Goal: Task Accomplishment & Management: Manage account settings

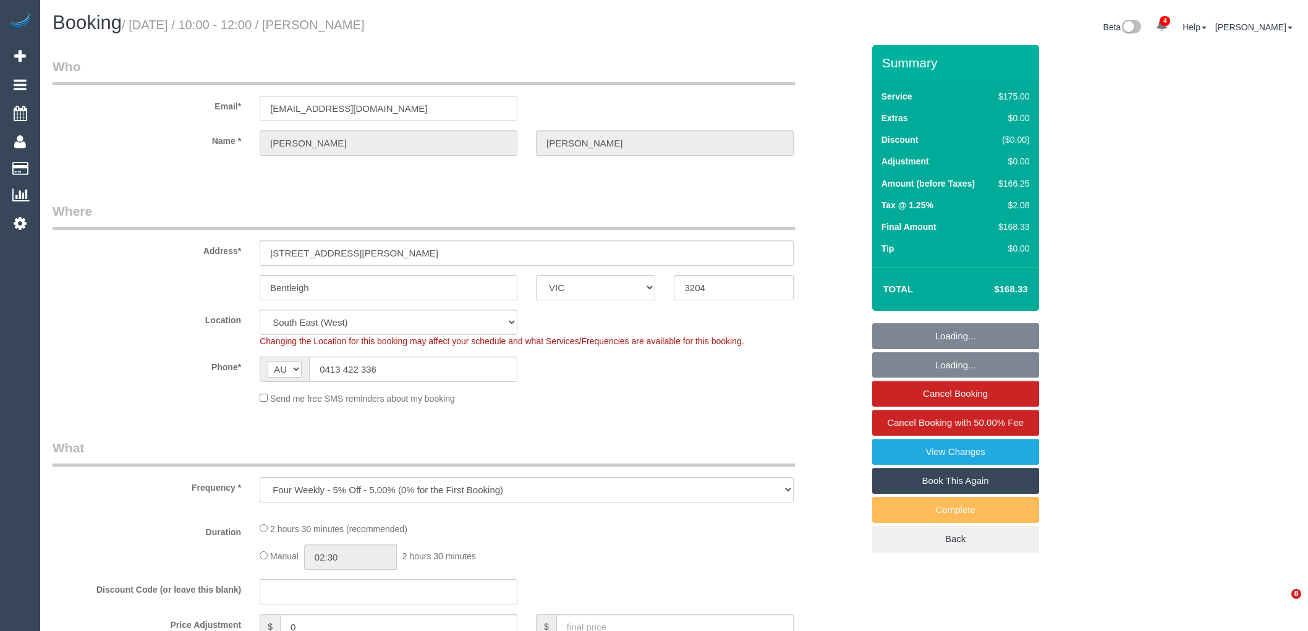
select select "VIC"
select select "string:stripe-pm_1RZ3lW2GScqysDRVNaAORKBj"
select select "number:28"
select select "number:14"
select select "number:19"
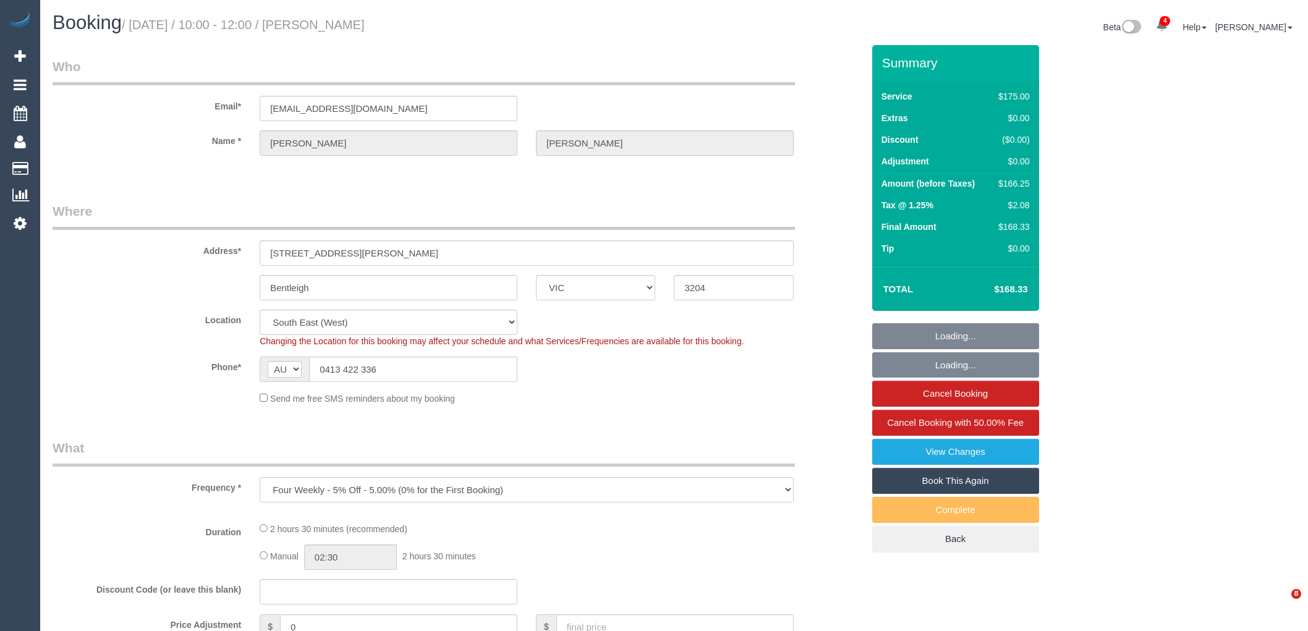
select select "number:36"
select select "number:34"
select select "number:12"
select select "150"
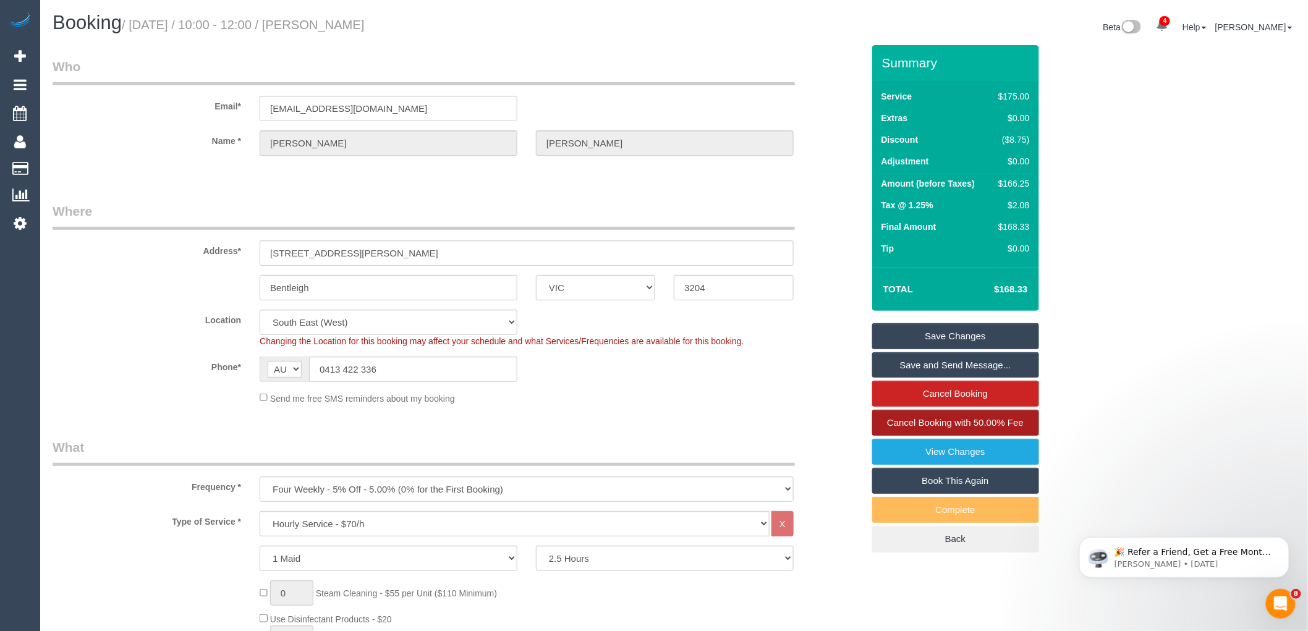
click at [1010, 421] on span "Cancel Booking with 50.00% Fee" at bounding box center [955, 422] width 137 height 11
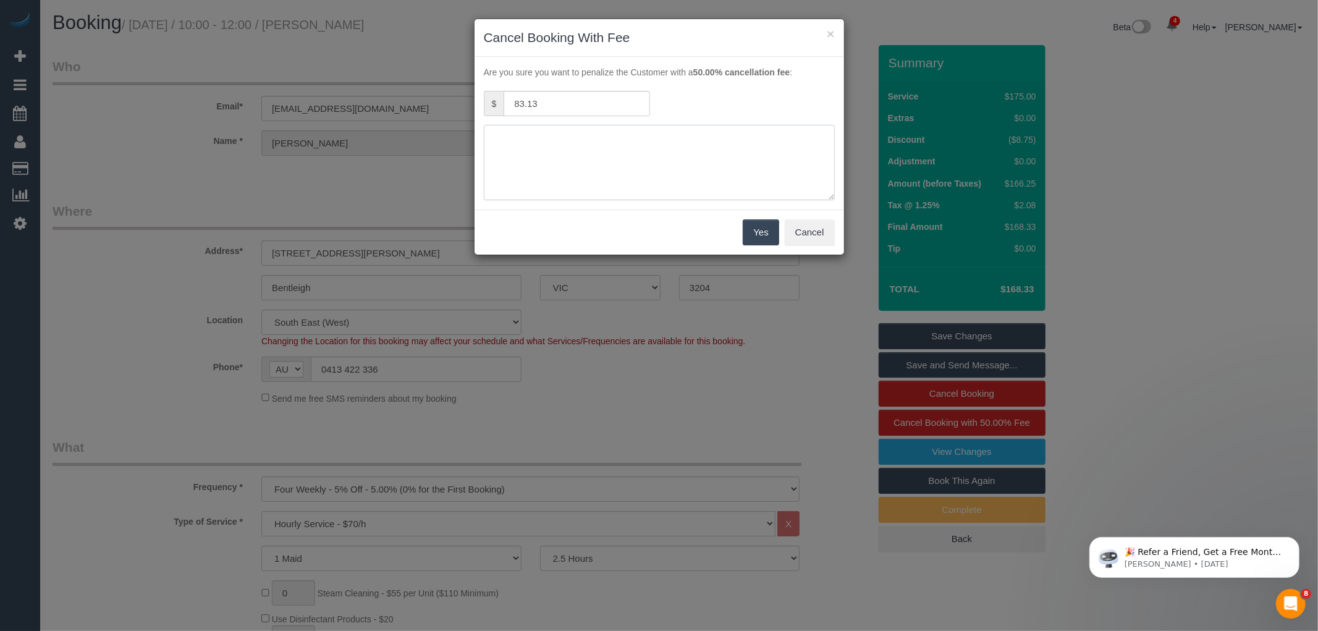
click at [627, 155] on textarea at bounding box center [659, 162] width 351 height 75
type textarea "Family unwell via email VC"
click at [777, 236] on button "Yes" at bounding box center [761, 232] width 36 height 26
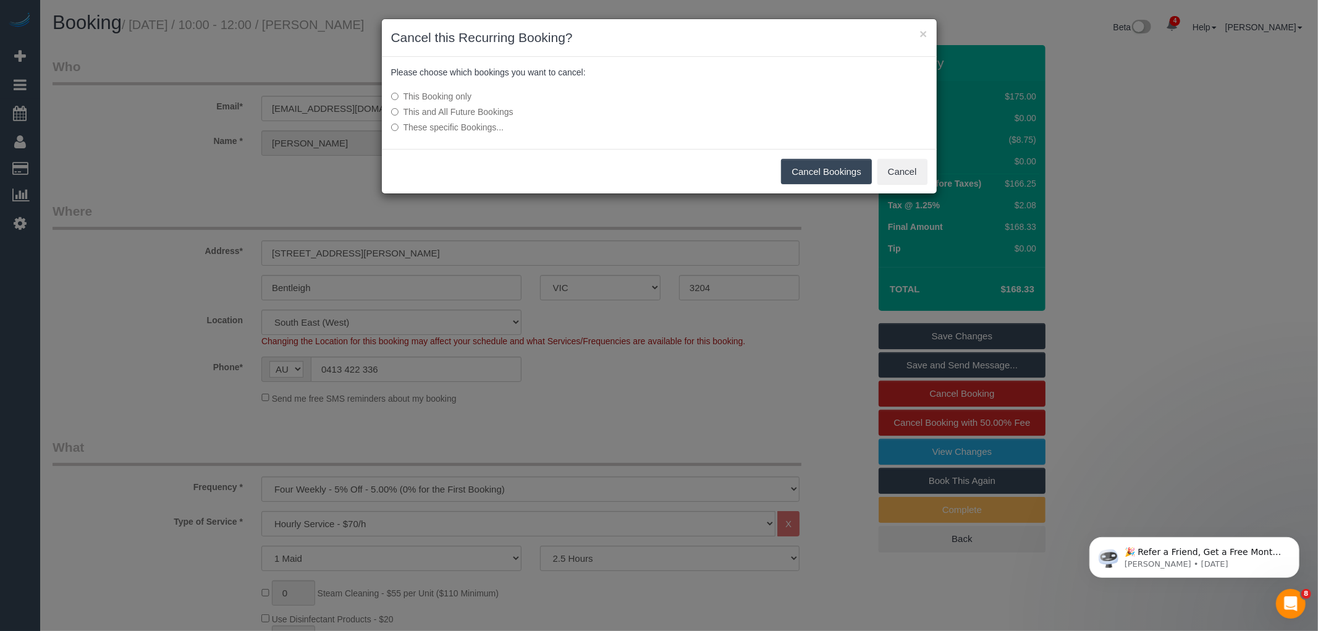
click at [817, 171] on button "Cancel Bookings" at bounding box center [826, 172] width 91 height 26
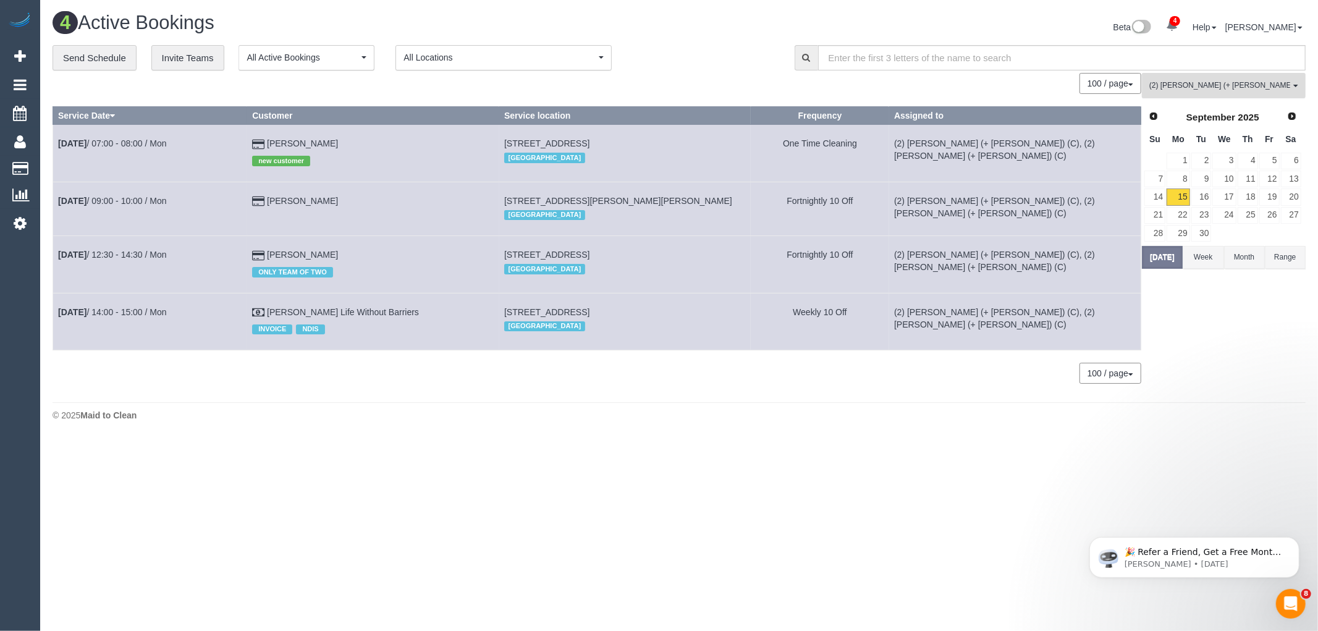
click at [1220, 82] on span "(2) Daniela (+ Kevin) (C)" at bounding box center [1219, 85] width 141 height 11
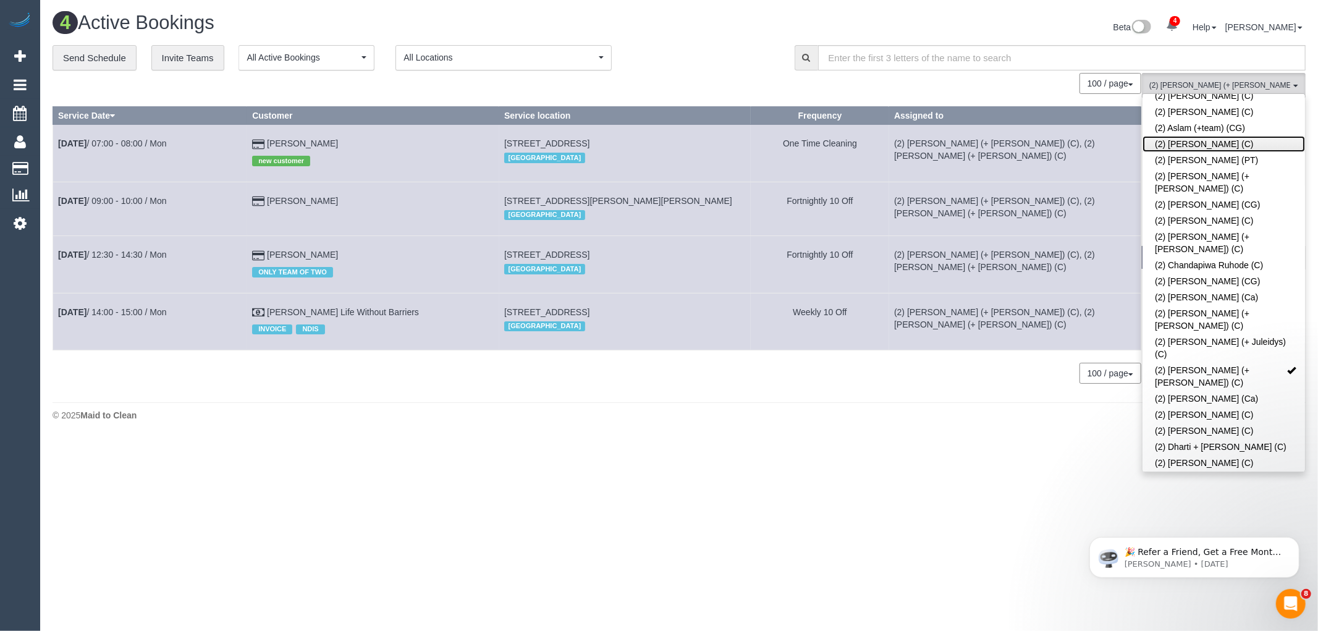
click at [1208, 136] on link "(2) Axel Richerand (C)" at bounding box center [1224, 144] width 163 height 16
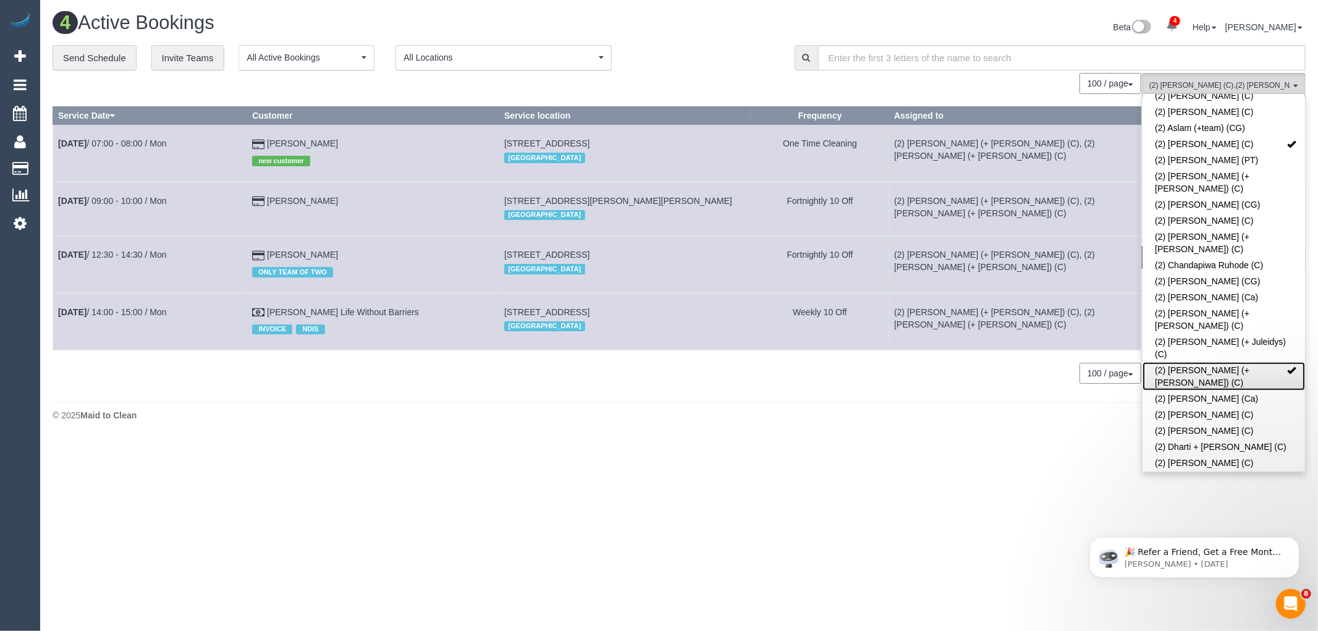
click at [1235, 362] on link "(2) Daniela (+ Kevin) (C)" at bounding box center [1224, 376] width 163 height 28
drag, startPoint x: 940, startPoint y: 522, endPoint x: 1060, endPoint y: 446, distance: 142.1
click at [941, 521] on body "4 Beta Your Notifications You have 0 alerts × You have 1 to charge for 13/09/20…" at bounding box center [659, 315] width 1318 height 631
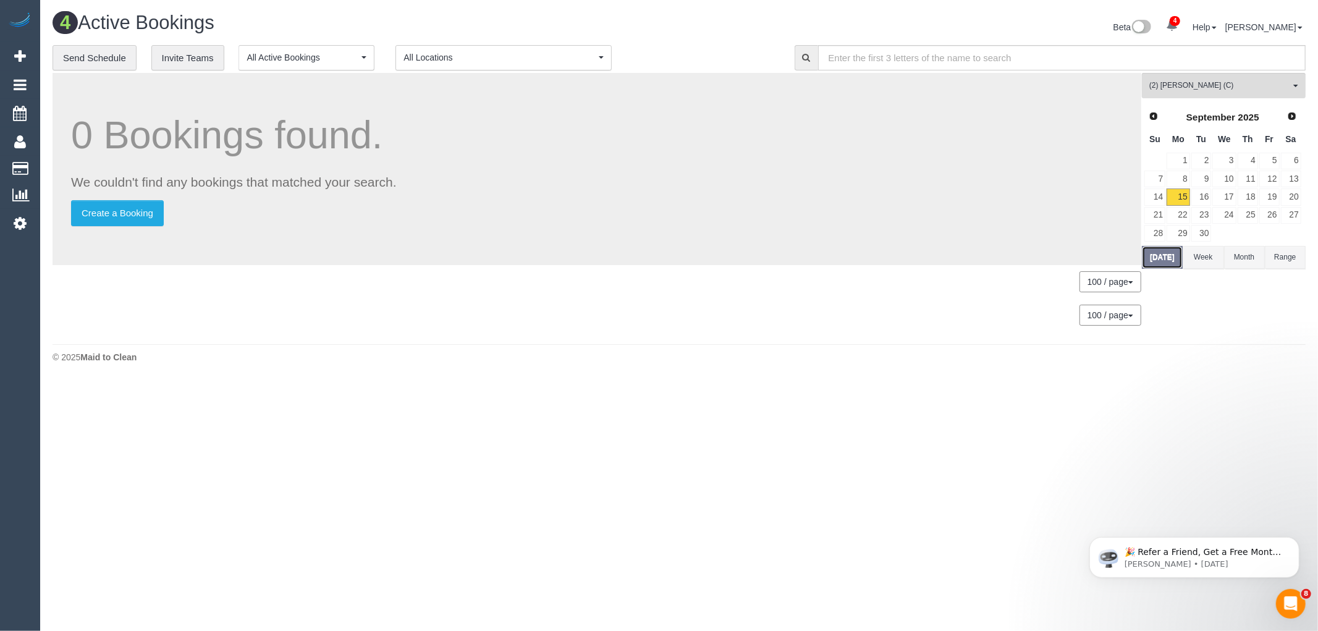
click at [1162, 260] on button "Today" at bounding box center [1162, 257] width 41 height 23
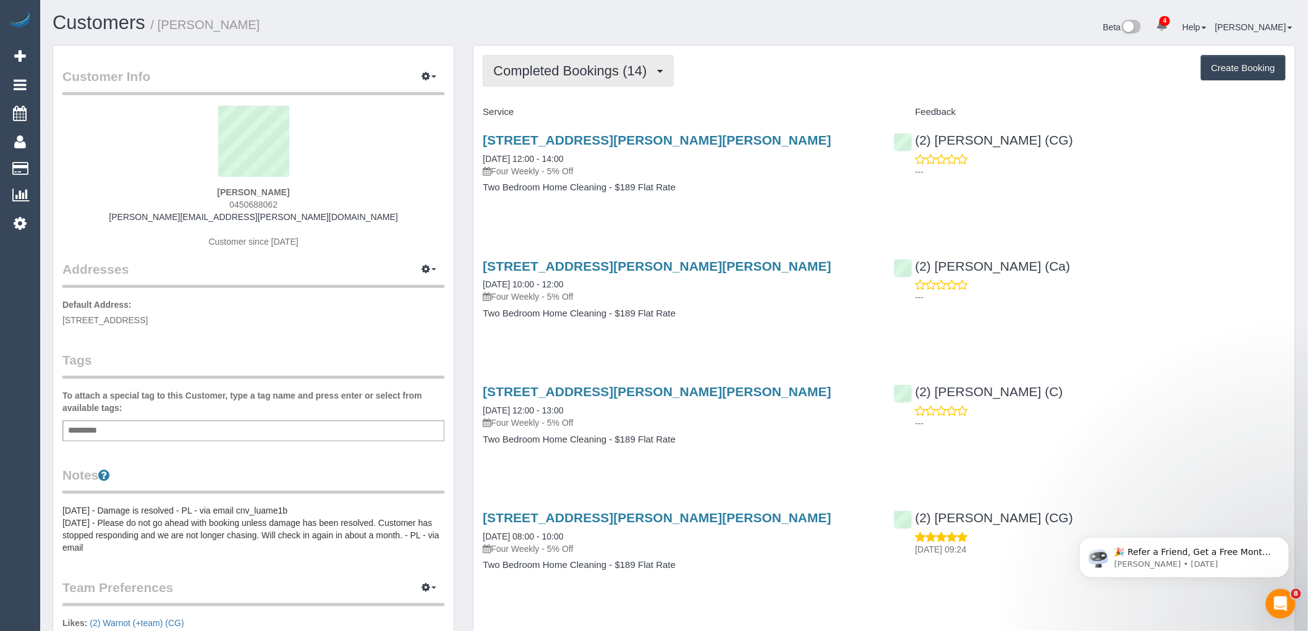
click at [558, 78] on span "Completed Bookings (14)" at bounding box center [572, 70] width 159 height 15
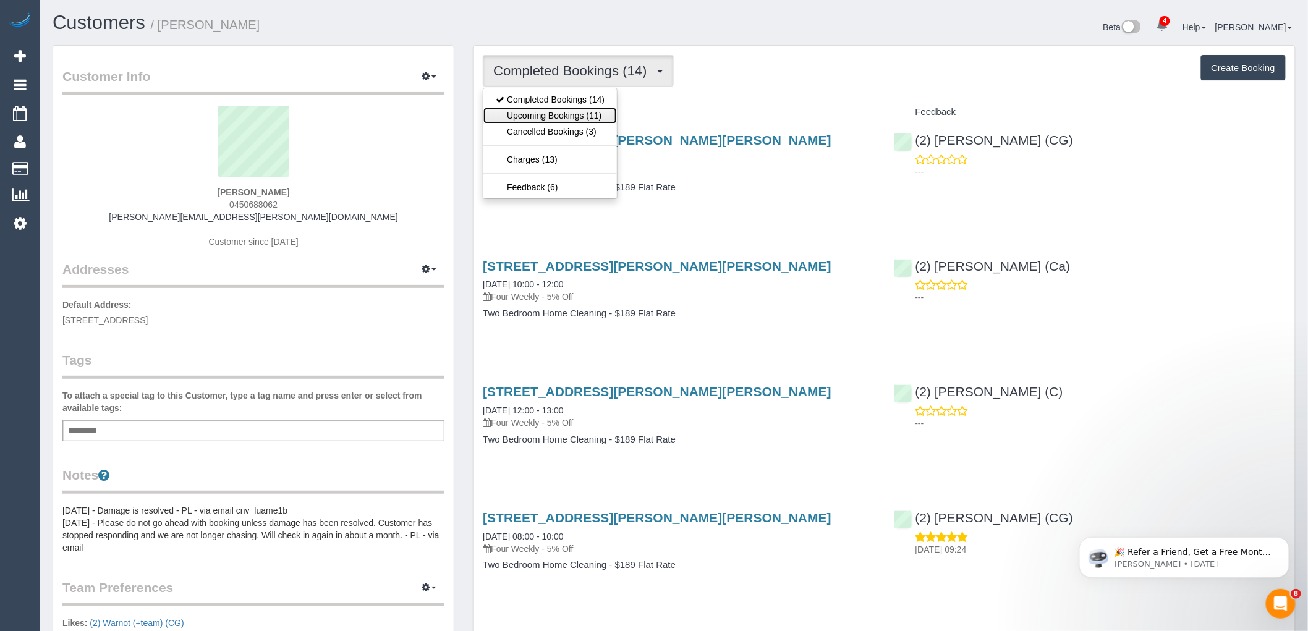
click at [563, 118] on link "Upcoming Bookings (11)" at bounding box center [549, 116] width 133 height 16
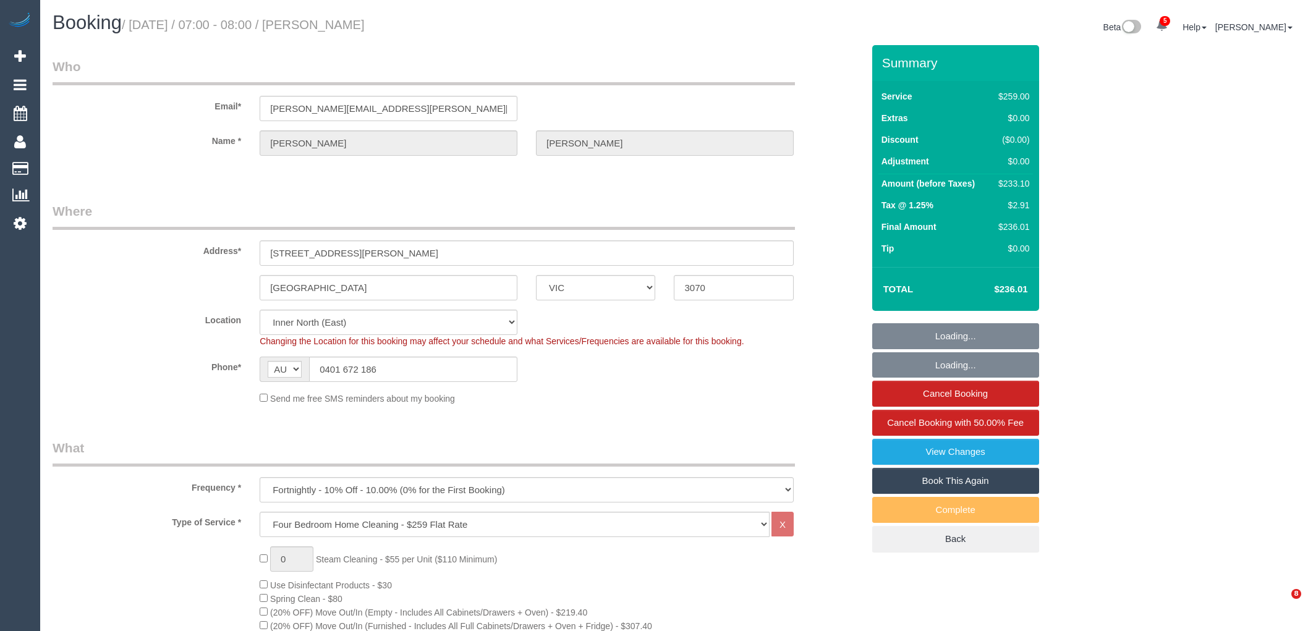
select select "VIC"
select select "string:stripe-pm_1RuqIa2GScqysDRVefdq10e2"
select select "number:27"
select select "number:14"
select select "number:19"
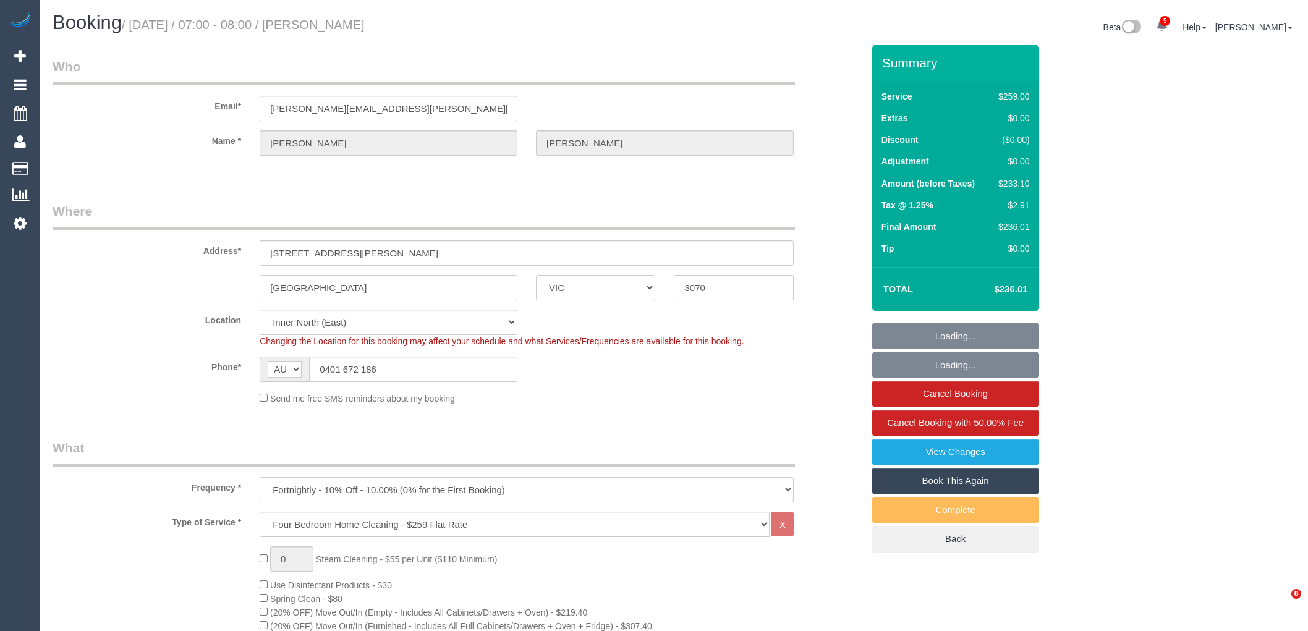
select select "number:36"
select select "number:34"
select select "number:26"
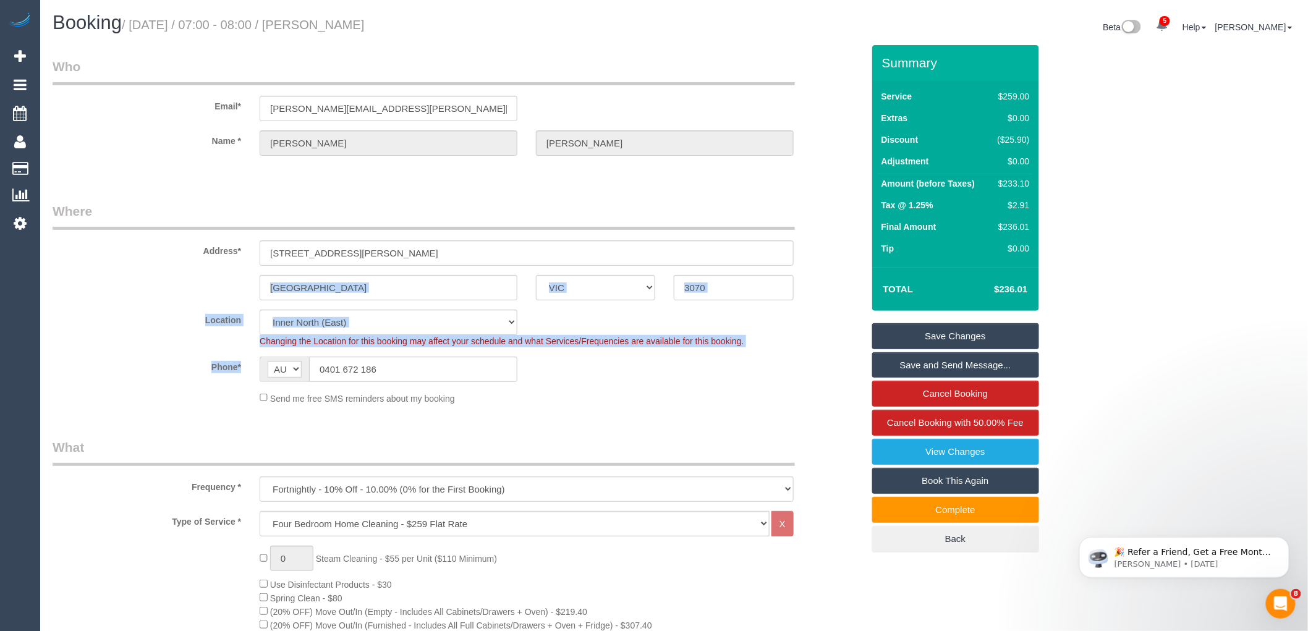
drag, startPoint x: 304, startPoint y: 380, endPoint x: 279, endPoint y: 380, distance: 24.7
click at [279, 380] on sui-booking-location "Location Office City East (North) East (South) Inner East Inner North (East) In…" at bounding box center [458, 357] width 810 height 95
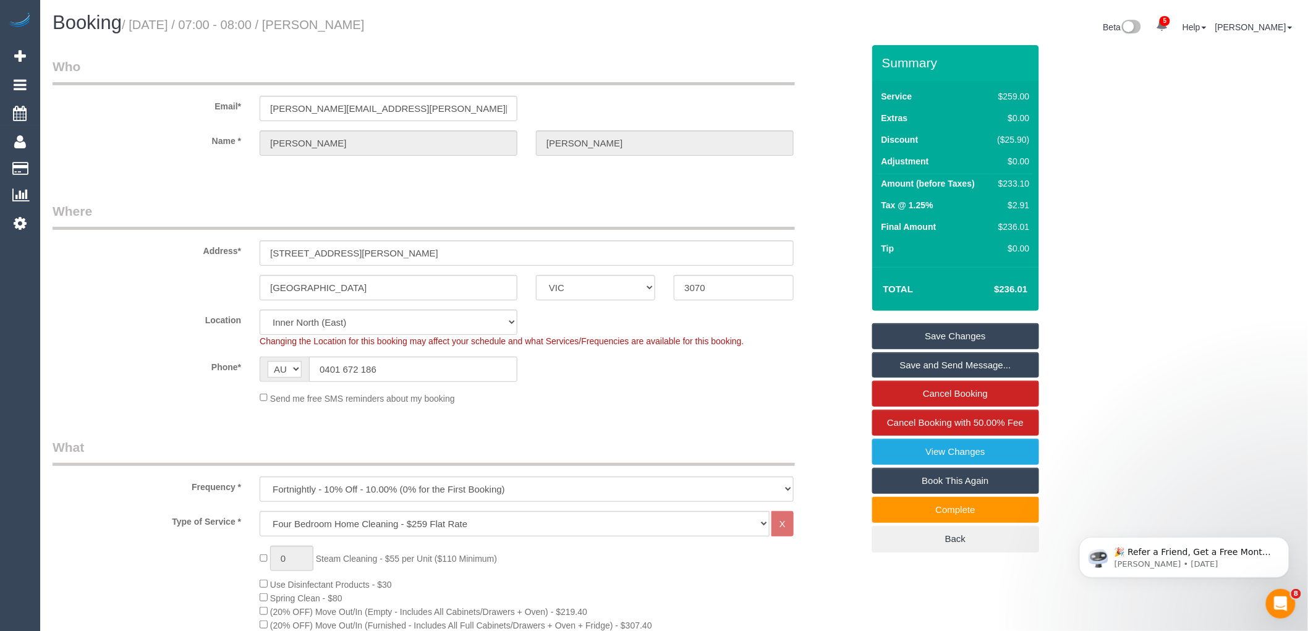
click at [454, 350] on sui-booking-location "Location Office City East (North) East (South) Inner East Inner North (East) In…" at bounding box center [458, 357] width 810 height 95
drag, startPoint x: 397, startPoint y: 363, endPoint x: 282, endPoint y: 367, distance: 115.0
click at [285, 366] on div "AF AL DZ AD AO AI AQ AG AR AM AW AU AT AZ BS BH BD BB BY BE BZ BJ BM BT BO BA B…" at bounding box center [389, 369] width 258 height 25
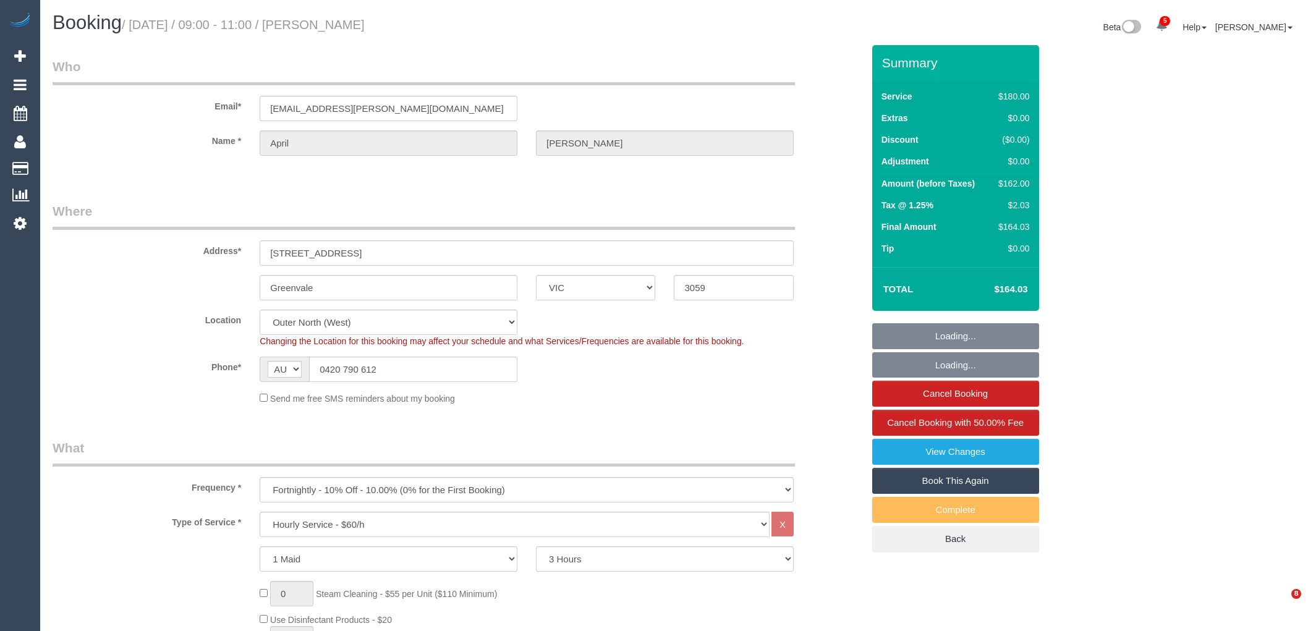
select select "VIC"
select select "180"
select select "number:27"
select select "number:19"
select select "number:33"
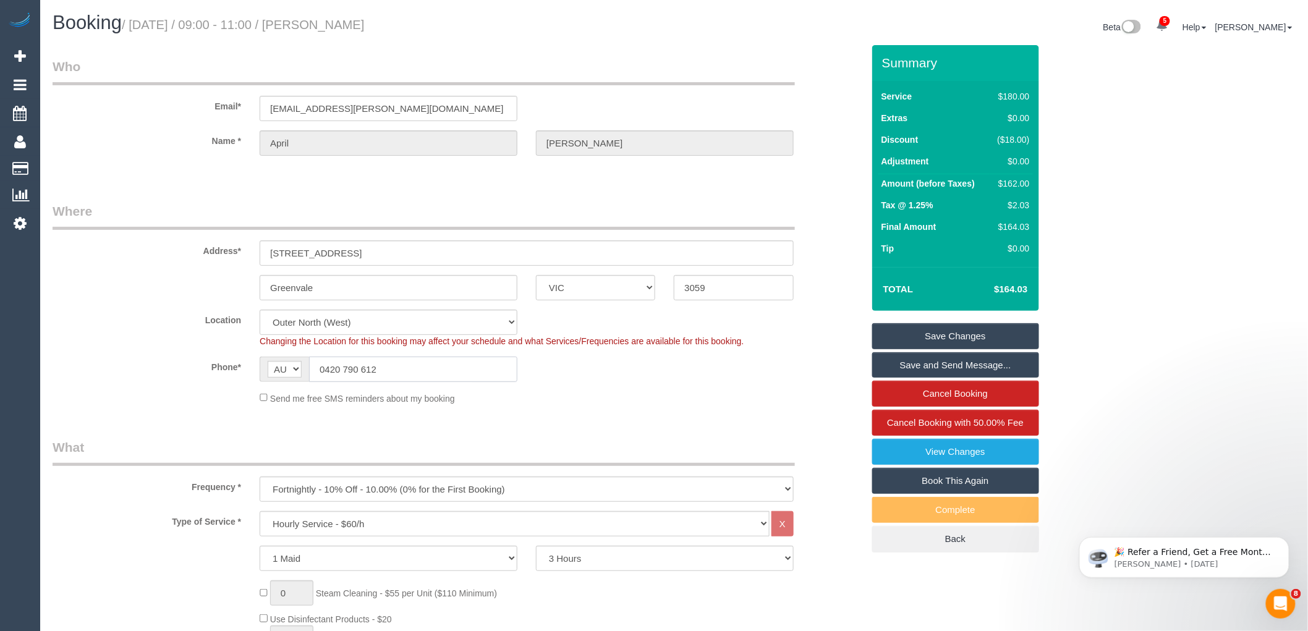
drag, startPoint x: 400, startPoint y: 363, endPoint x: 276, endPoint y: 356, distance: 123.8
click at [276, 357] on div "AF AL DZ AD AO AI AQ AG AR AM AW AU AT AZ BS BH BD BB BY BE BZ BJ BM BT BO BA B…" at bounding box center [389, 369] width 258 height 25
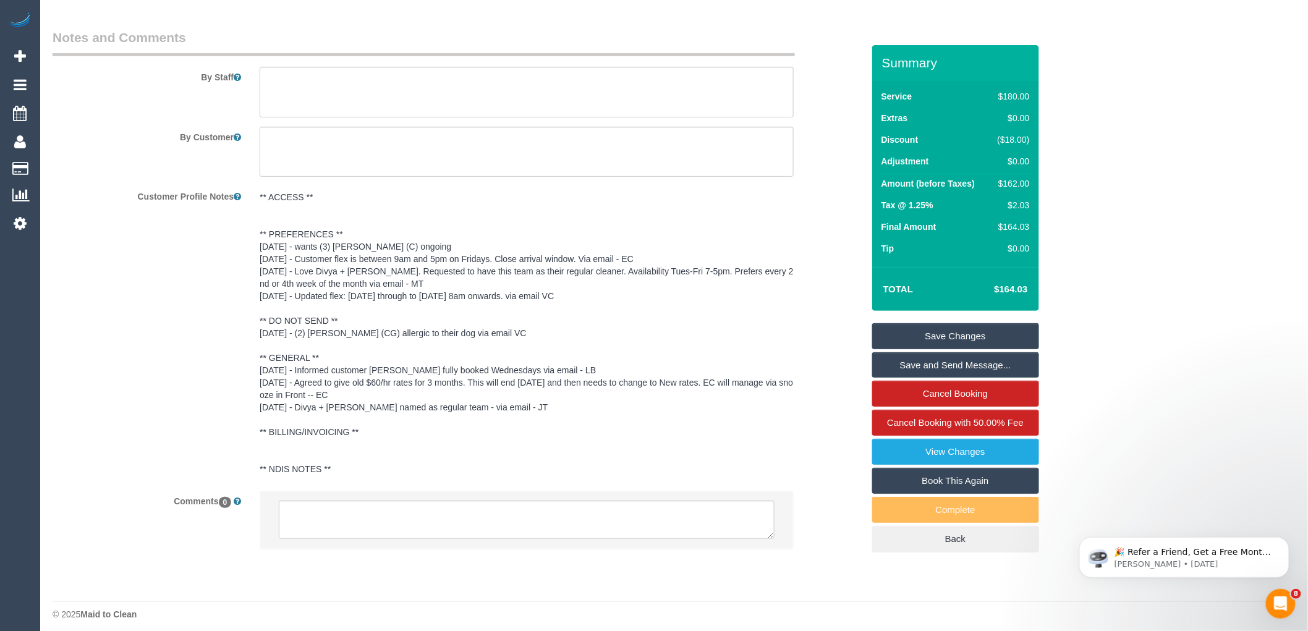
scroll to position [2038, 0]
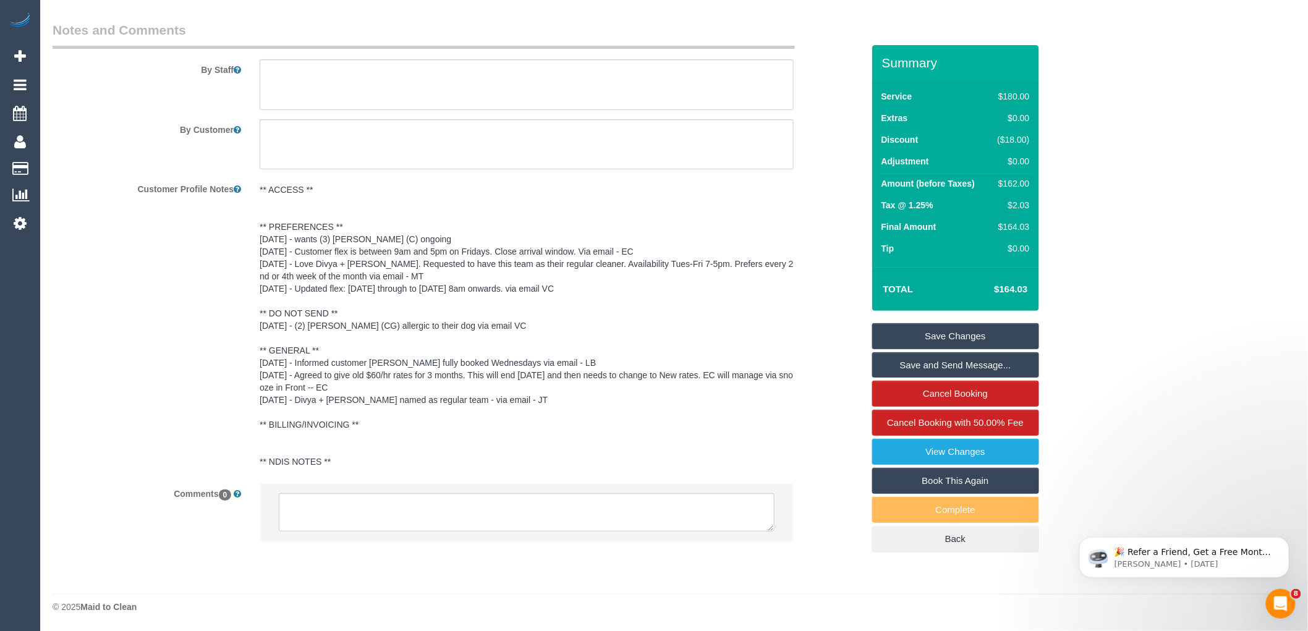
click at [396, 534] on li at bounding box center [526, 512] width 533 height 57
click at [441, 516] on textarea at bounding box center [527, 512] width 496 height 38
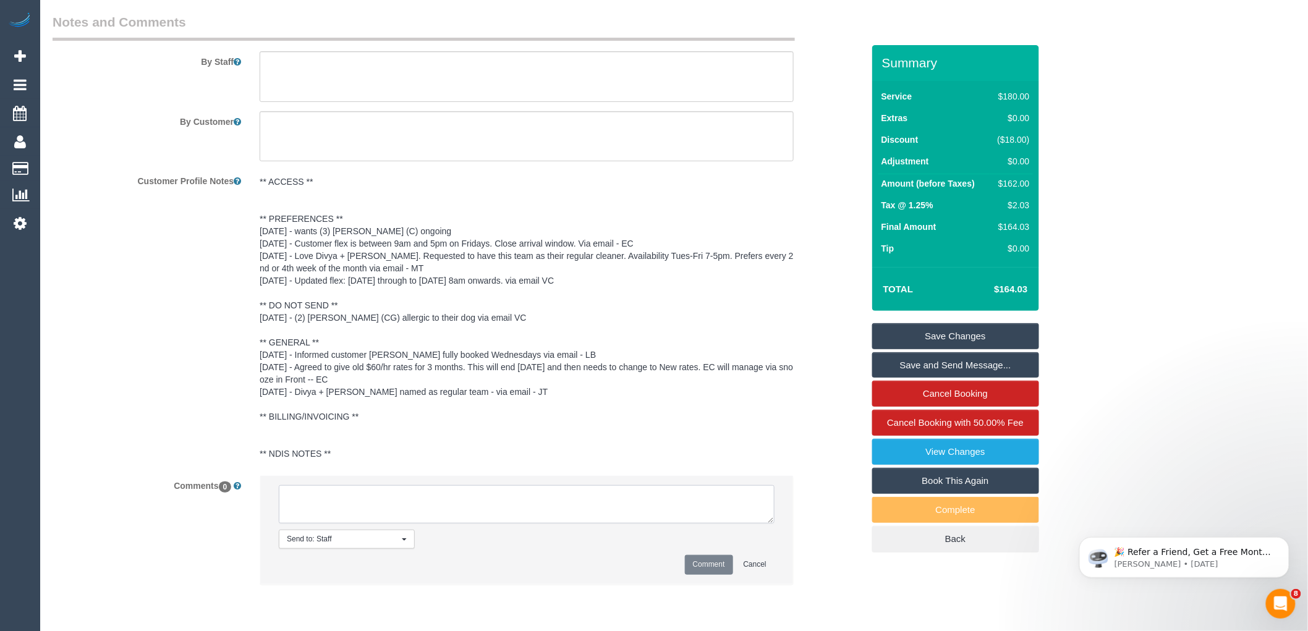
paste textarea "Cleaner(s) Unassigned: (3) [PERSON_NAME] (C) - Reason Unassigned: [MEDICAL_DATA…"
type textarea "Cleaner(s) Unassigned: (3) [PERSON_NAME] (C) - Reason Unassigned: [MEDICAL_DATA…"
click at [691, 570] on button "Comment" at bounding box center [709, 564] width 48 height 19
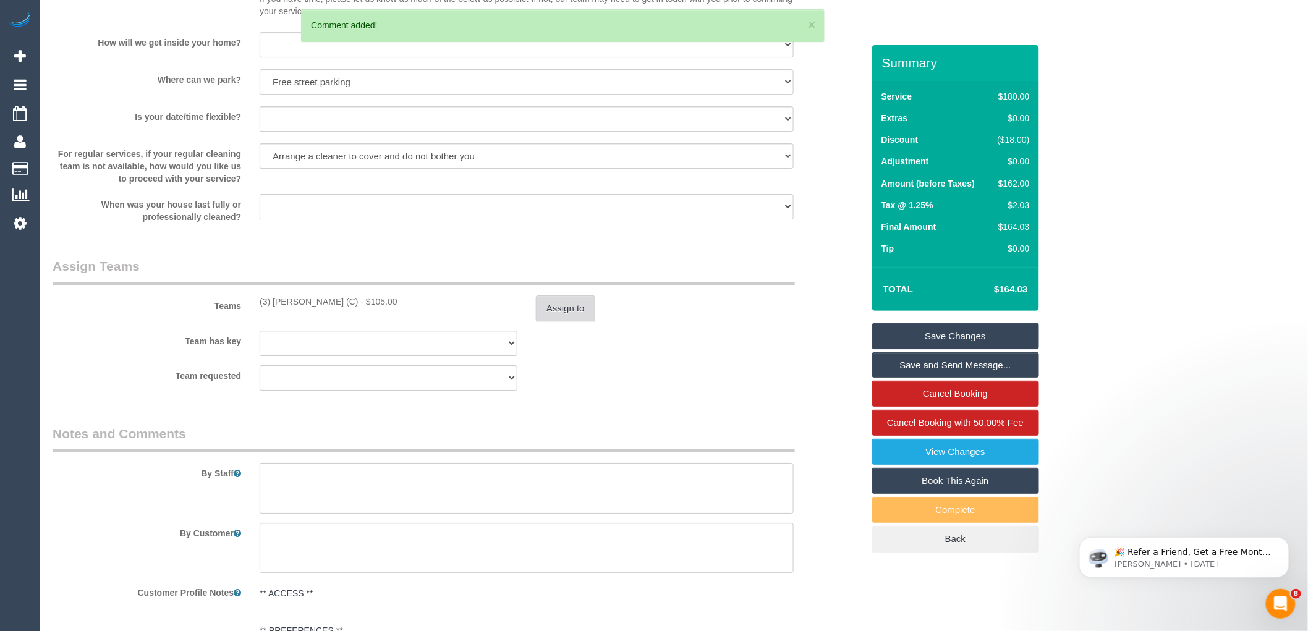
scroll to position [0, 0]
click at [567, 318] on button "Assign to" at bounding box center [565, 308] width 59 height 26
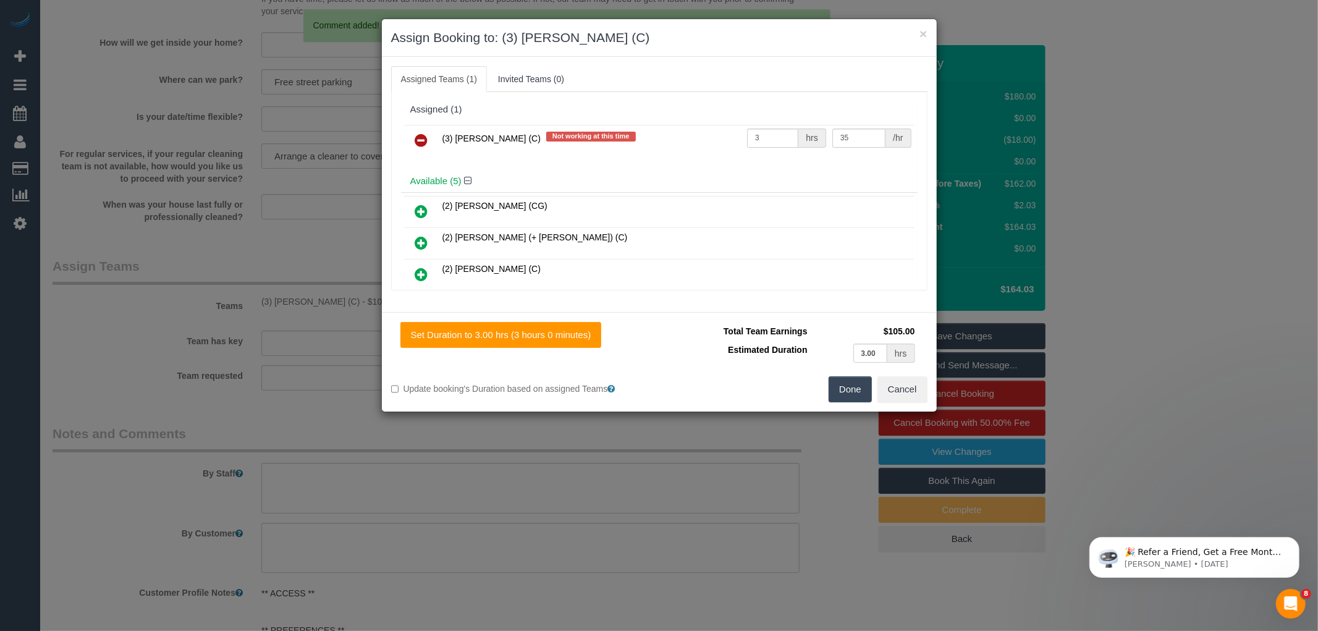
drag, startPoint x: 418, startPoint y: 127, endPoint x: 441, endPoint y: 145, distance: 28.2
click at [418, 127] on td at bounding box center [421, 141] width 35 height 32
click at [429, 137] on link at bounding box center [421, 141] width 29 height 25
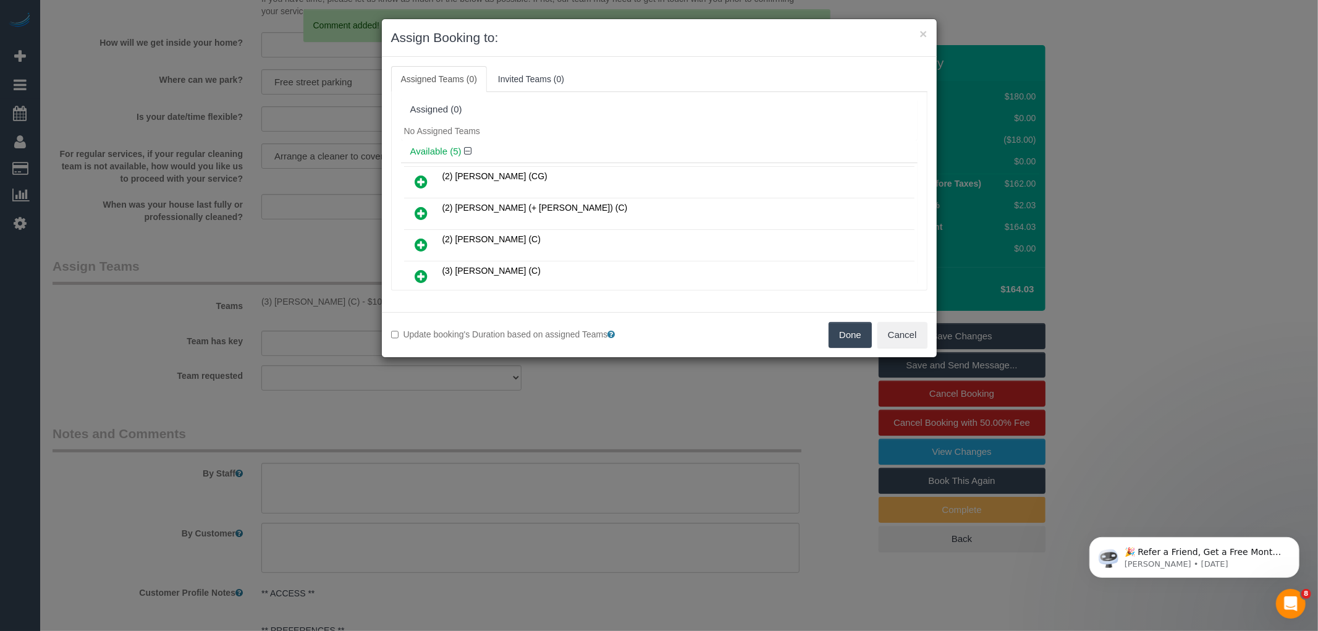
click at [850, 328] on button "Done" at bounding box center [850, 335] width 43 height 26
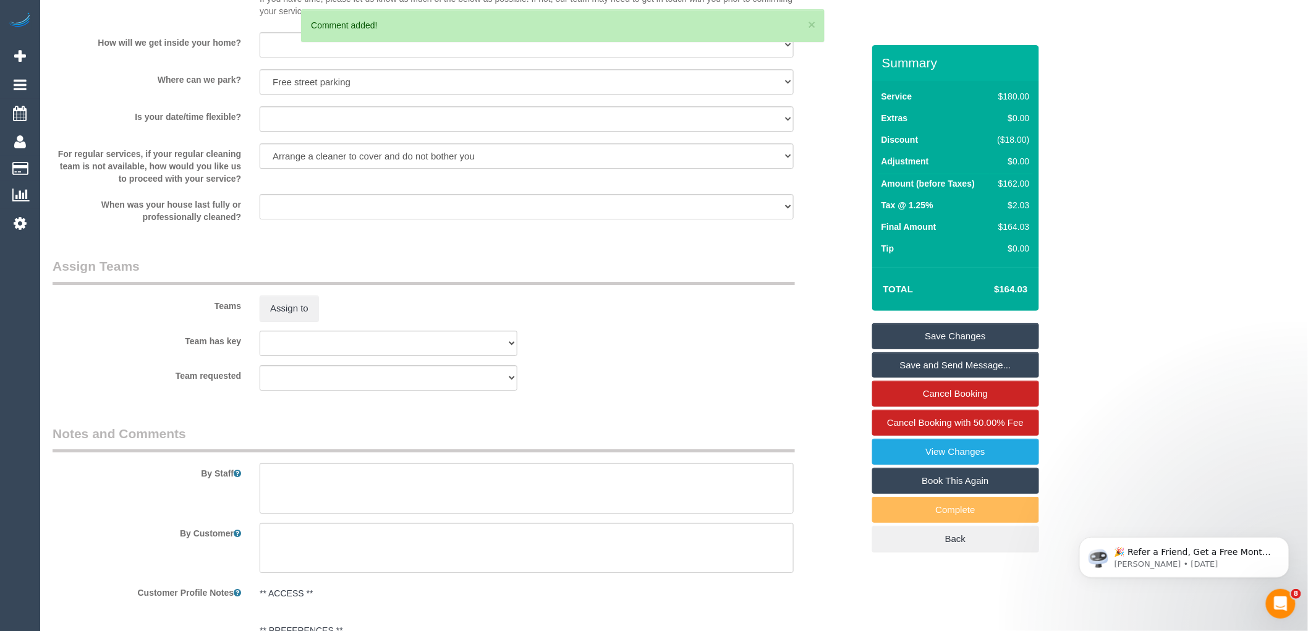
click at [955, 326] on link "Save Changes" at bounding box center [955, 336] width 167 height 26
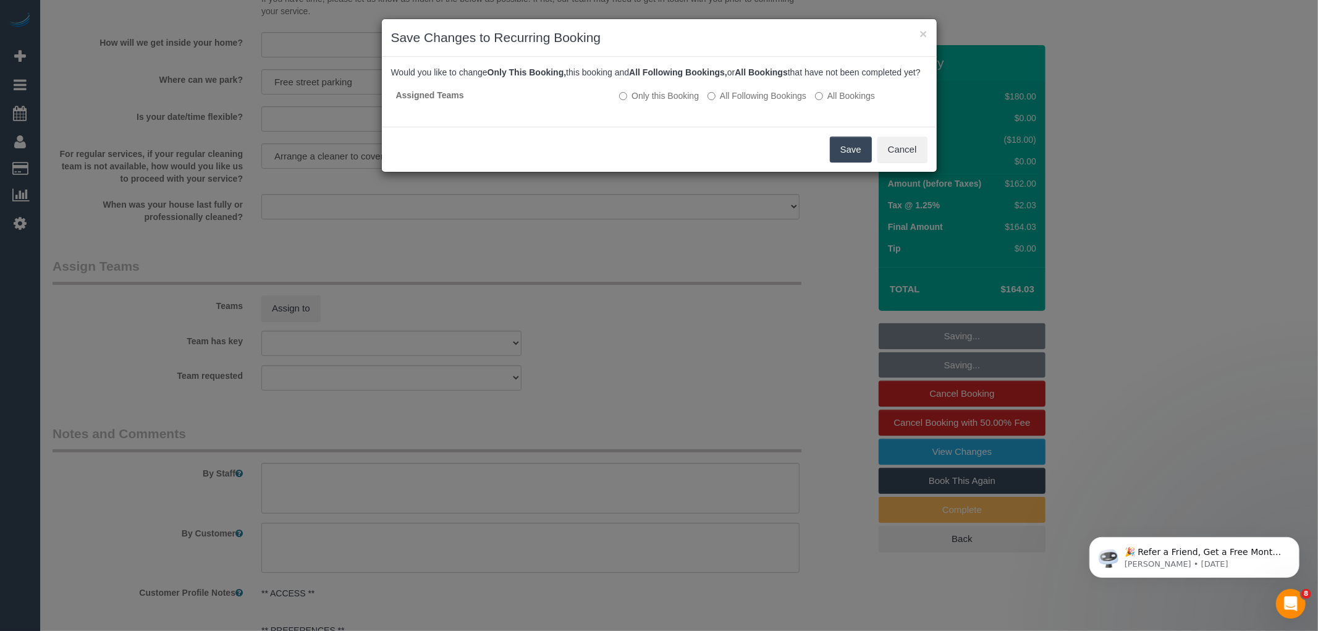
click at [850, 159] on button "Save" at bounding box center [851, 150] width 42 height 26
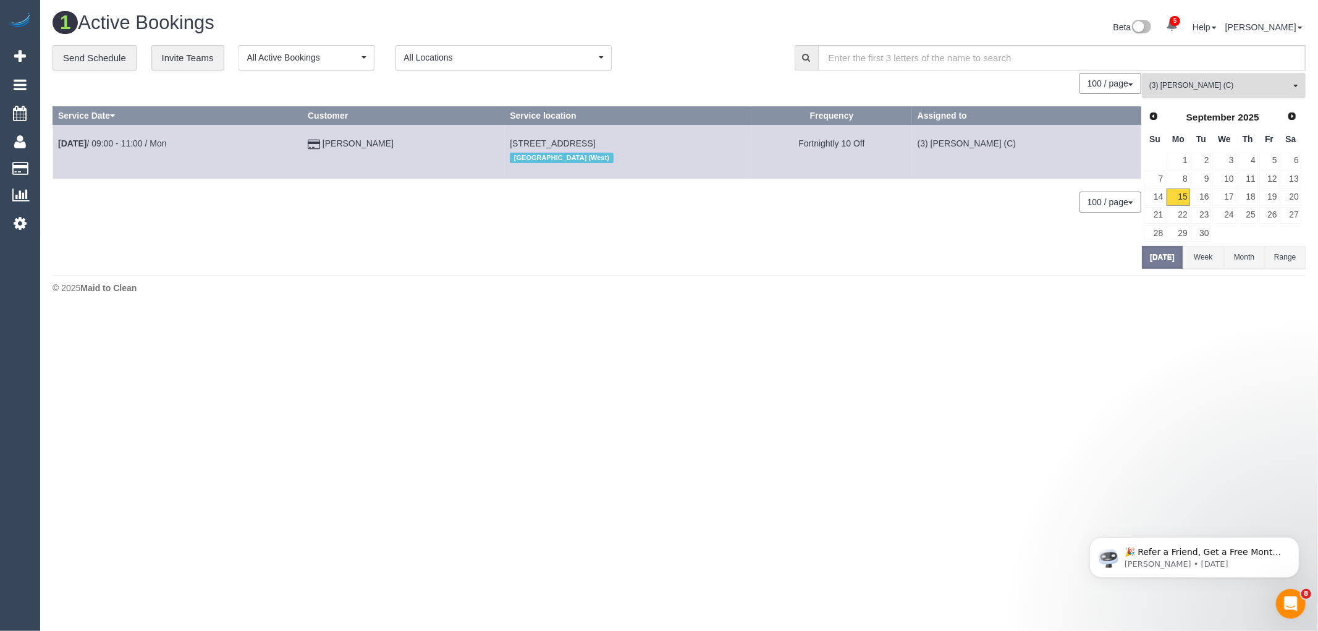
click at [1259, 88] on span "(3) Murat Karaman (C)" at bounding box center [1219, 85] width 141 height 11
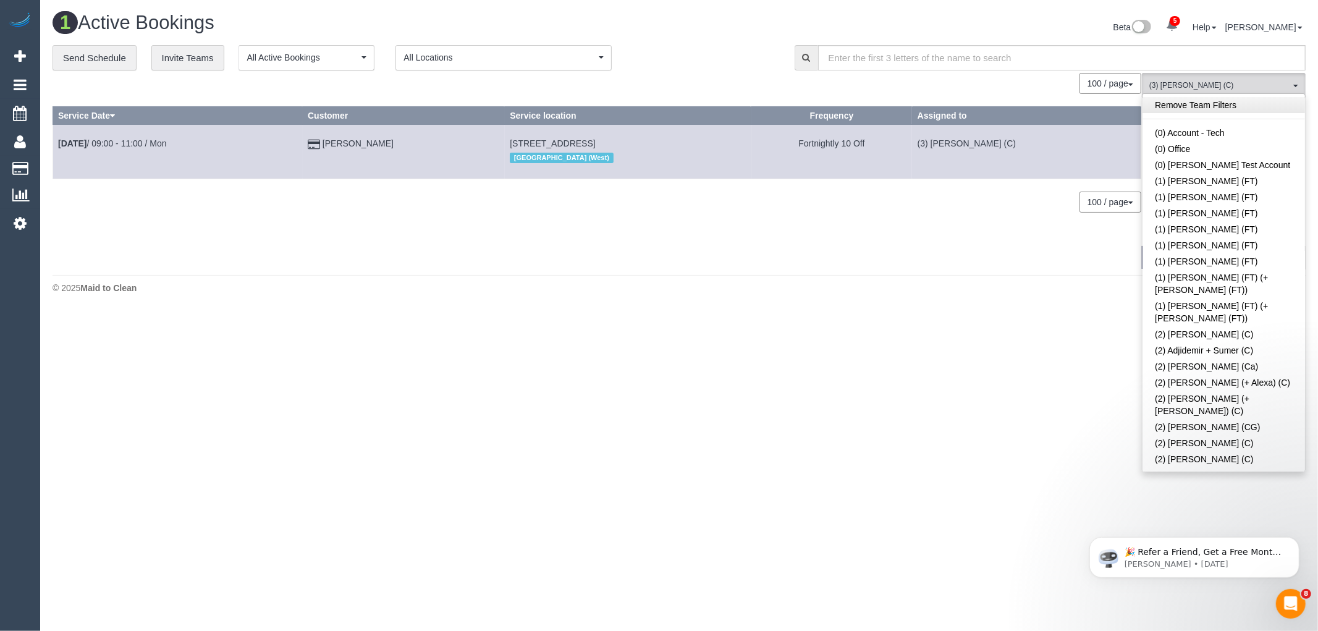
click at [1237, 111] on link "Remove Team Filters" at bounding box center [1224, 105] width 163 height 16
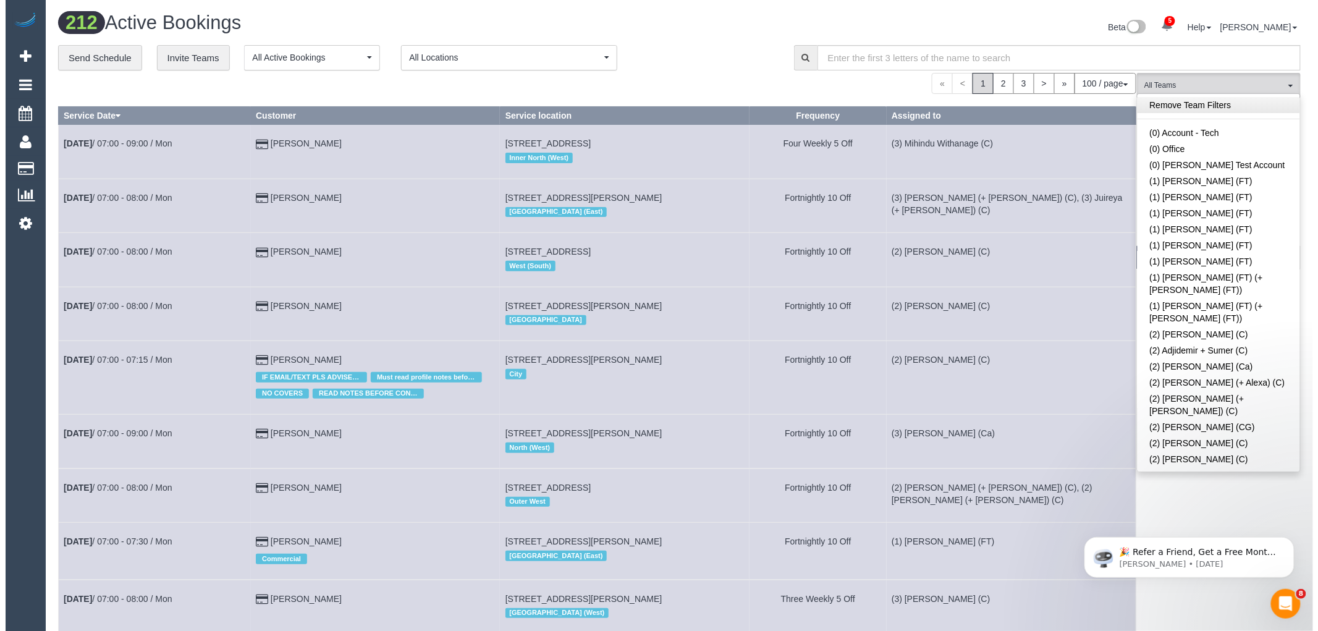
scroll to position [1675, 0]
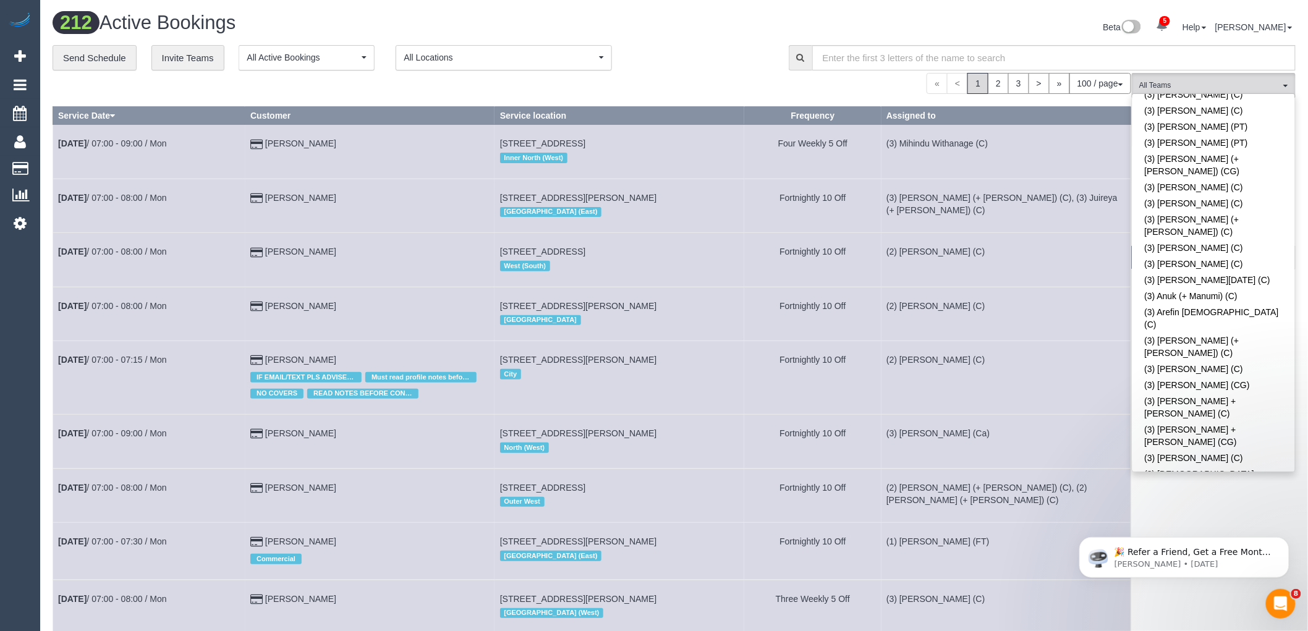
click at [1217, 599] on link "(3) [PERSON_NAME] (C)" at bounding box center [1213, 607] width 163 height 16
click at [701, 61] on div "**********" at bounding box center [411, 58] width 717 height 26
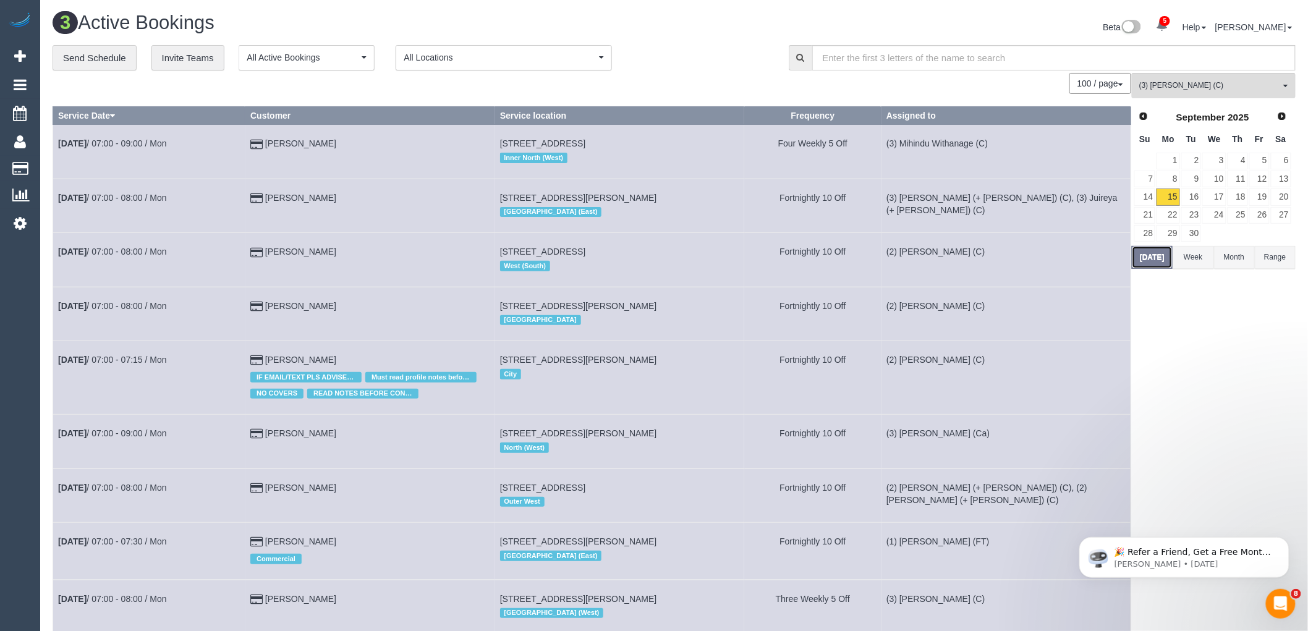
click at [1159, 256] on button "[DATE]" at bounding box center [1152, 257] width 41 height 23
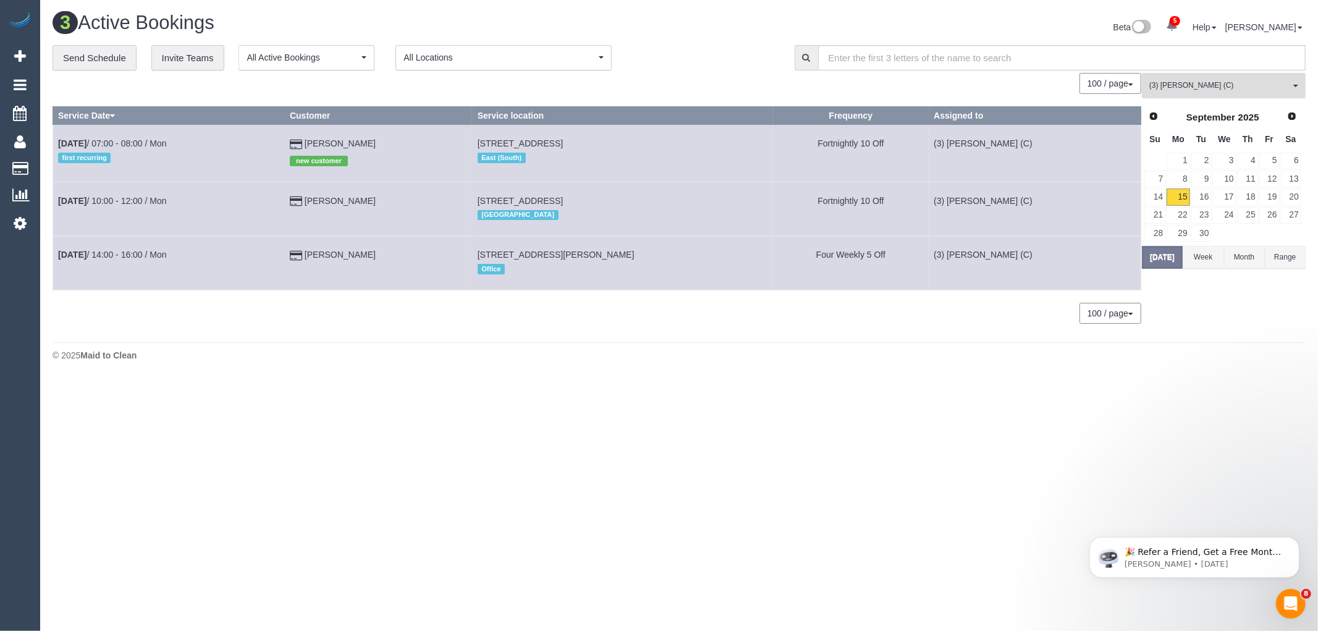
click at [1237, 91] on span "(3) Danyal Ali (C)" at bounding box center [1219, 85] width 141 height 11
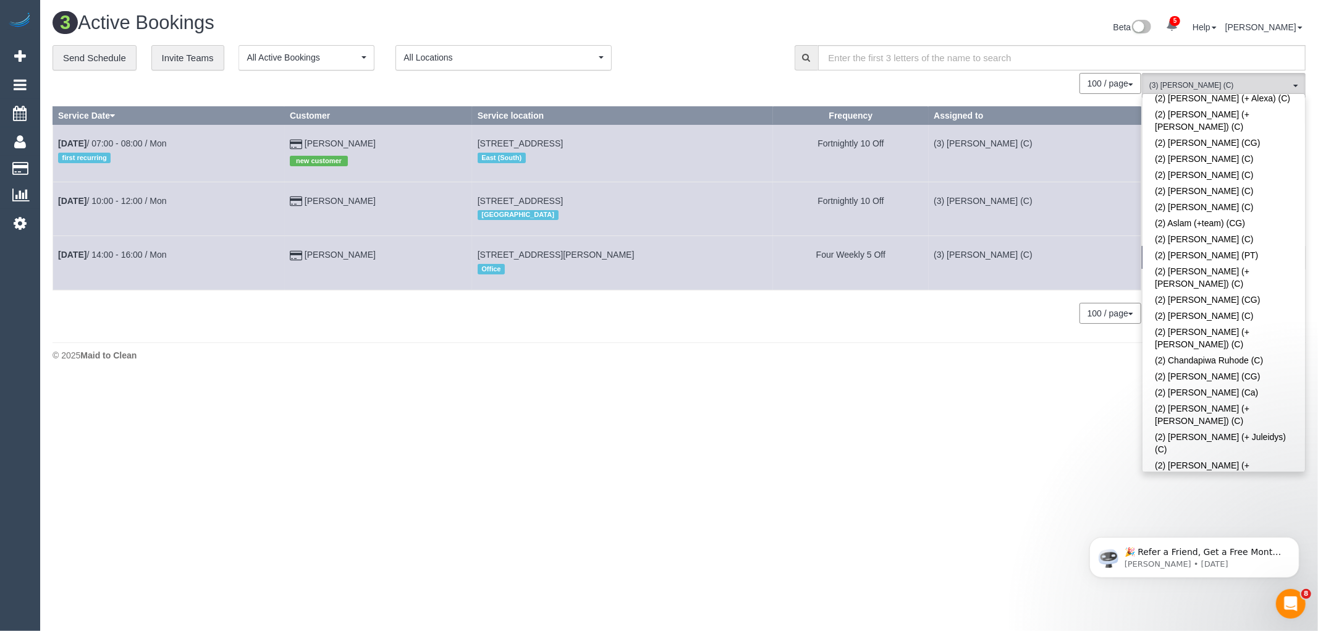
scroll to position [0, 0]
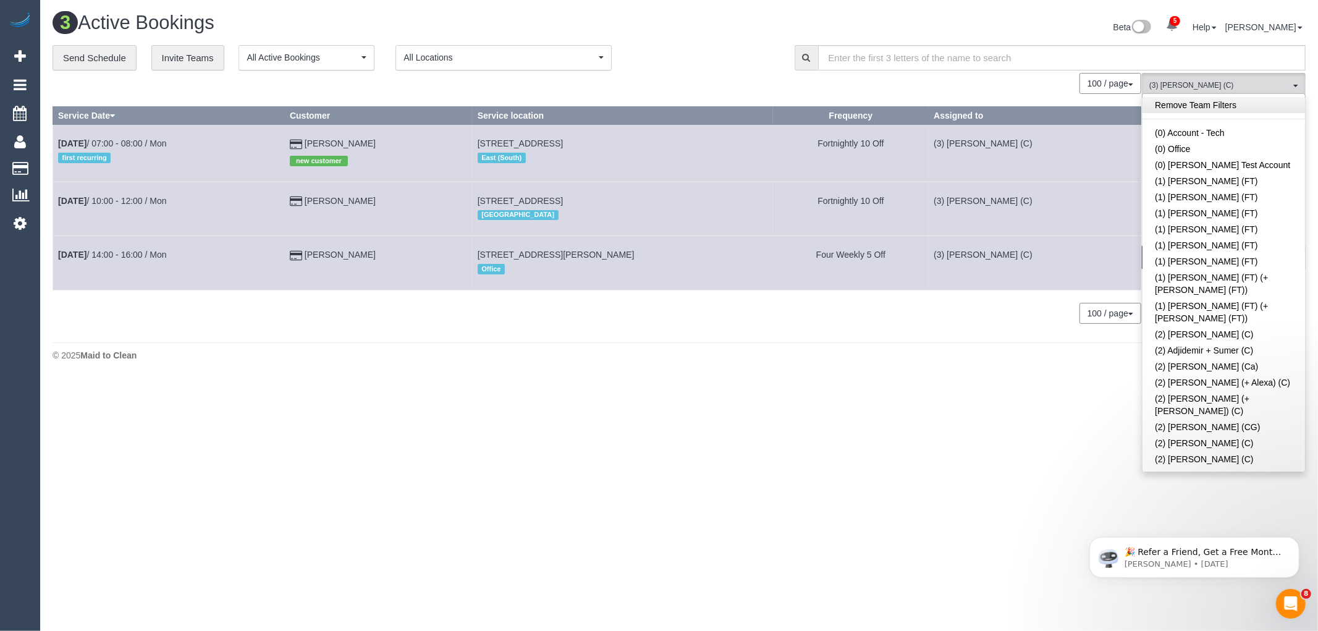
click at [1233, 108] on link "Remove Team Filters" at bounding box center [1224, 105] width 163 height 16
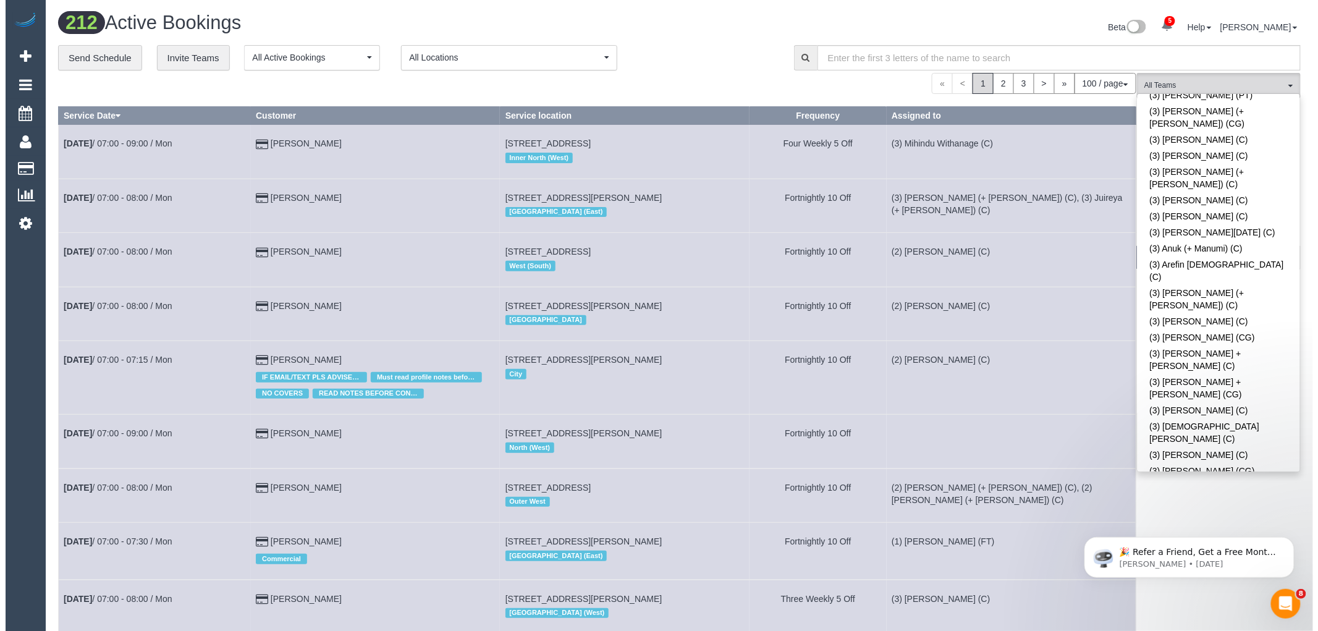
scroll to position [379, 0]
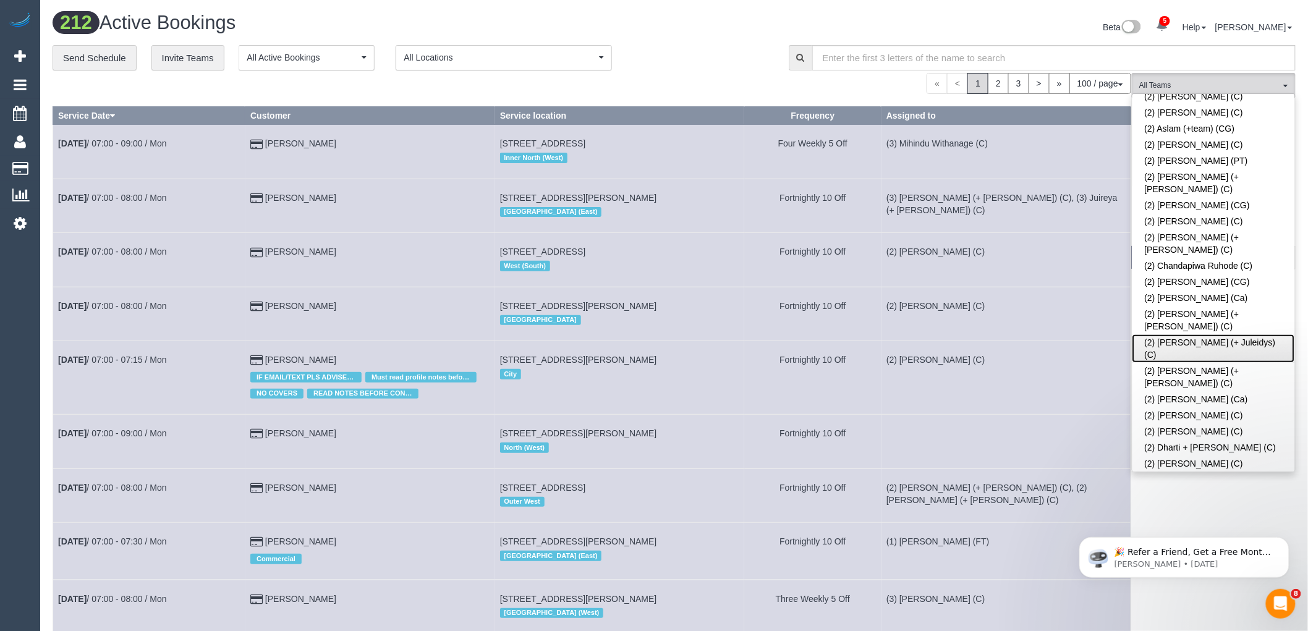
click at [1242, 334] on link "(2) Cris (+ Juleidys) (C)" at bounding box center [1213, 348] width 163 height 28
click at [1247, 363] on link "(2) Daniela (+ Kevin) (C)" at bounding box center [1213, 377] width 163 height 28
click at [1253, 334] on link "(2) Cris (+ Juleidys) (C)" at bounding box center [1213, 348] width 163 height 28
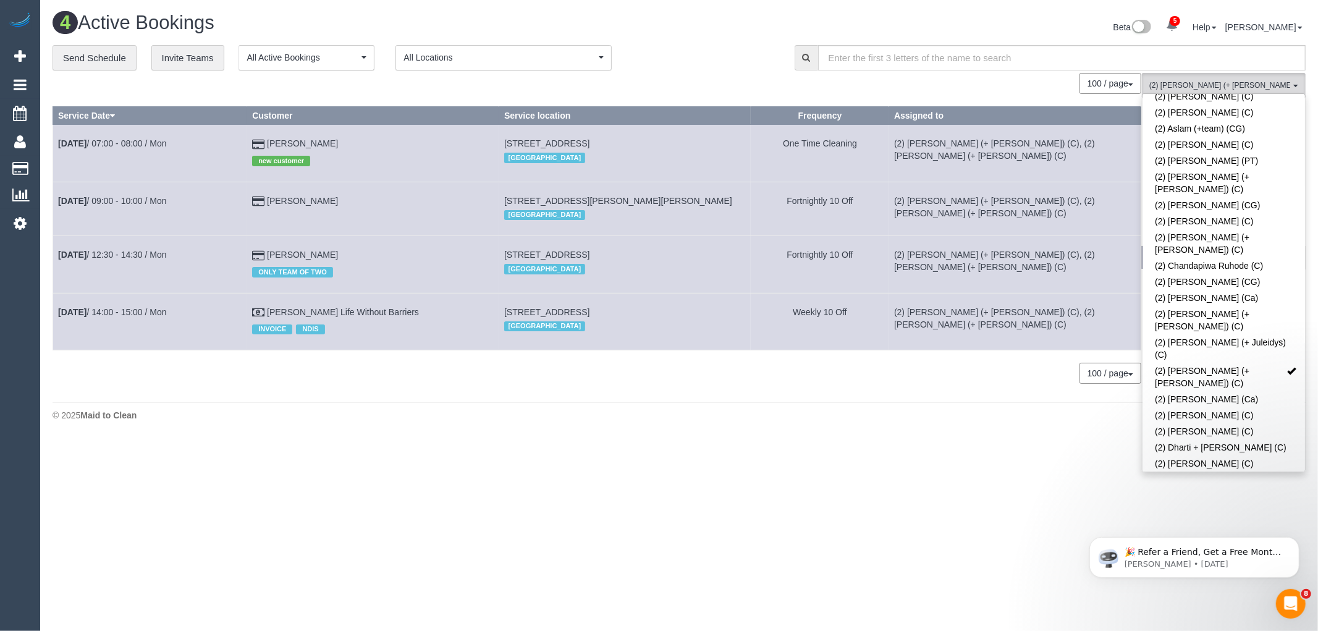
drag, startPoint x: 936, startPoint y: 479, endPoint x: 999, endPoint y: 397, distance: 103.5
click at [936, 479] on body "5 Beta Your Notifications You have 0 alerts × You have 1 to charge for 15/09/20…" at bounding box center [659, 315] width 1318 height 631
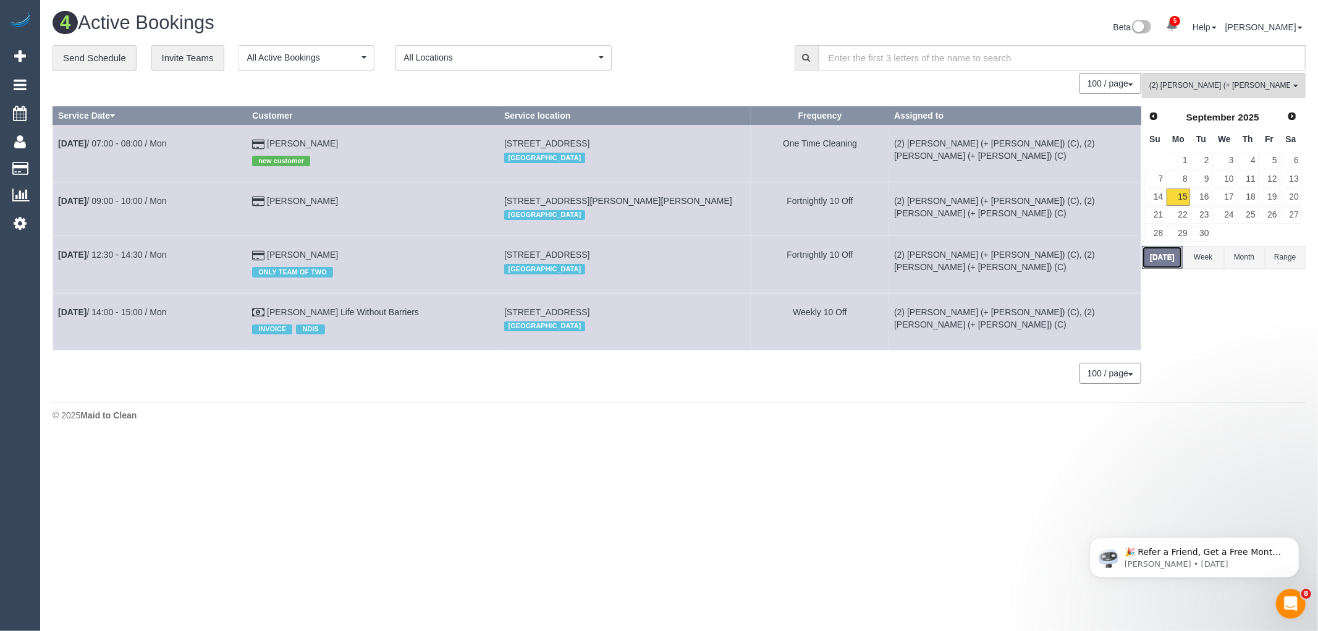
click at [1157, 249] on button "Today" at bounding box center [1162, 257] width 41 height 23
drag, startPoint x: 113, startPoint y: 141, endPoint x: 192, endPoint y: 137, distance: 78.6
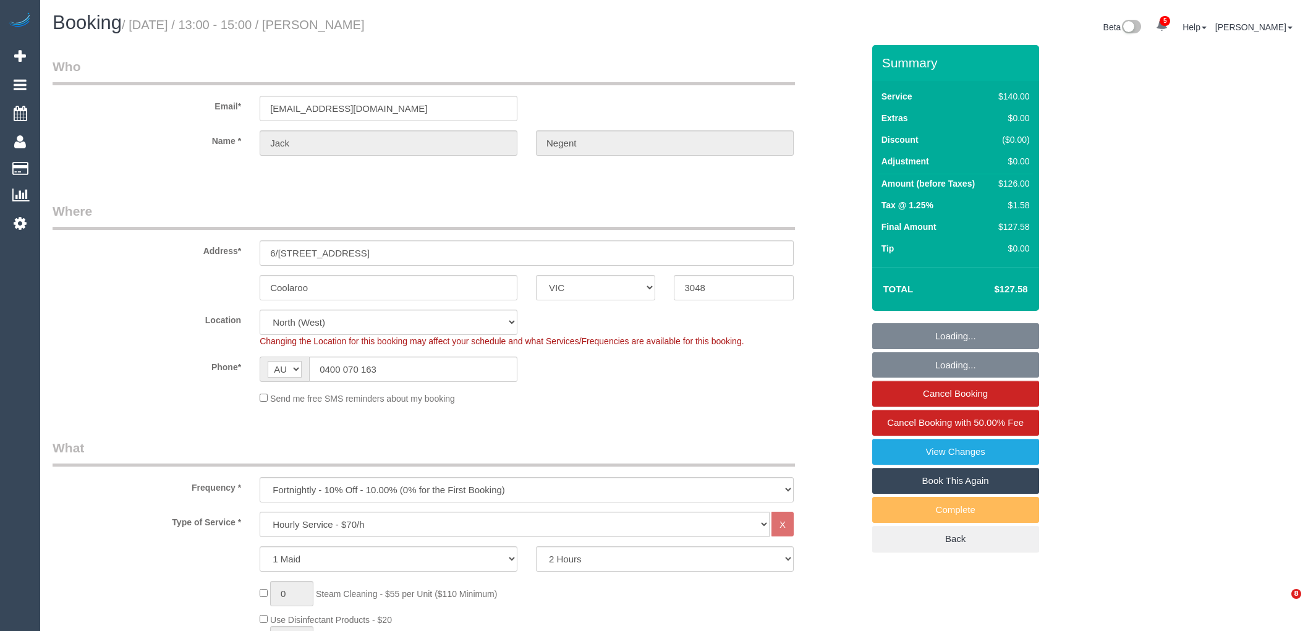
select select "VIC"
select select "number:28"
select select "number:14"
select select "number:18"
select select "number:25"
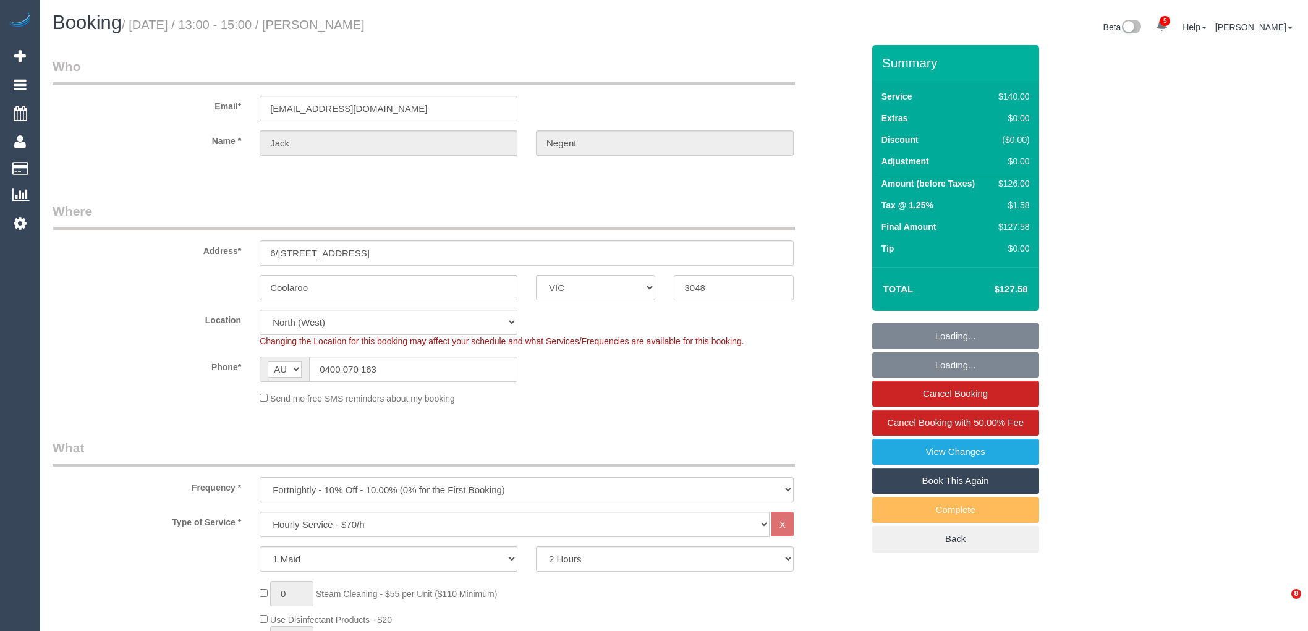
select select "number:33"
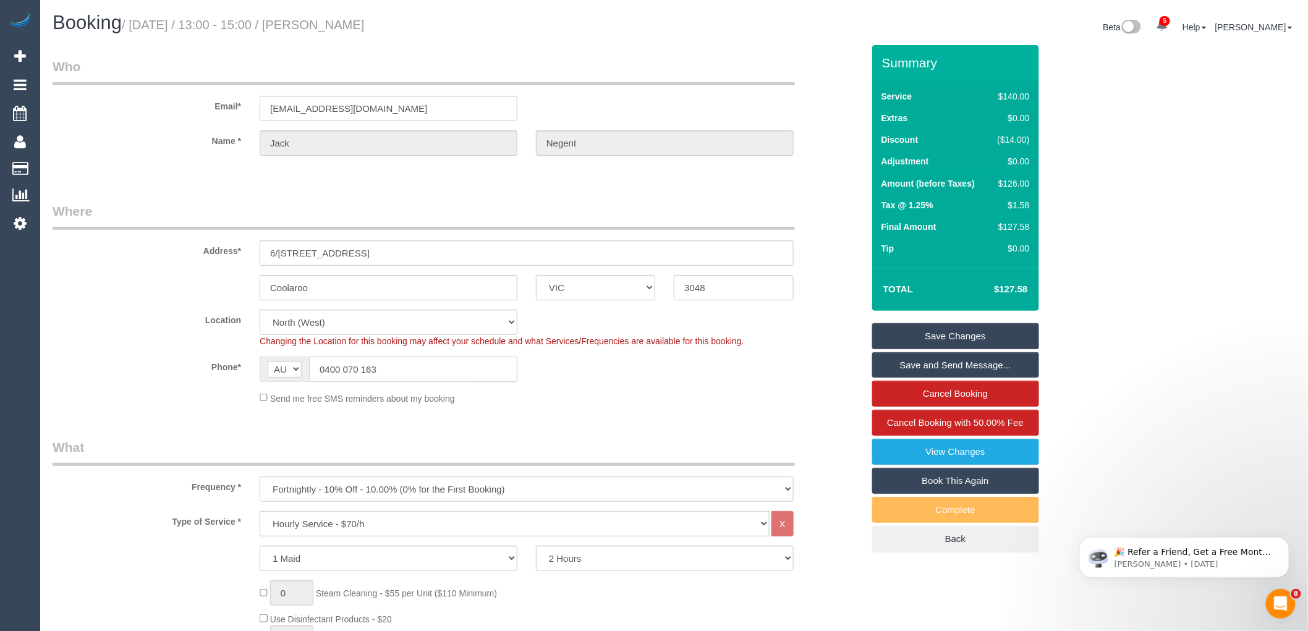
drag, startPoint x: 404, startPoint y: 365, endPoint x: 265, endPoint y: 360, distance: 139.8
click at [267, 360] on div "AF AL DZ AD AO AI AQ AG AR AM AW AU AT AZ BS BH BD BB BY BE BZ BJ BM BT BO BA B…" at bounding box center [389, 369] width 258 height 25
click at [553, 396] on div "Send me free SMS reminders about my booking" at bounding box center [526, 398] width 552 height 14
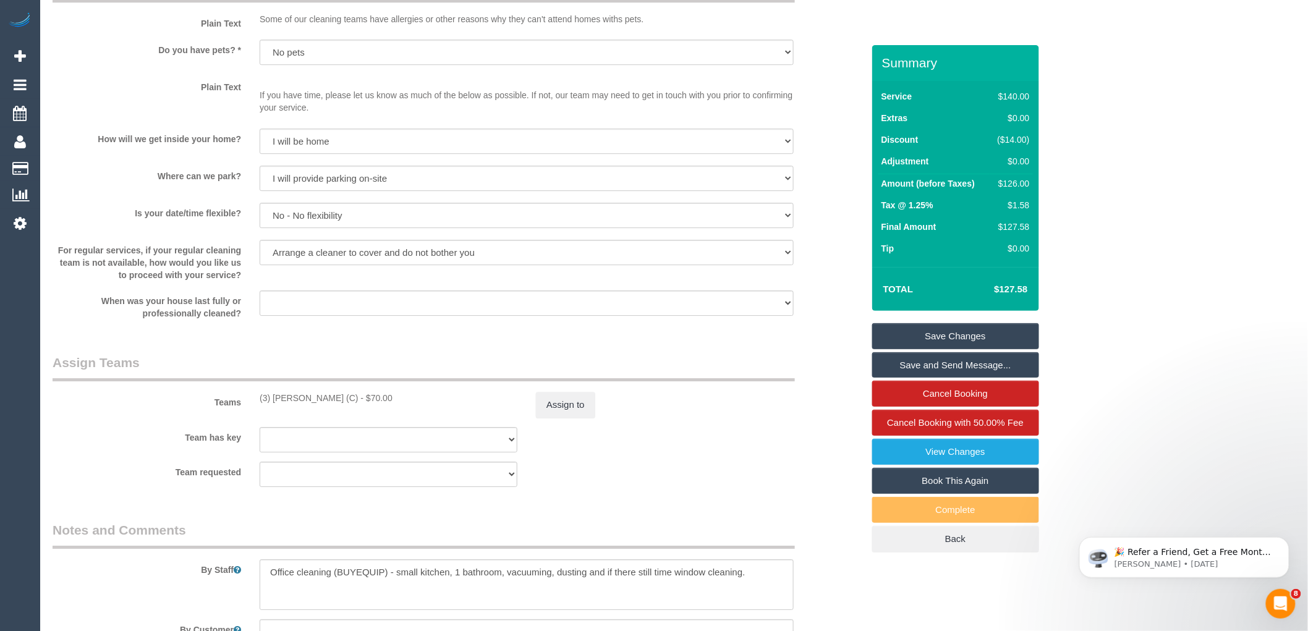
scroll to position [1828, 0]
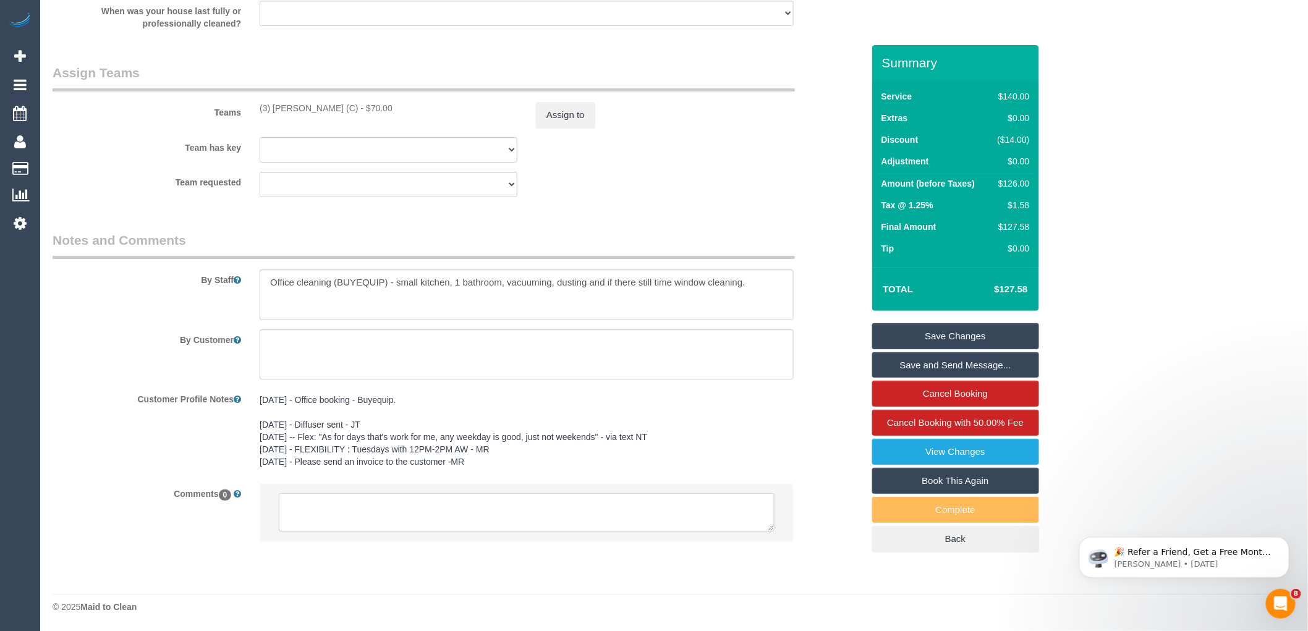
click at [394, 511] on textarea at bounding box center [527, 512] width 496 height 38
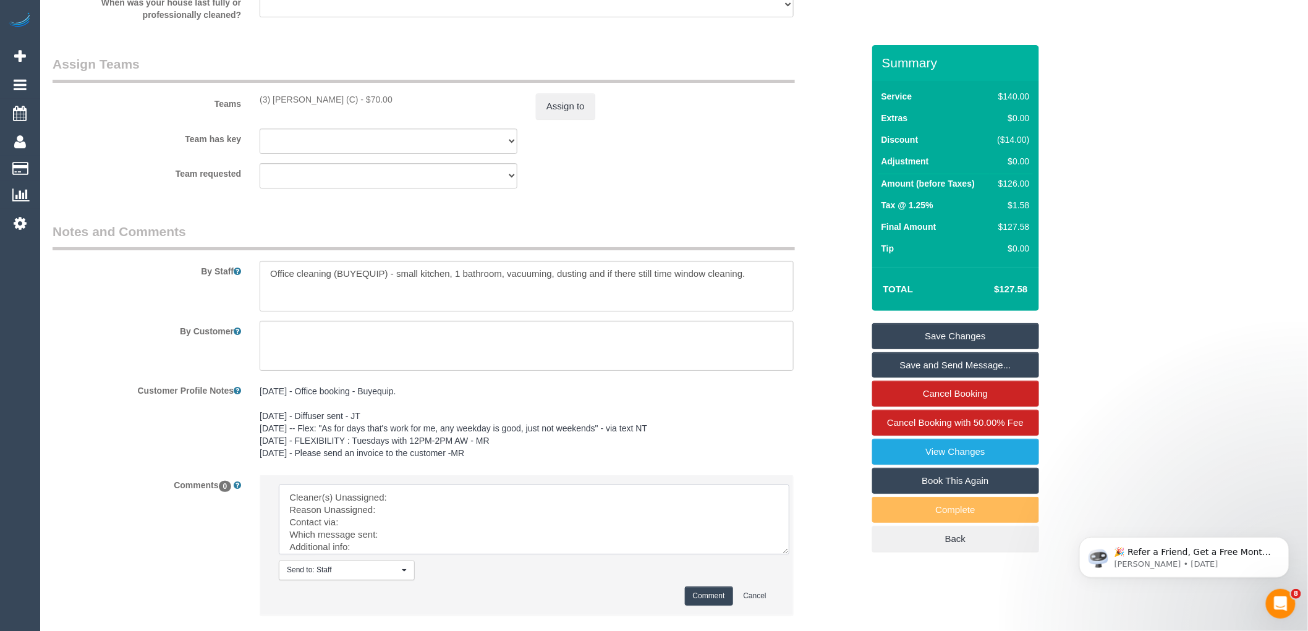
drag, startPoint x: 768, startPoint y: 523, endPoint x: 858, endPoint y: 658, distance: 161.8
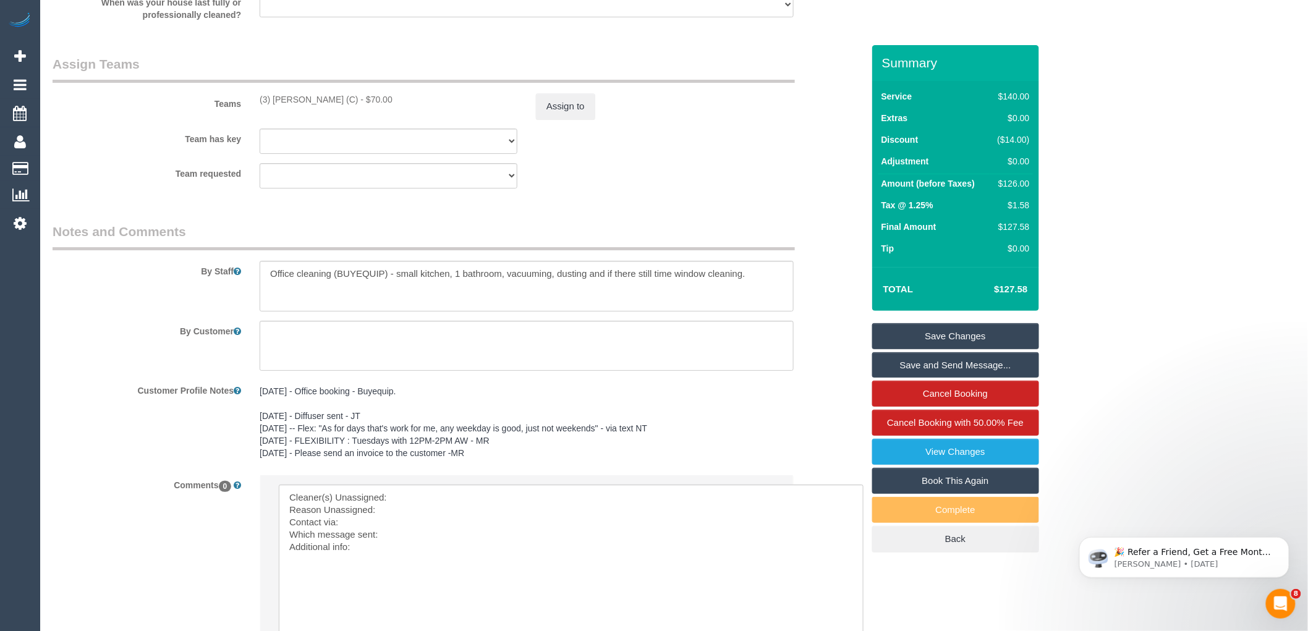
click at [347, 102] on div "(3) Murat Karaman (C) - $70.00" at bounding box center [389, 99] width 258 height 12
drag, startPoint x: 347, startPoint y: 106, endPoint x: 225, endPoint y: 104, distance: 121.8
click at [225, 104] on div "Teams (3) Murat Karaman (C) - $70.00 Assign to" at bounding box center [457, 87] width 829 height 64
click at [357, 114] on div "Teams (3) Murat Karaman (C) - $70.00 Assign to" at bounding box center [457, 87] width 829 height 64
drag, startPoint x: 350, startPoint y: 108, endPoint x: 255, endPoint y: 105, distance: 95.8
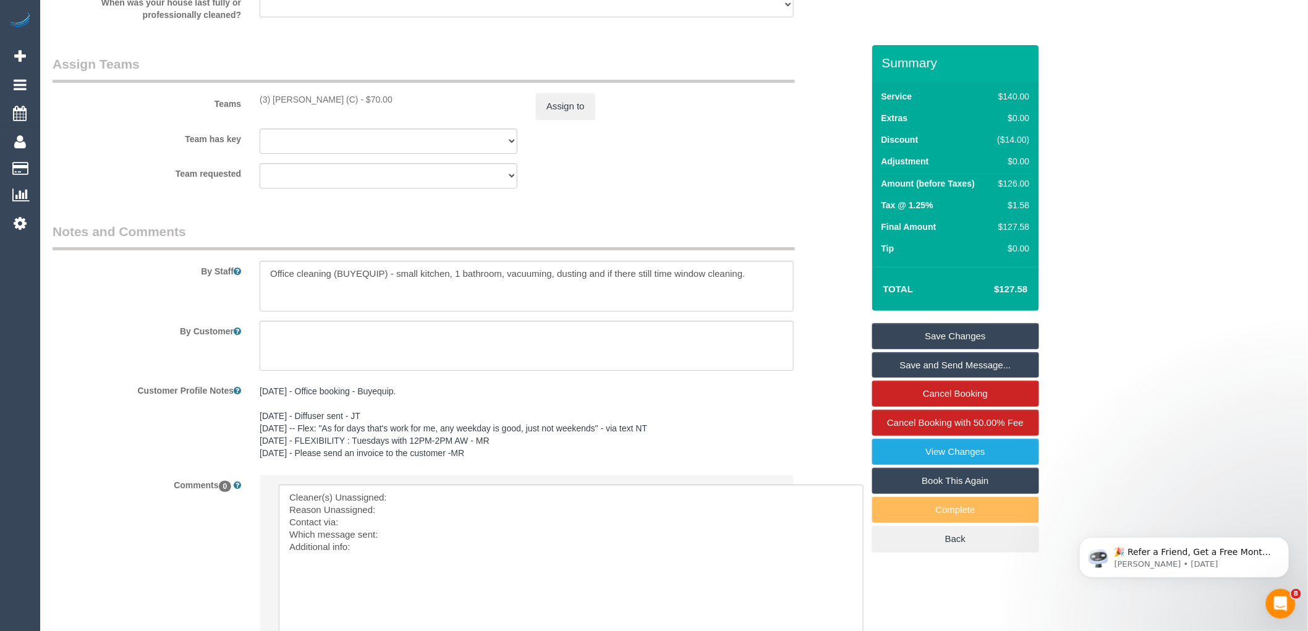
click at [255, 105] on div "(3) Murat Karaman (C) - $70.00" at bounding box center [388, 99] width 276 height 12
copy div "(3) Murat Karaman (C) -"
click at [433, 510] on textarea at bounding box center [571, 571] width 585 height 173
paste textarea "(3) Murat Karaman (C) -"
click at [425, 522] on textarea at bounding box center [571, 571] width 585 height 173
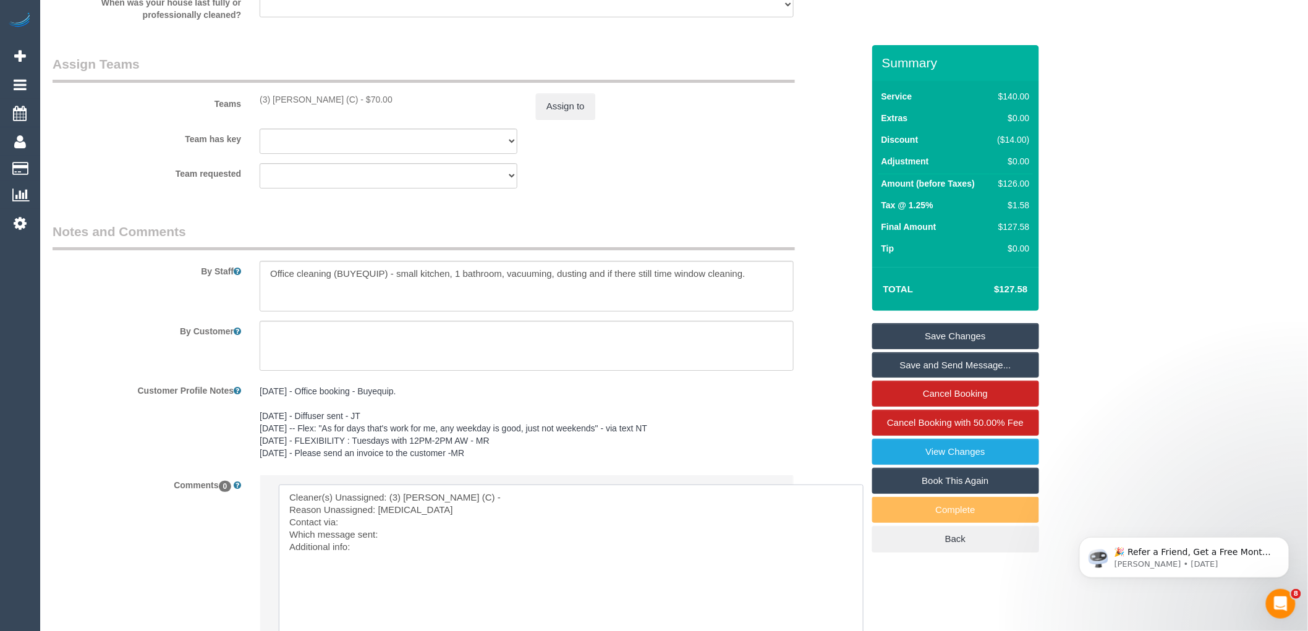
click at [472, 528] on textarea at bounding box center [571, 571] width 585 height 173
click at [470, 540] on textarea at bounding box center [571, 571] width 585 height 173
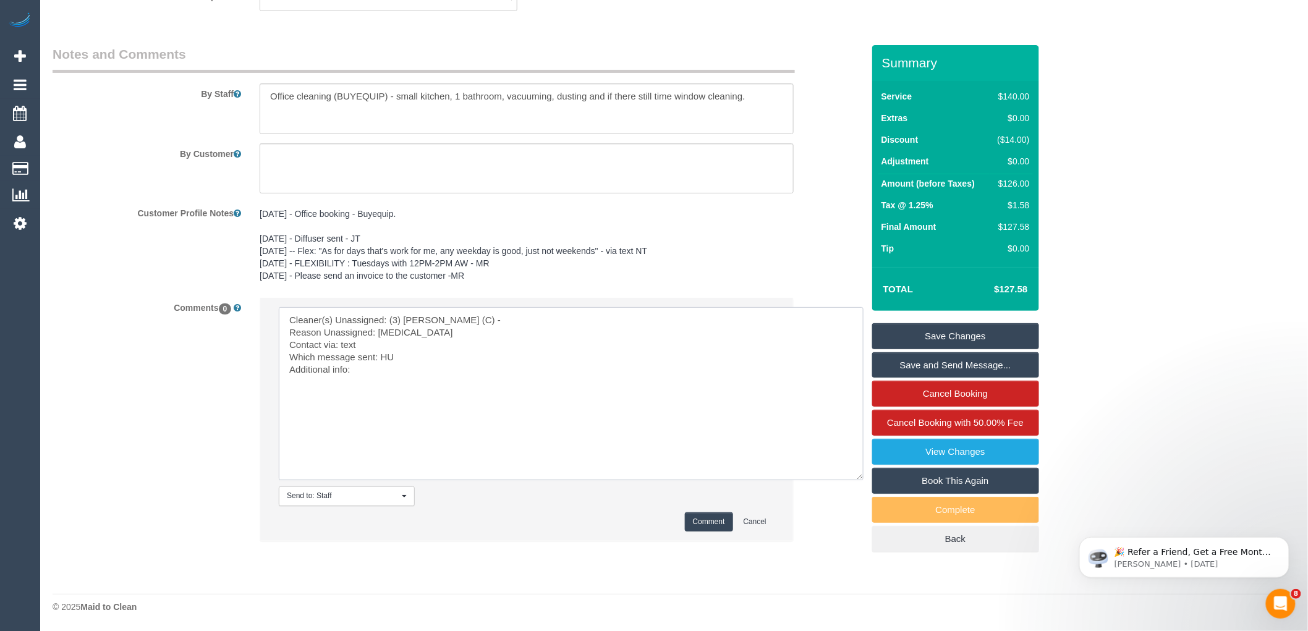
type textarea "Cleaner(s) Unassigned: (3) Murat Karaman (C) - Reason Unassigned: chest infecti…"
click at [714, 512] on button "Comment" at bounding box center [709, 521] width 48 height 19
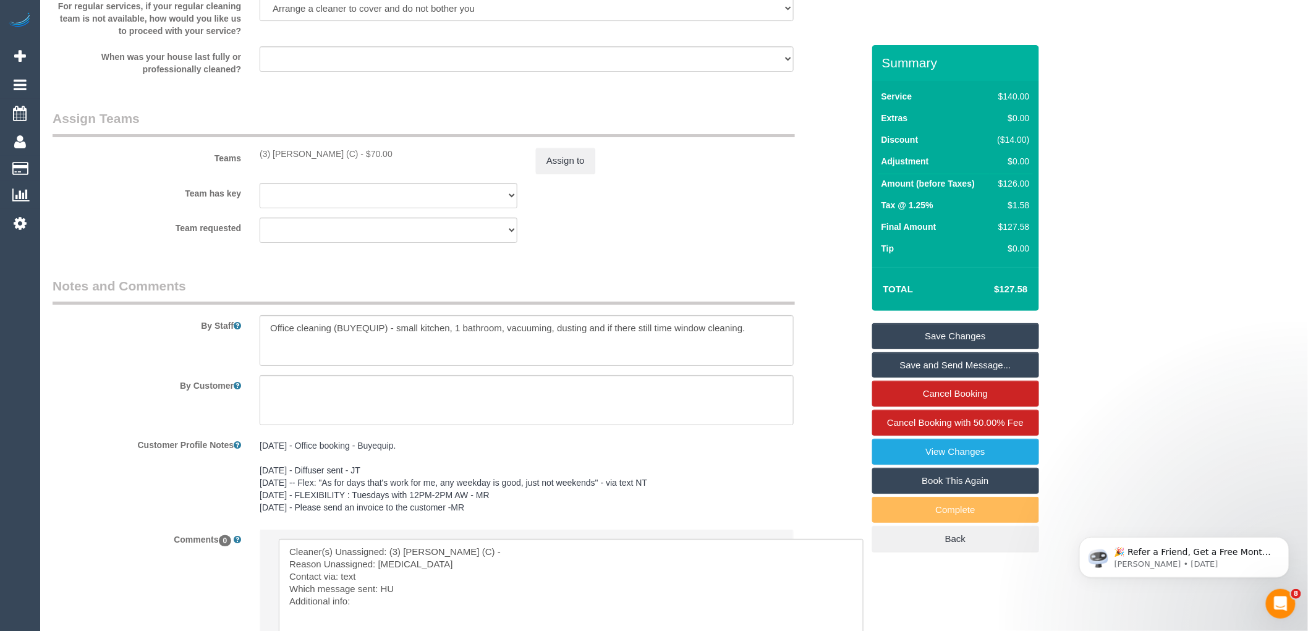
scroll to position [1670, 0]
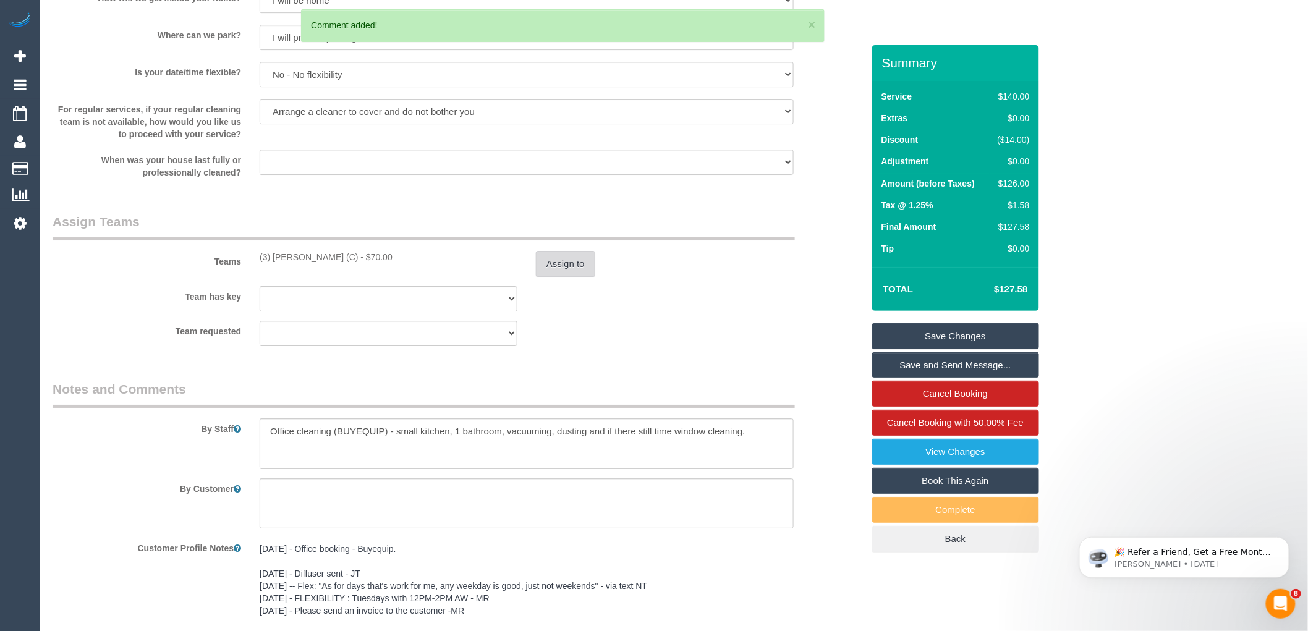
click at [578, 260] on button "Assign to" at bounding box center [565, 264] width 59 height 26
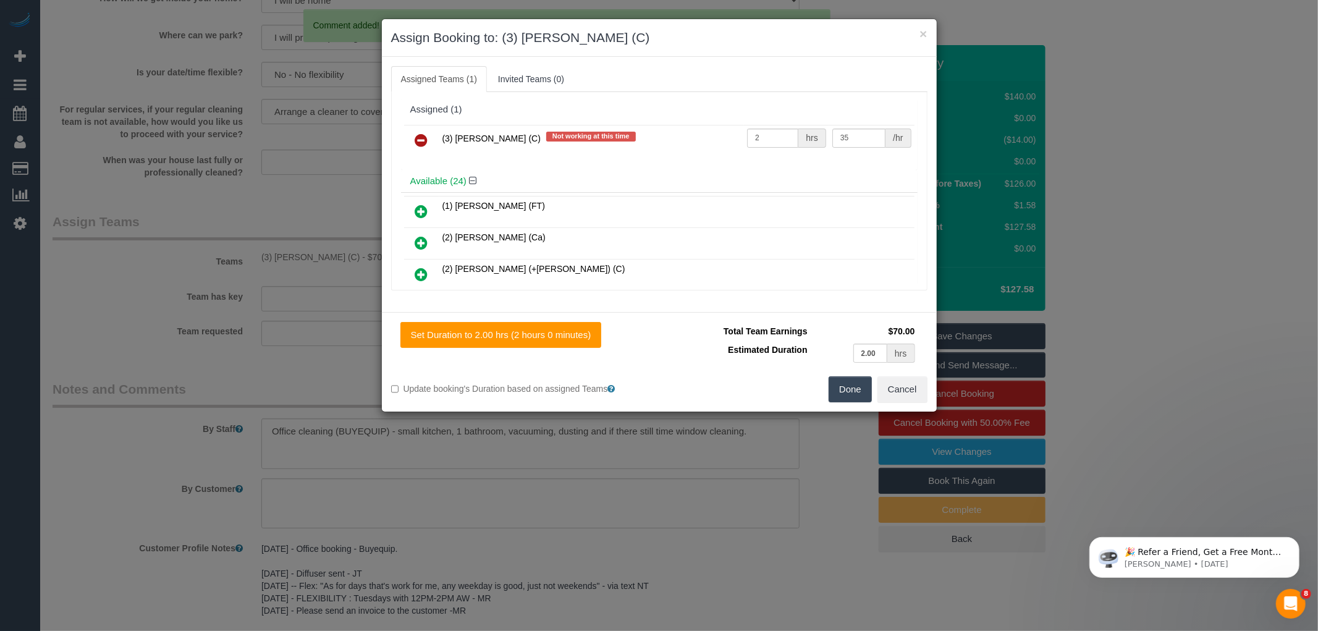
click at [422, 137] on icon at bounding box center [421, 140] width 13 height 15
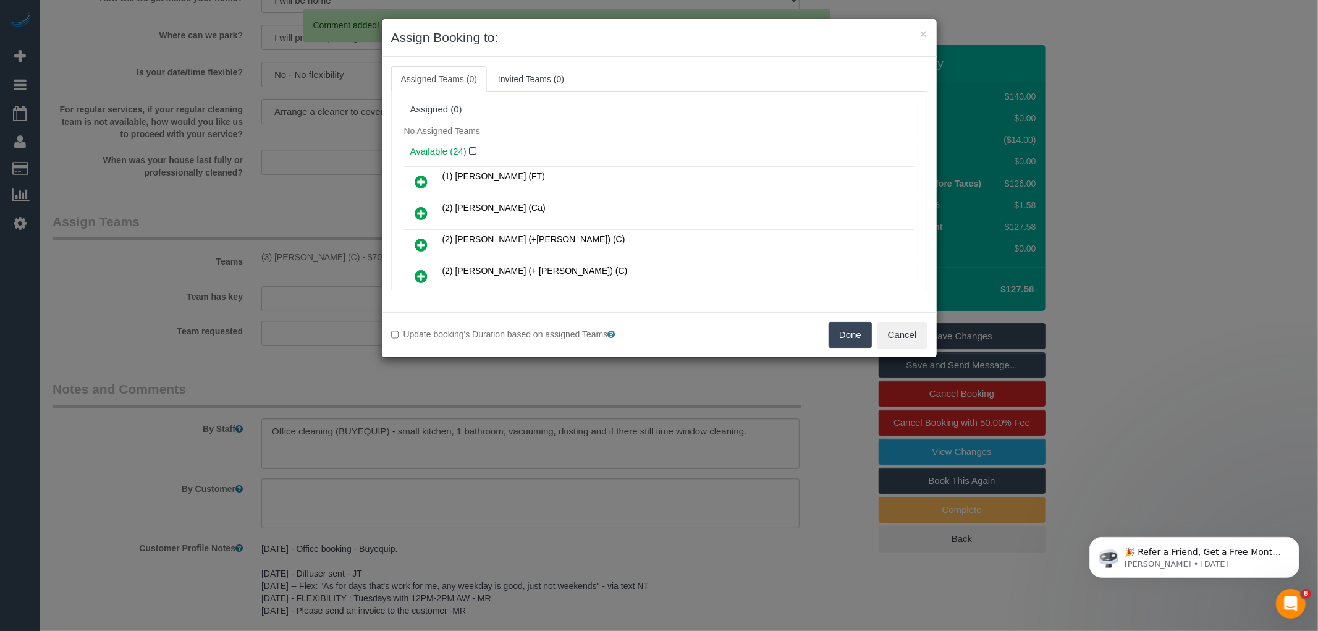
click at [848, 342] on button "Done" at bounding box center [850, 335] width 43 height 26
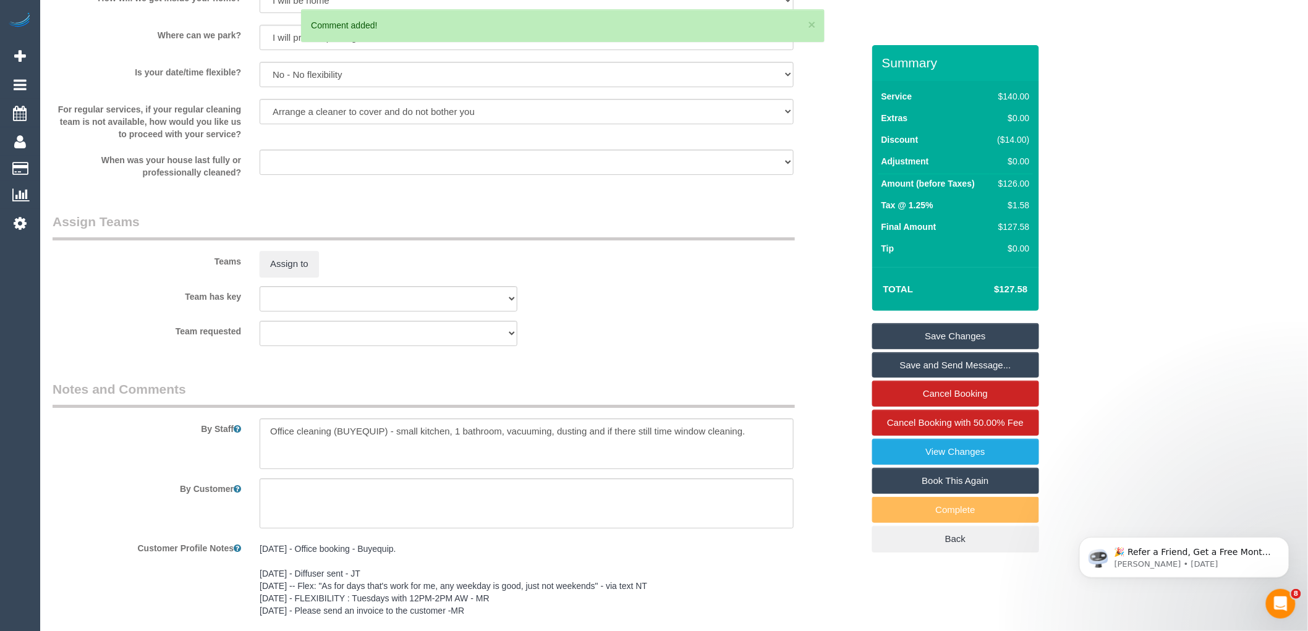
click at [983, 331] on link "Save Changes" at bounding box center [955, 336] width 167 height 26
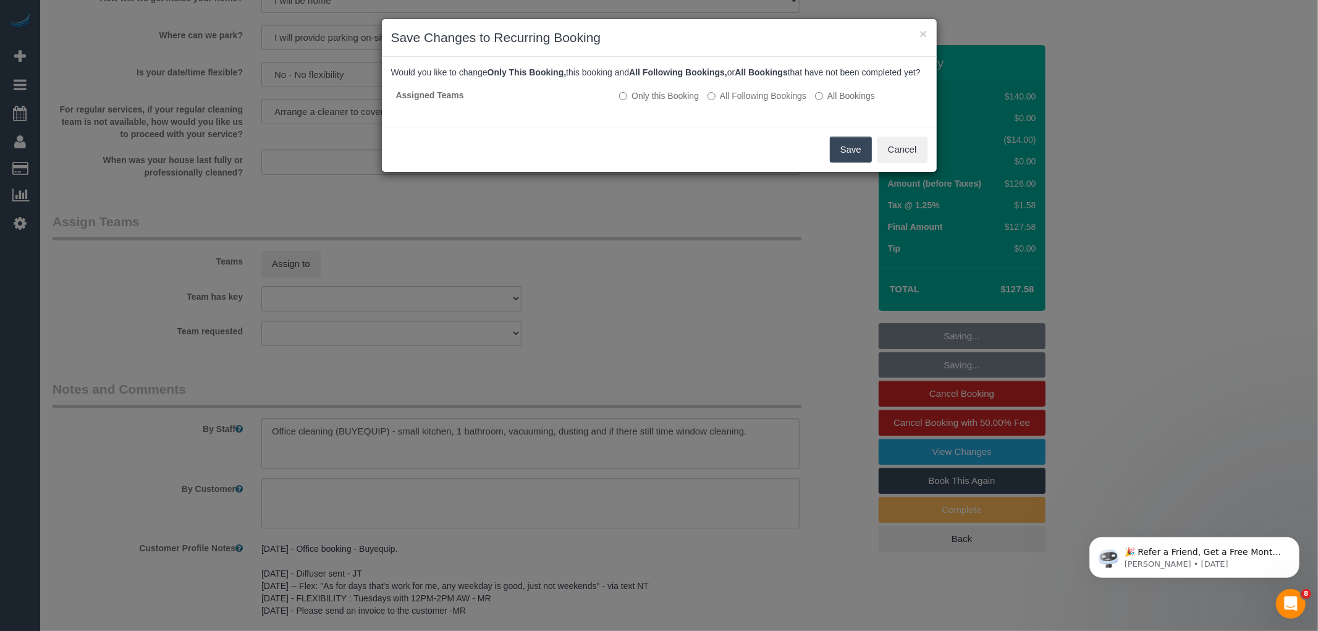
click at [841, 154] on button "Save" at bounding box center [851, 150] width 42 height 26
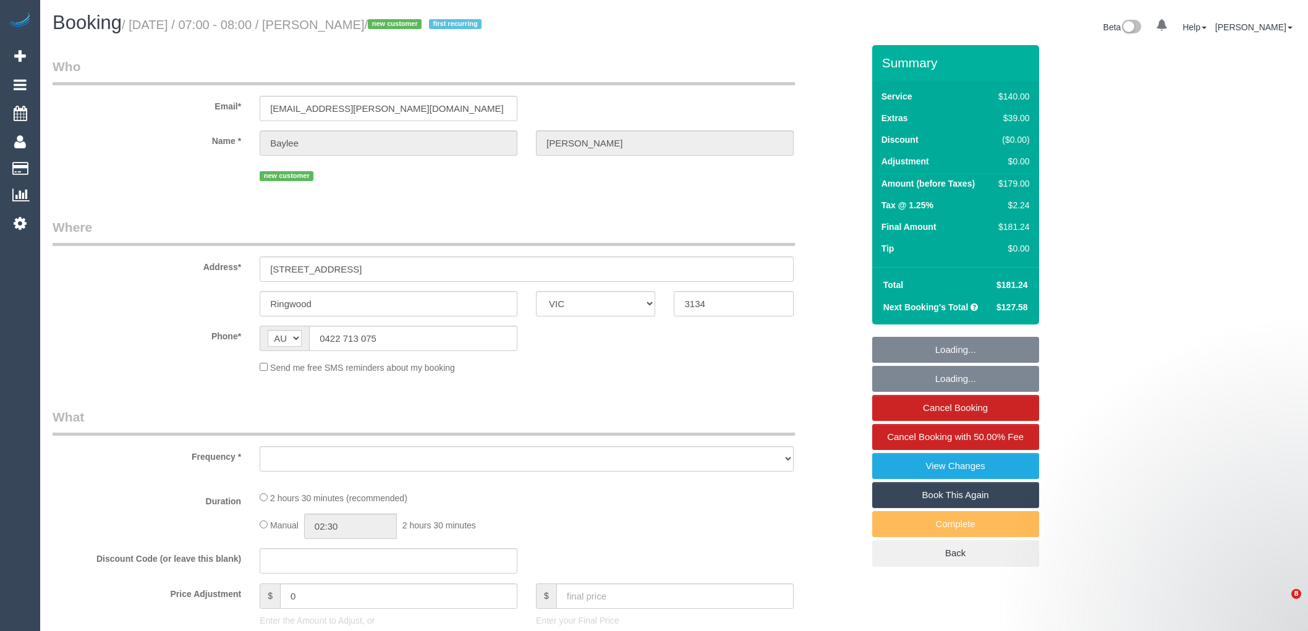
select select "VIC"
select select "object:576"
select select "string:stripe-pm_1S66yD2GScqysDRVxHgdDNVa"
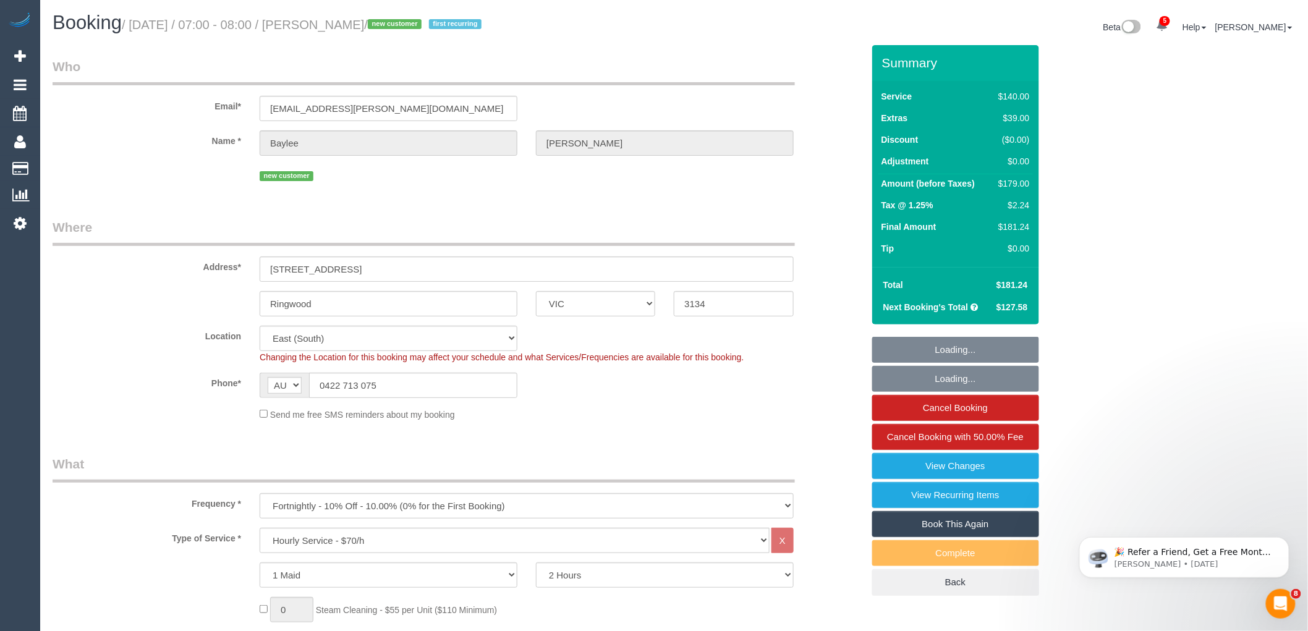
select select "object:1207"
select select "number:28"
select select "number:14"
select select "number:19"
select select "number:22"
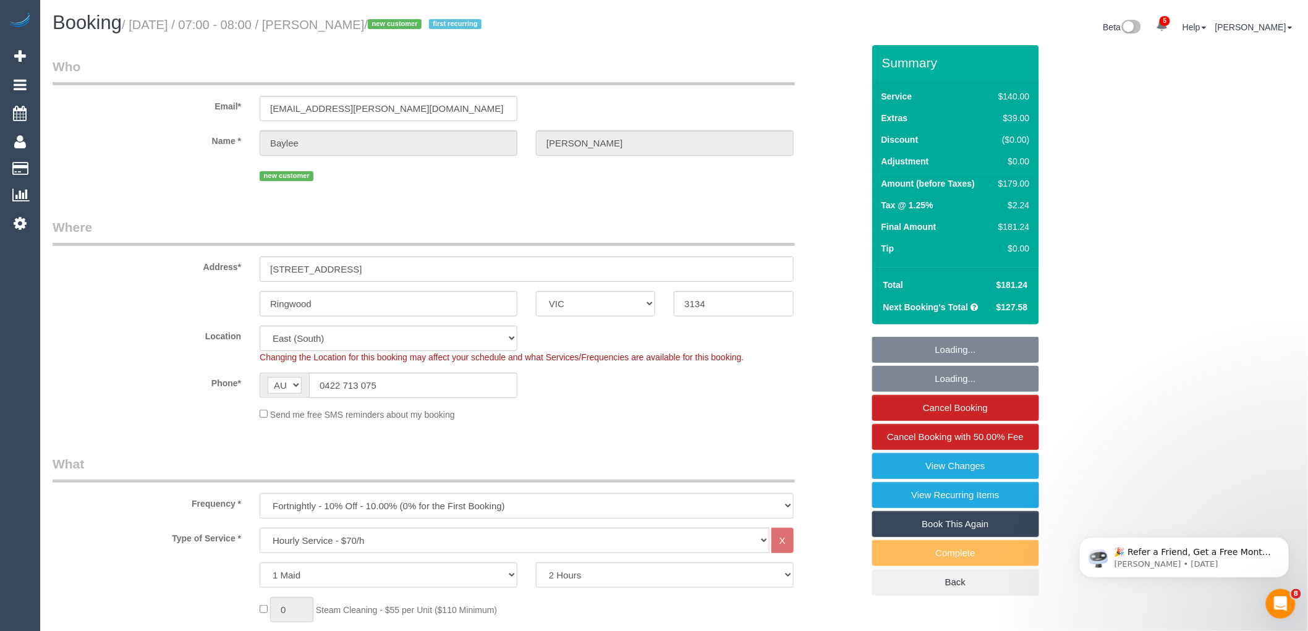
select select "number:34"
select select "number:13"
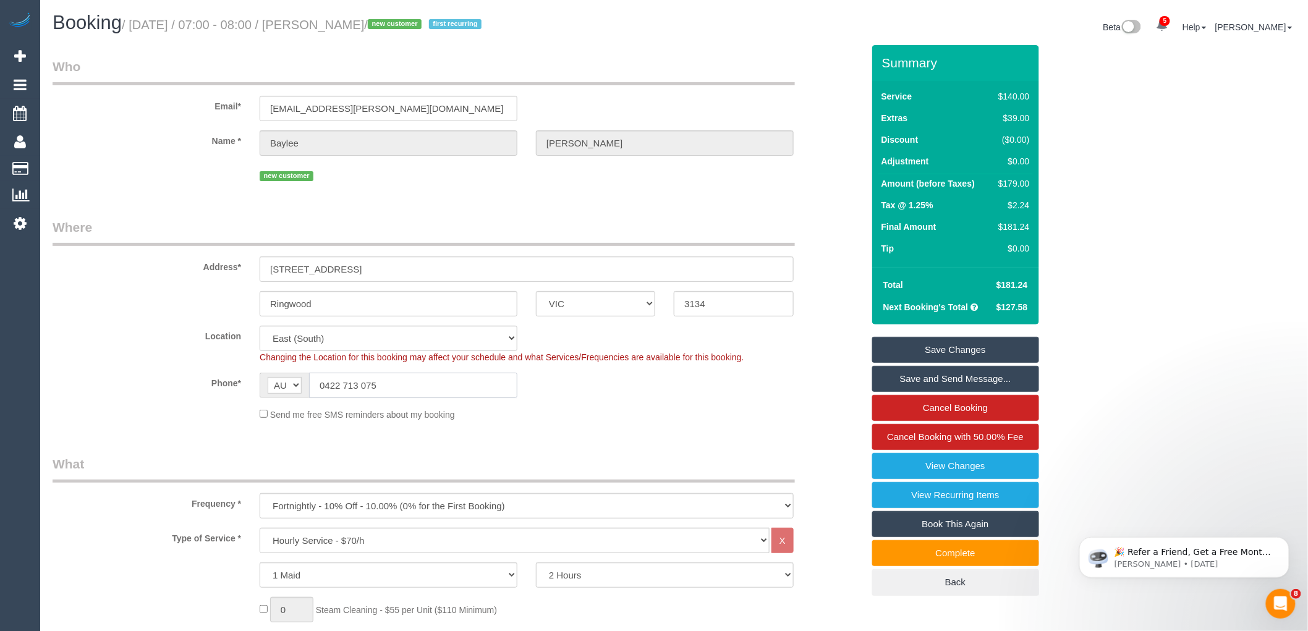
drag, startPoint x: 409, startPoint y: 384, endPoint x: 252, endPoint y: 384, distance: 157.6
click at [252, 384] on div "AF AL DZ AD AO AI AQ AG AR AM AW AU AT AZ BS BH BD BB BY BE BZ BJ BM BT BO BA B…" at bounding box center [388, 385] width 276 height 25
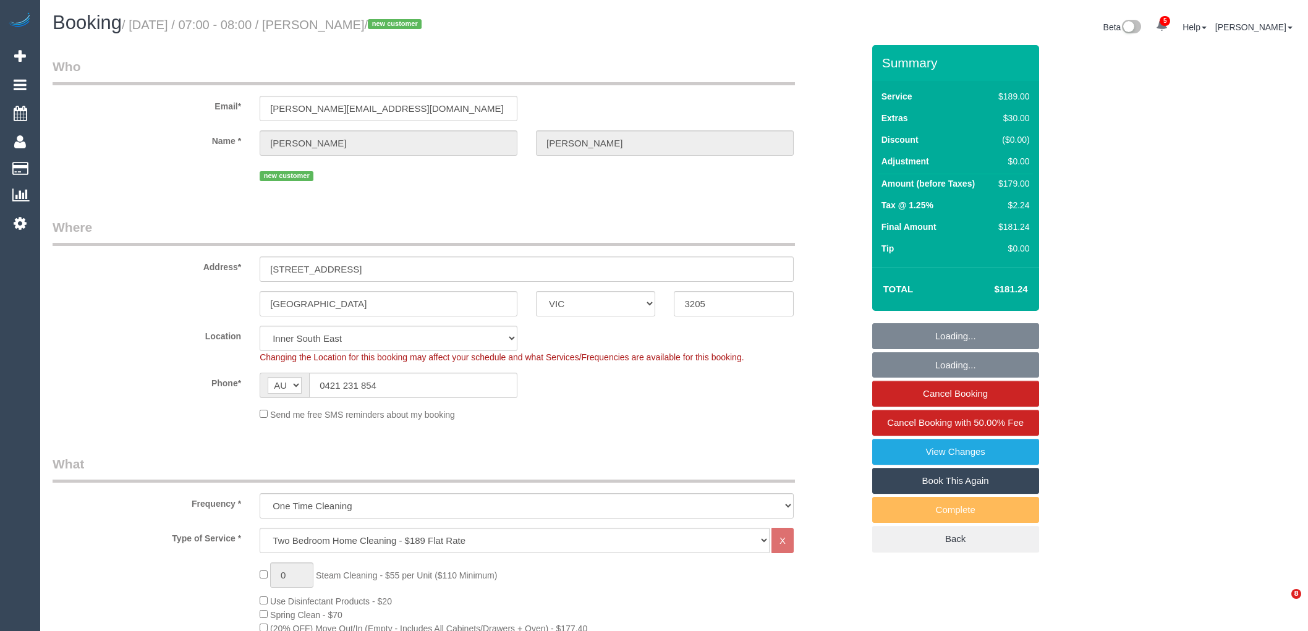
select select "VIC"
select select "number:28"
select select "number:14"
select select "number:20"
select select "number:24"
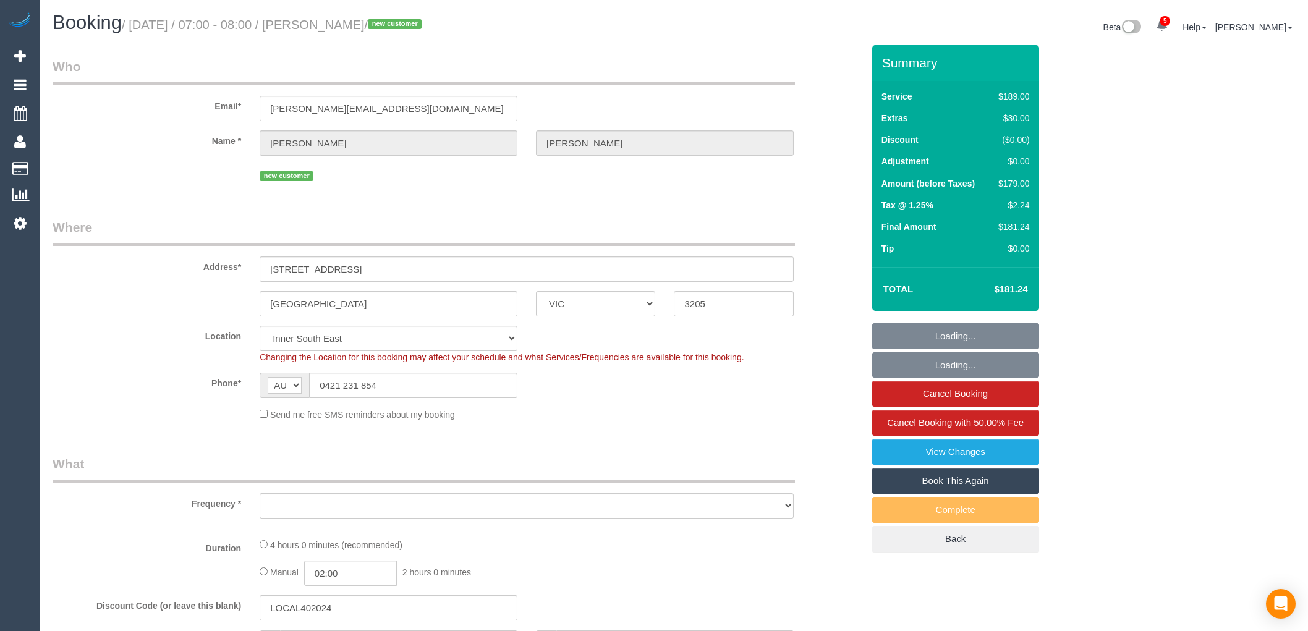
select select "VIC"
select select "object:1448"
select select "number:28"
select select "number:14"
select select "number:20"
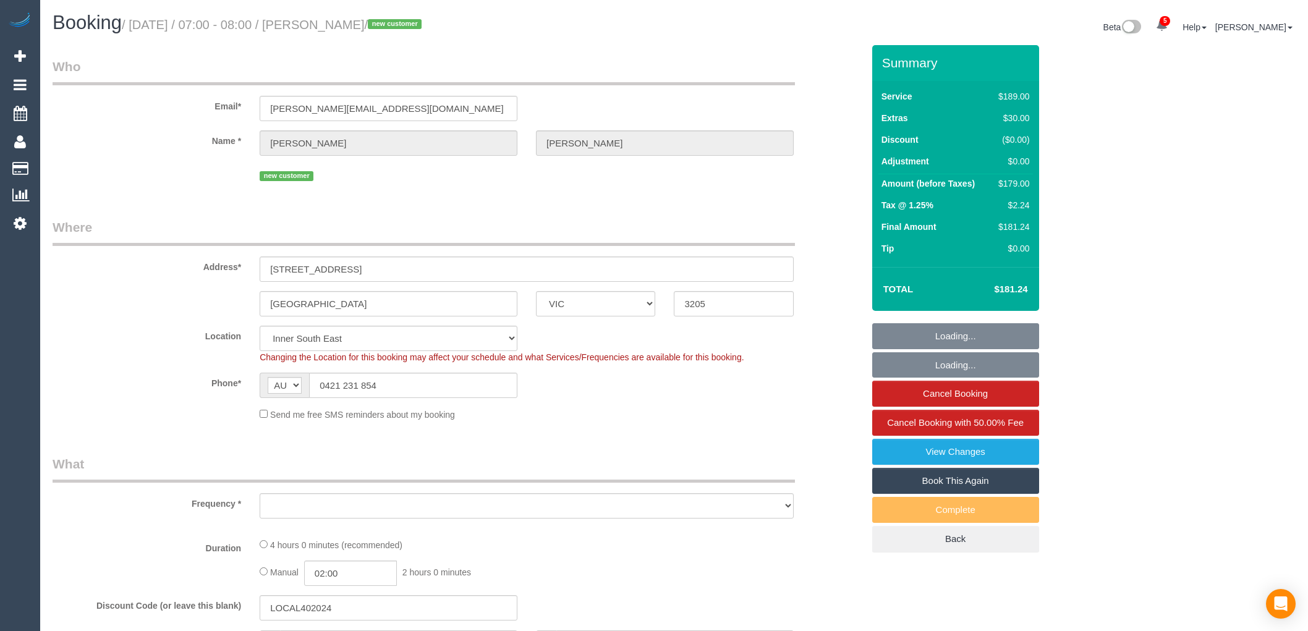
select select "number:24"
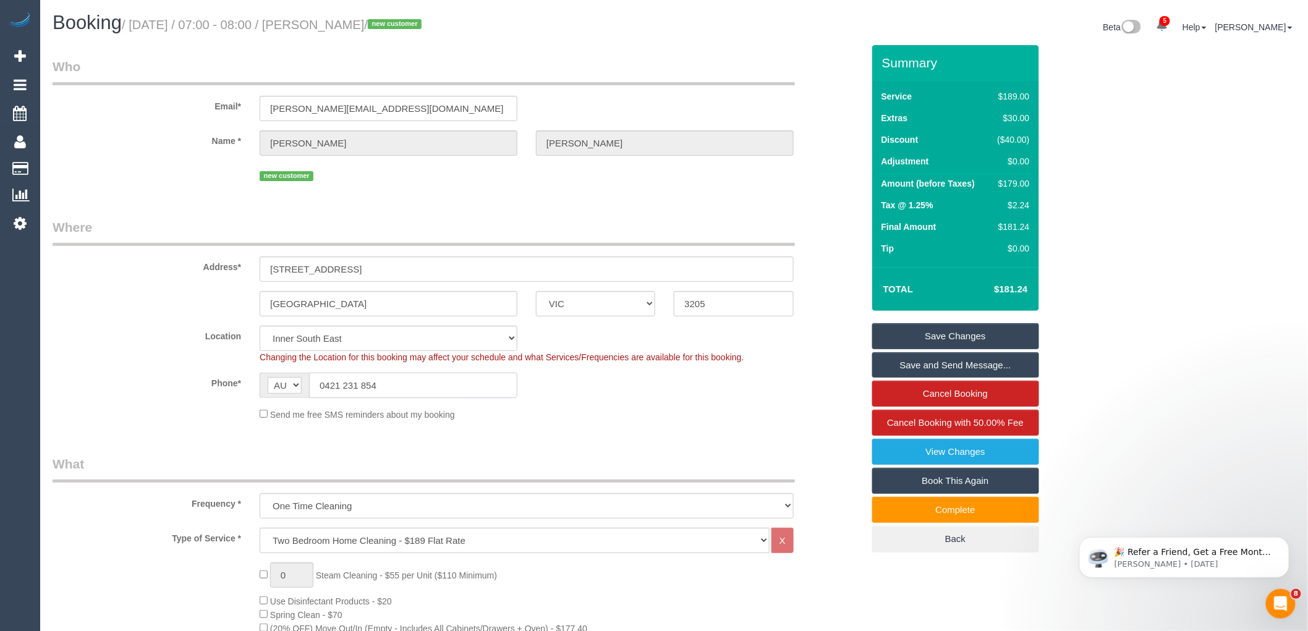
drag, startPoint x: 404, startPoint y: 384, endPoint x: 224, endPoint y: 385, distance: 180.5
click at [224, 385] on div "Phone* AF AL DZ AD AO AI AQ AG AR AM AW AU AT AZ BS BH BD BB BY BE BZ BJ BM BT …" at bounding box center [457, 385] width 829 height 25
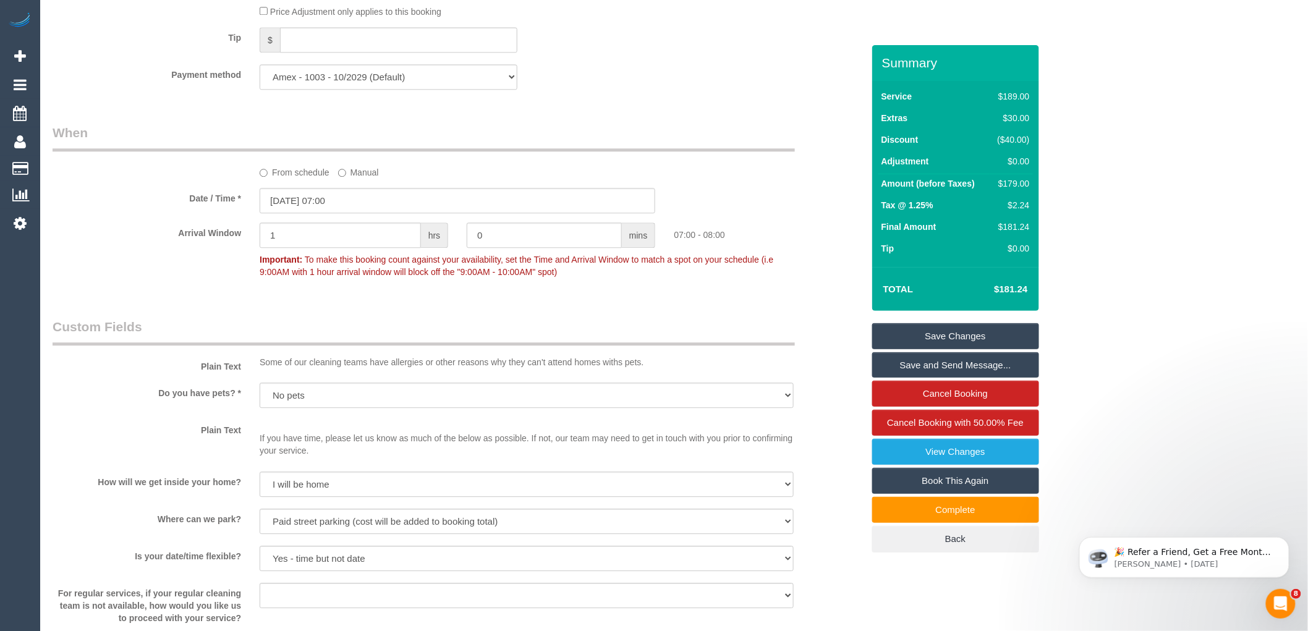
scroll to position [1816, 0]
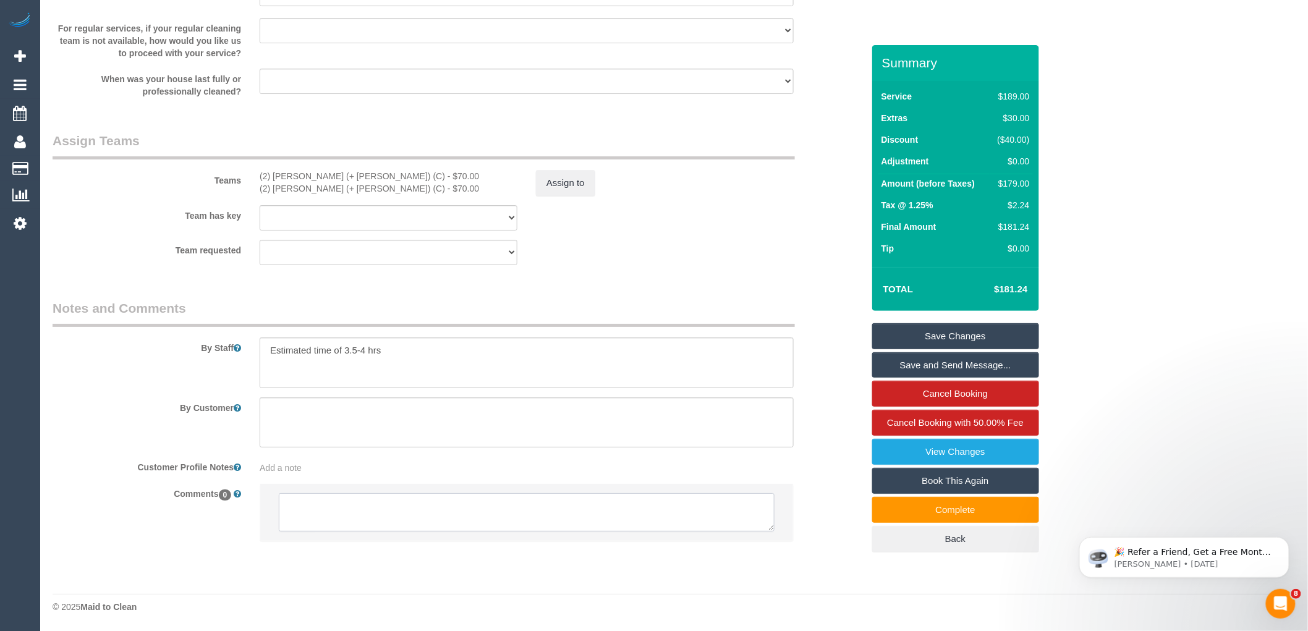
click at [361, 510] on textarea at bounding box center [527, 512] width 496 height 38
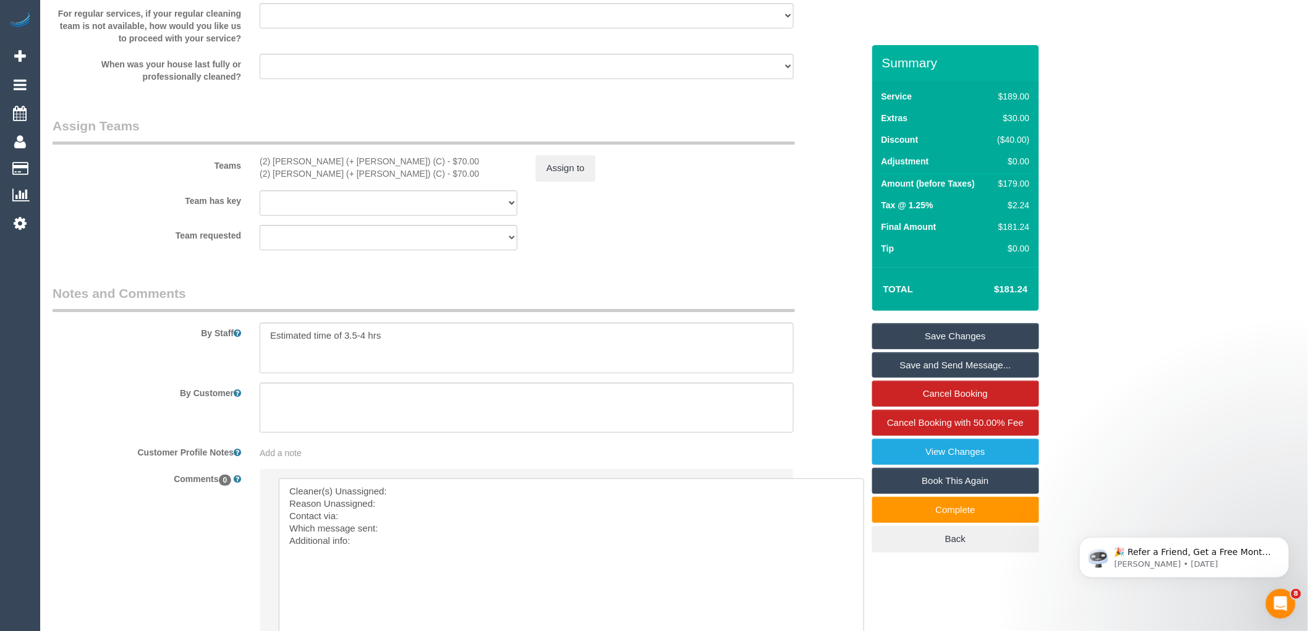
drag, startPoint x: 770, startPoint y: 528, endPoint x: 359, endPoint y: 152, distance: 556.8
drag, startPoint x: 354, startPoint y: 173, endPoint x: 257, endPoint y: 173, distance: 97.0
click at [257, 173] on div "(2) Daniela (+ Kevin) (C) - $70.00 (2) Kevin (+ Daniela) (C) - $70.00" at bounding box center [388, 167] width 276 height 25
copy div "(2) Daniela (+ Kevin) (C)"
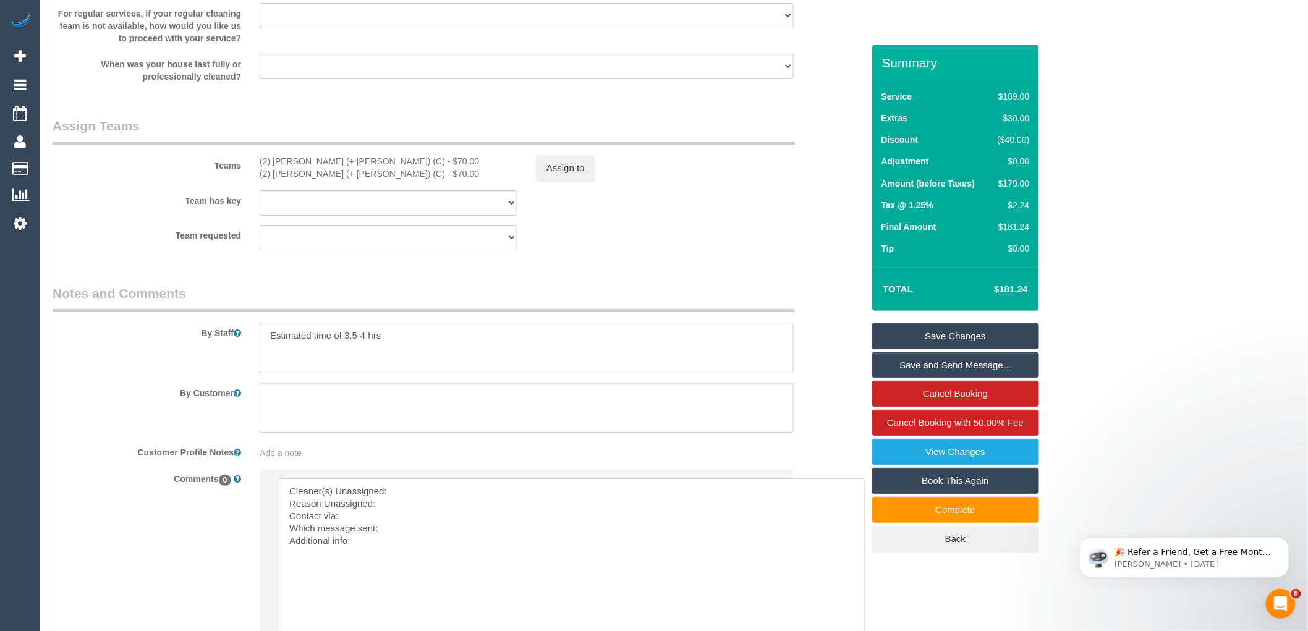
drag, startPoint x: 418, startPoint y: 515, endPoint x: 424, endPoint y: 512, distance: 6.4
click at [419, 514] on textarea at bounding box center [572, 562] width 586 height 168
click at [424, 504] on textarea at bounding box center [572, 562] width 586 height 168
paste textarea "(2) Daniela (+ Kevin) (C)"
click at [408, 520] on textarea at bounding box center [572, 562] width 586 height 168
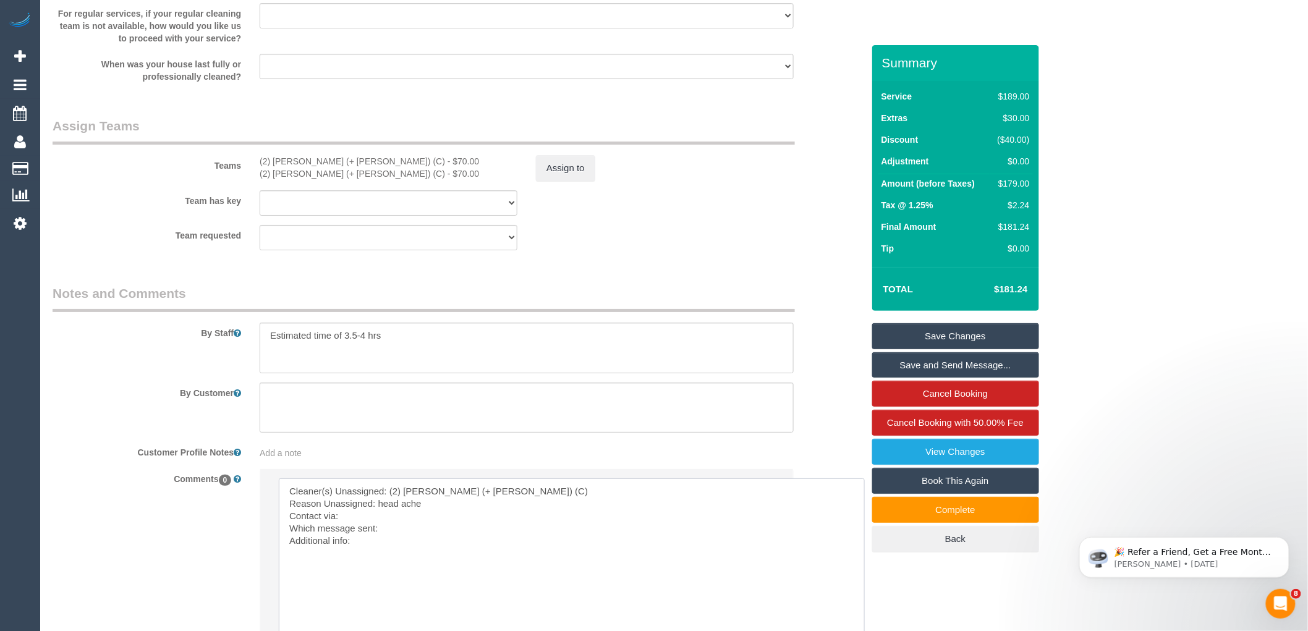
click at [392, 526] on textarea at bounding box center [572, 562] width 586 height 168
click at [573, 180] on button "Assign to" at bounding box center [565, 168] width 59 height 26
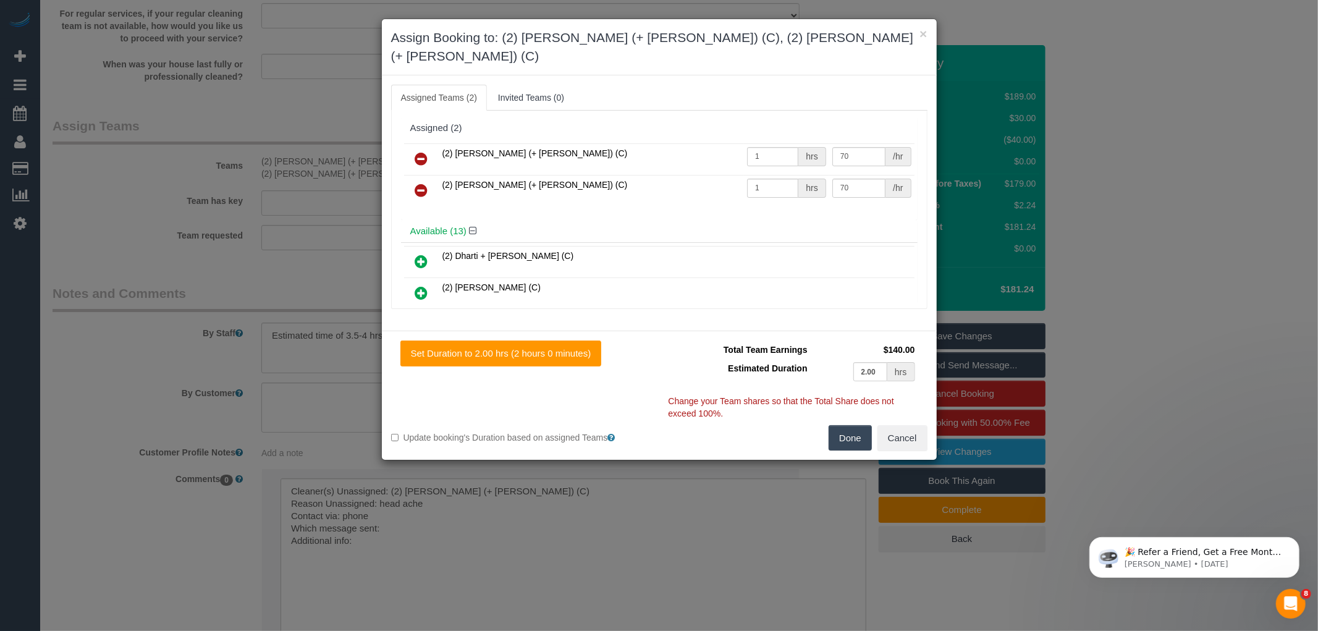
click at [419, 151] on icon at bounding box center [421, 158] width 13 height 15
click at [419, 183] on icon at bounding box center [421, 190] width 13 height 15
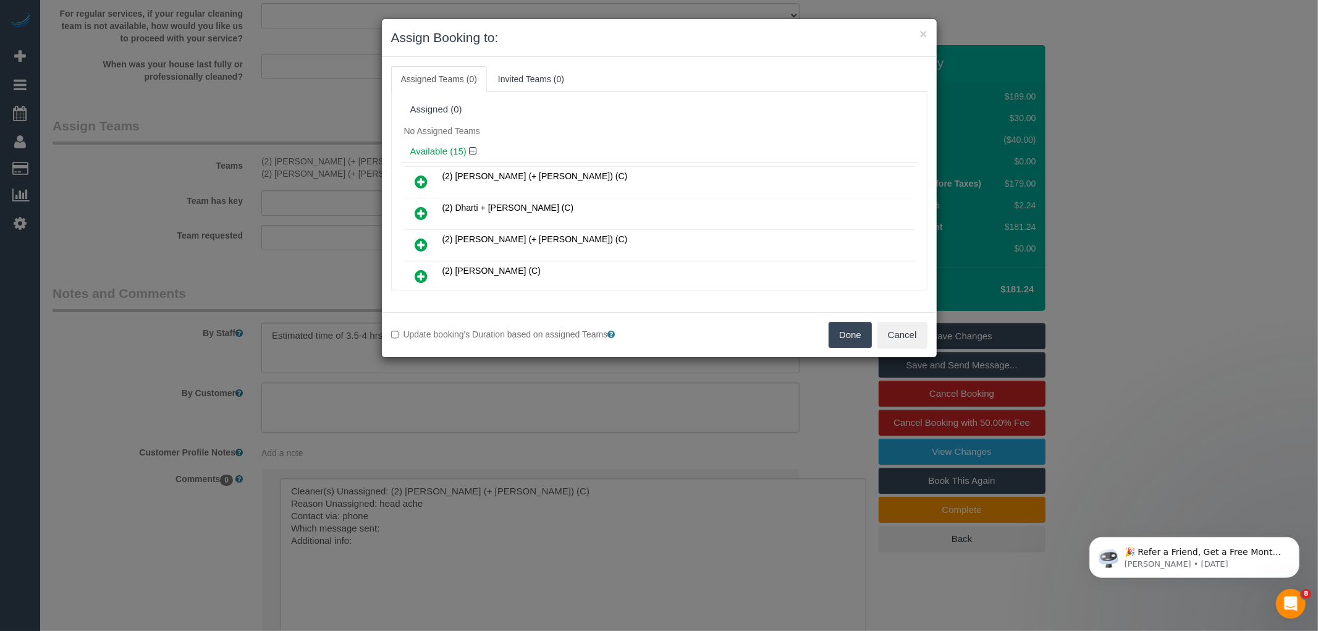
click at [857, 331] on button "Done" at bounding box center [850, 335] width 43 height 26
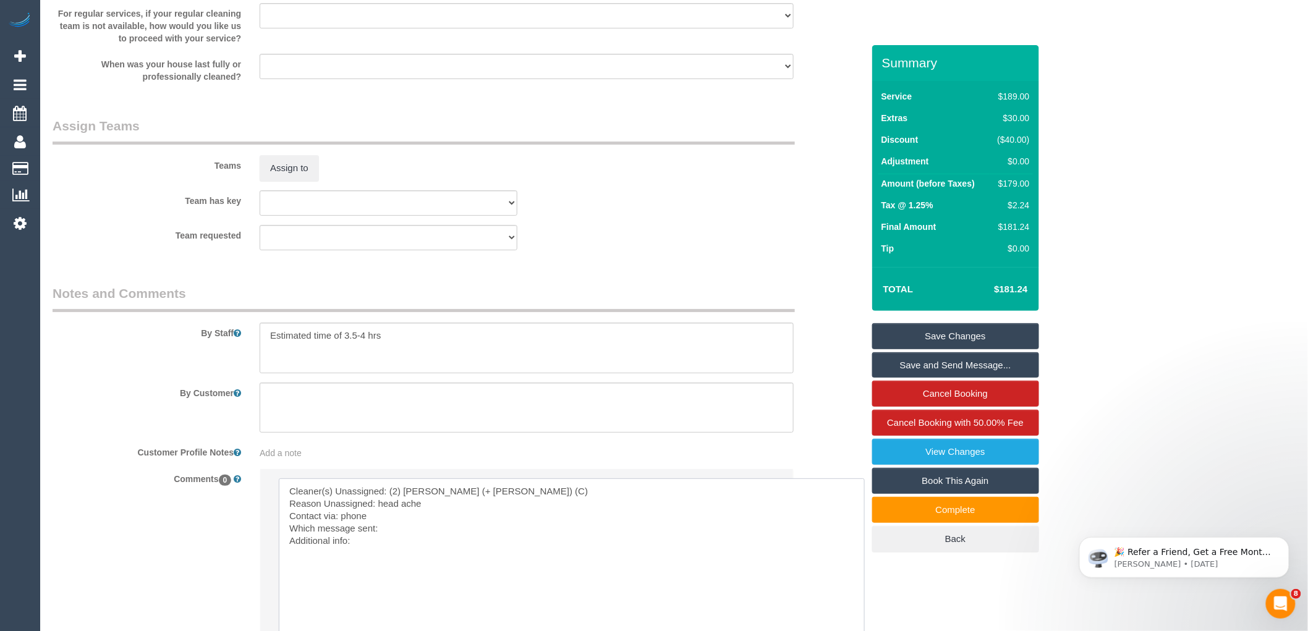
click at [412, 542] on textarea at bounding box center [572, 562] width 586 height 168
click at [384, 552] on textarea at bounding box center [572, 562] width 586 height 168
click at [620, 554] on textarea at bounding box center [572, 562] width 586 height 168
click at [622, 554] on textarea at bounding box center [572, 562] width 586 height 168
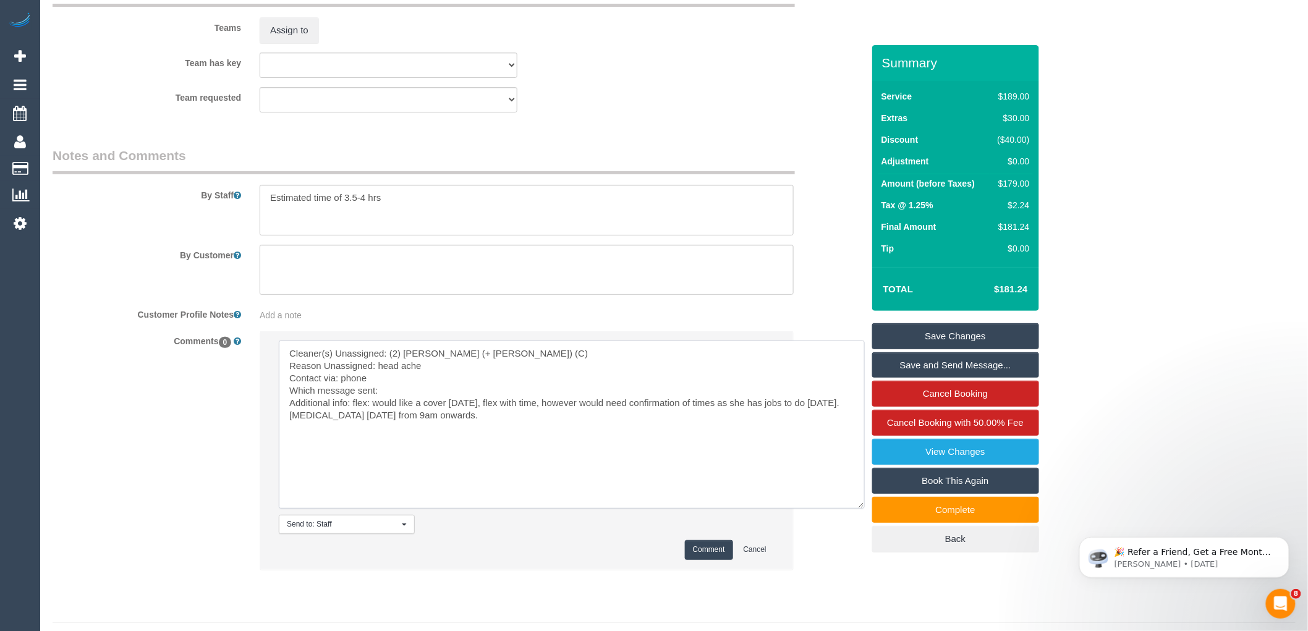
type textarea "Cleaner(s) Unassigned: (2) Daniela (+ Kevin) (C) Reason Unassigned: head ache C…"
click at [721, 559] on button "Comment" at bounding box center [709, 549] width 48 height 19
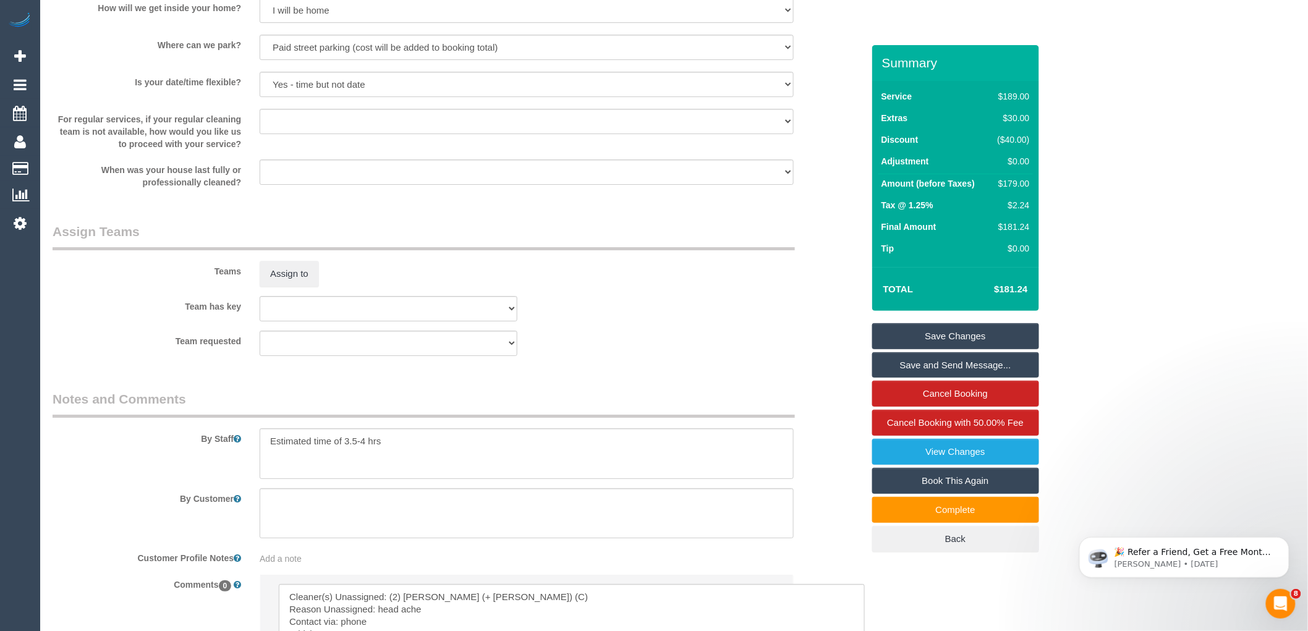
scroll to position [1541, 0]
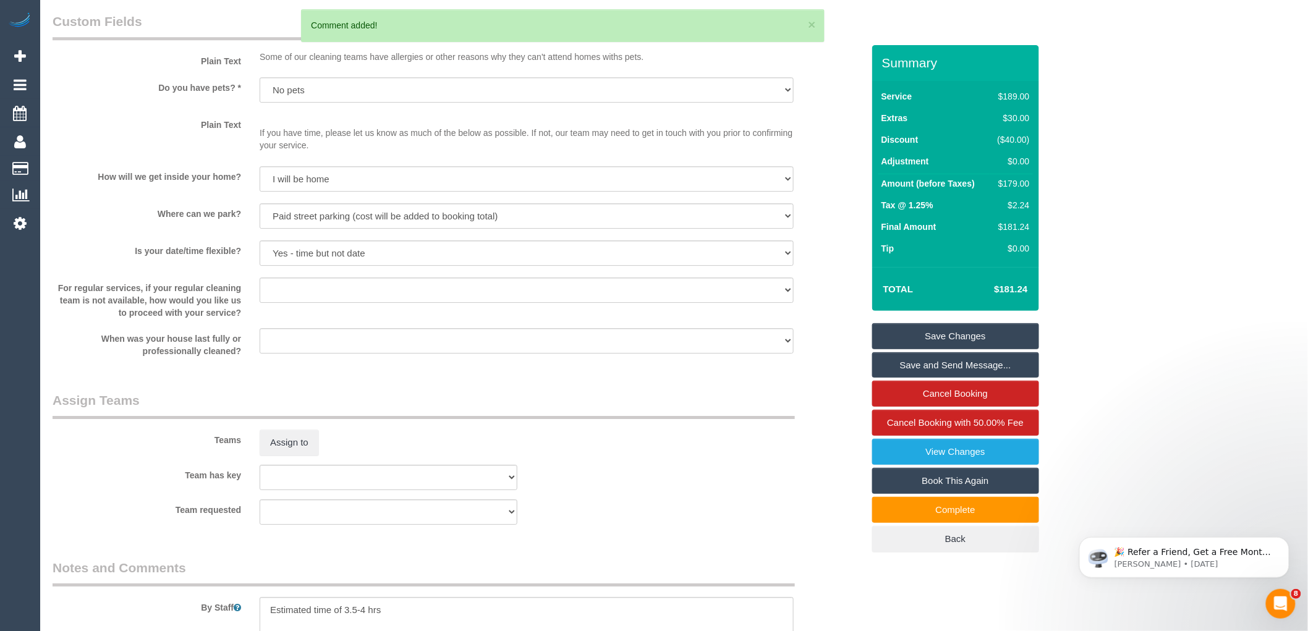
click at [946, 330] on link "Save Changes" at bounding box center [955, 336] width 167 height 26
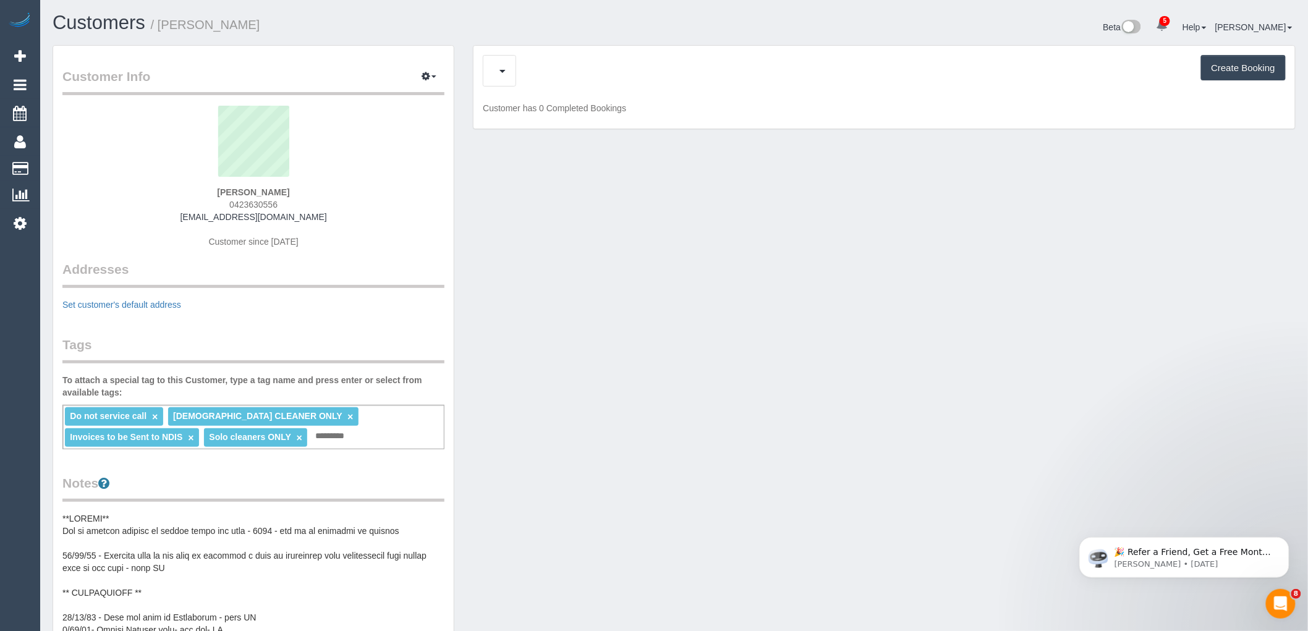
click at [569, 78] on div "Upcoming Bookings (11) Create Booking" at bounding box center [884, 71] width 803 height 32
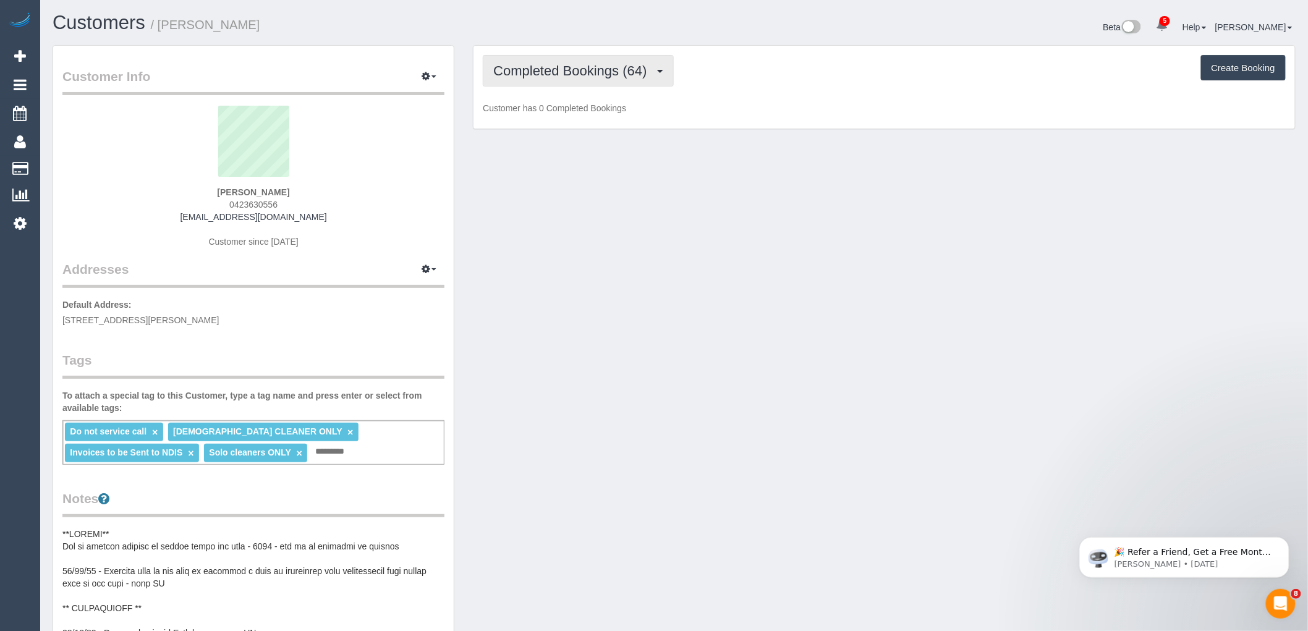
click at [569, 78] on span "Completed Bookings (64)" at bounding box center [572, 70] width 159 height 15
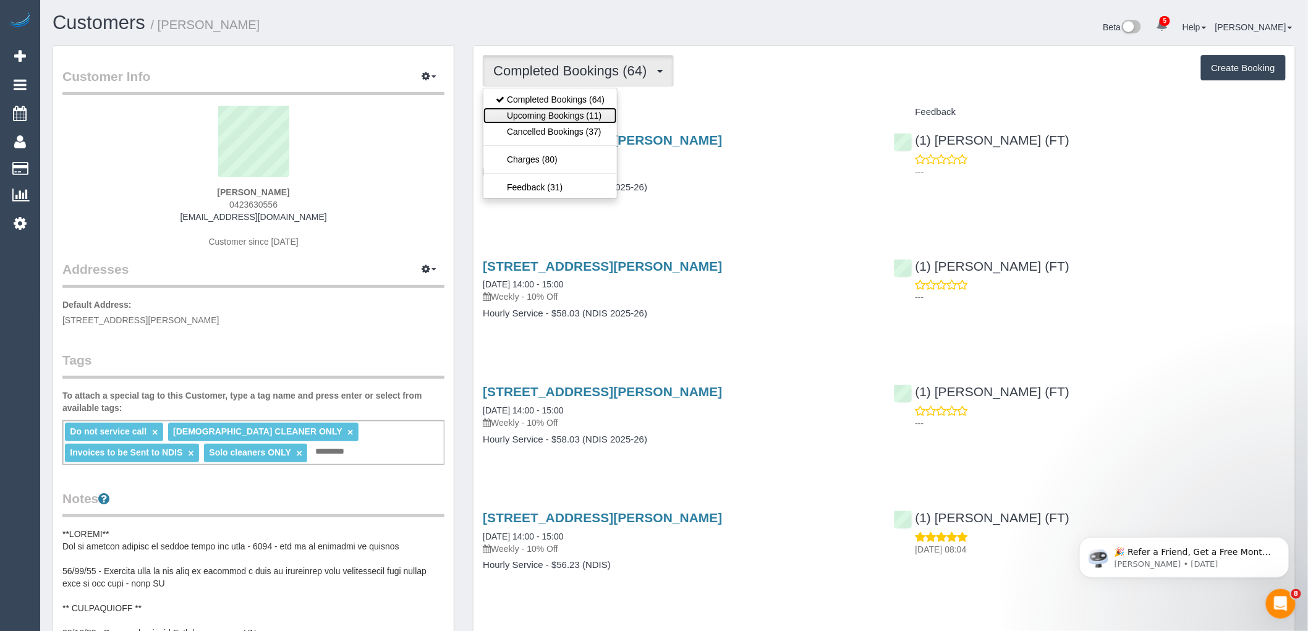
click at [583, 117] on link "Upcoming Bookings (11)" at bounding box center [549, 116] width 133 height 16
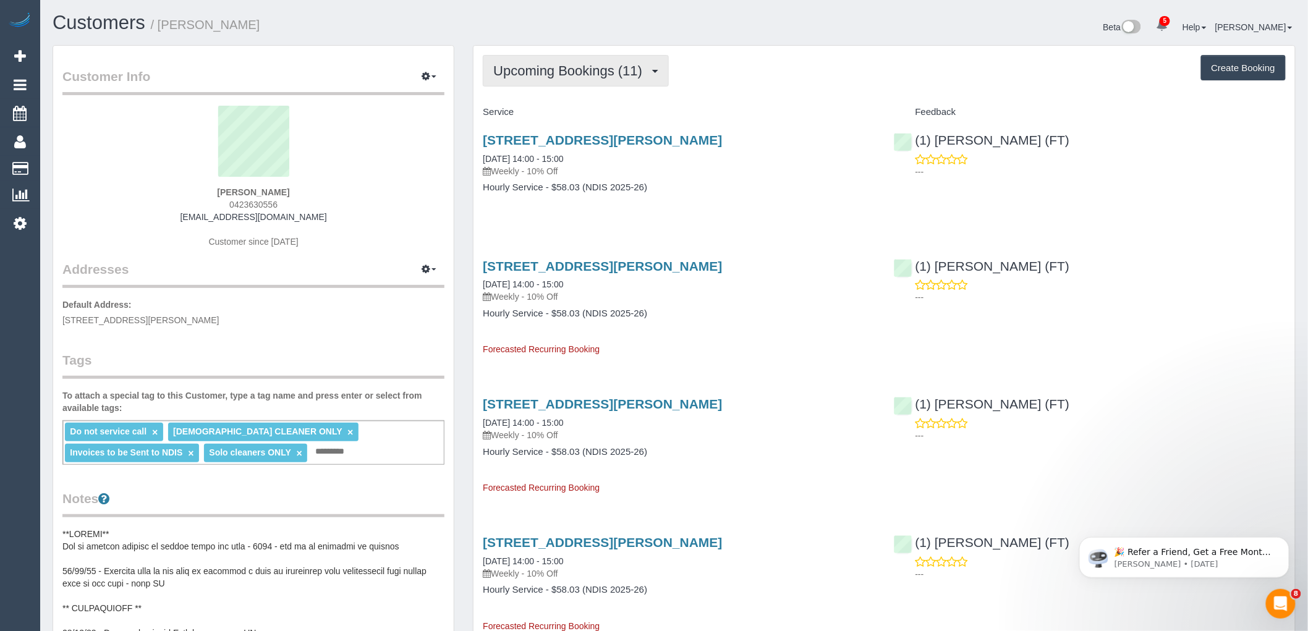
drag, startPoint x: 610, startPoint y: 72, endPoint x: 603, endPoint y: 91, distance: 20.5
click at [610, 72] on span "Upcoming Bookings (11)" at bounding box center [570, 70] width 155 height 15
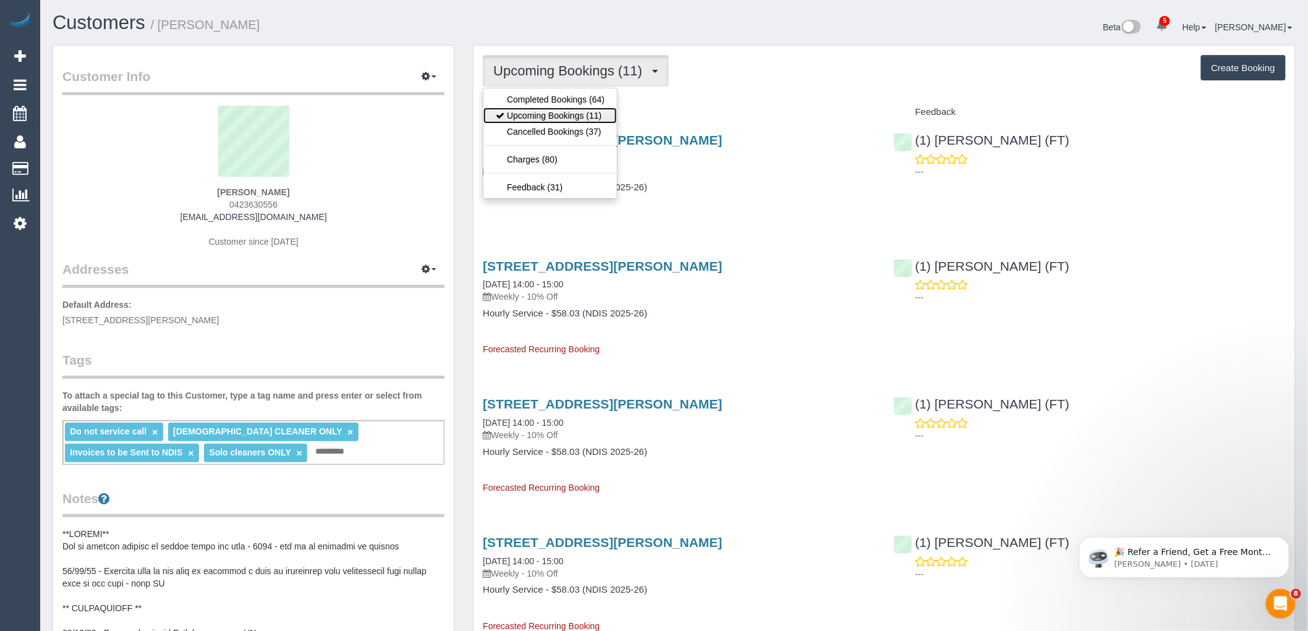
click at [595, 117] on link "Upcoming Bookings (11)" at bounding box center [549, 116] width 133 height 16
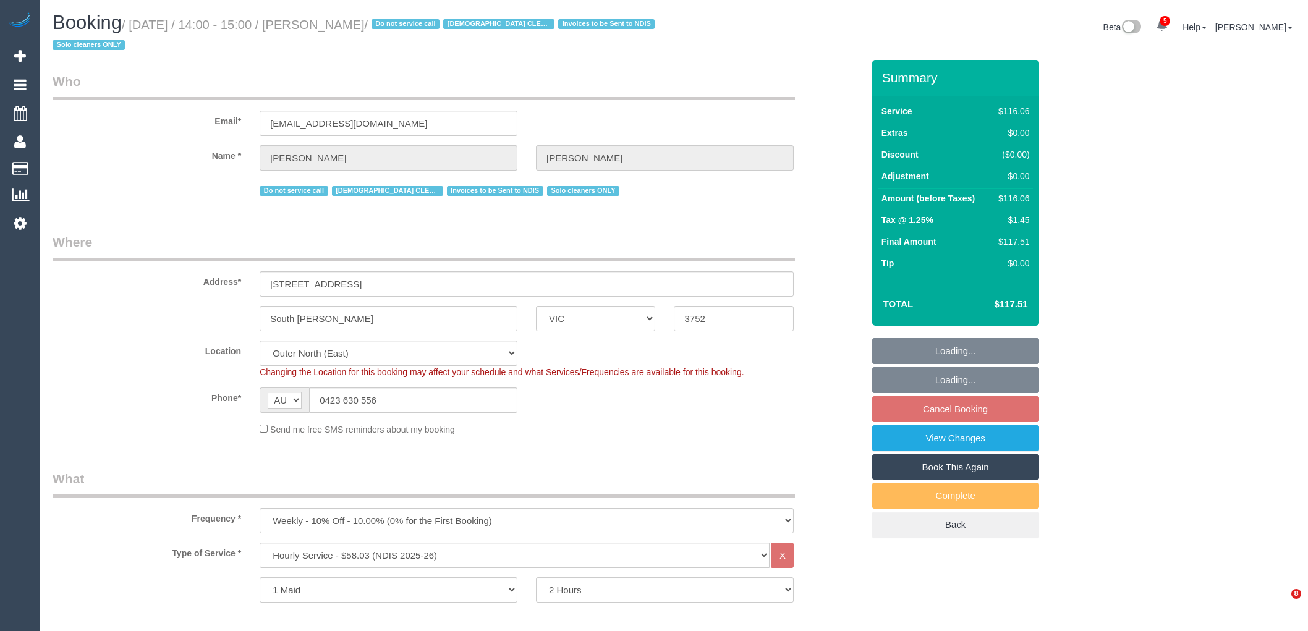
select select "VIC"
select select "number:28"
select select "number:14"
select select "number:19"
select select "number:22"
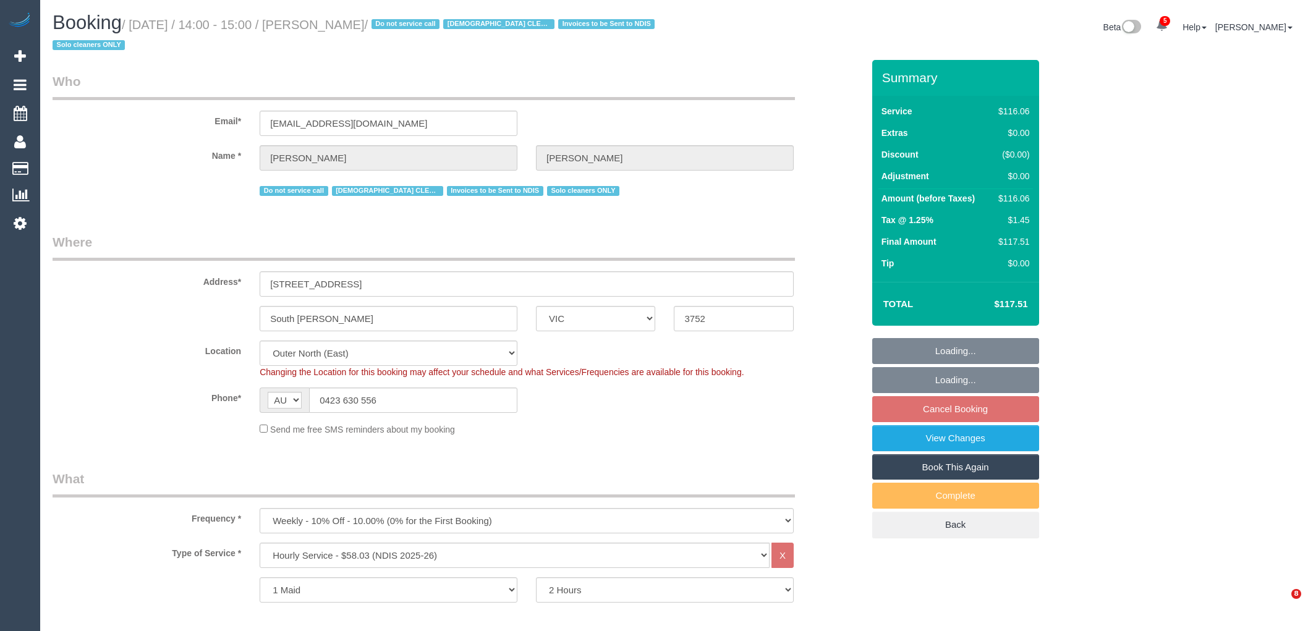
select select "number:34"
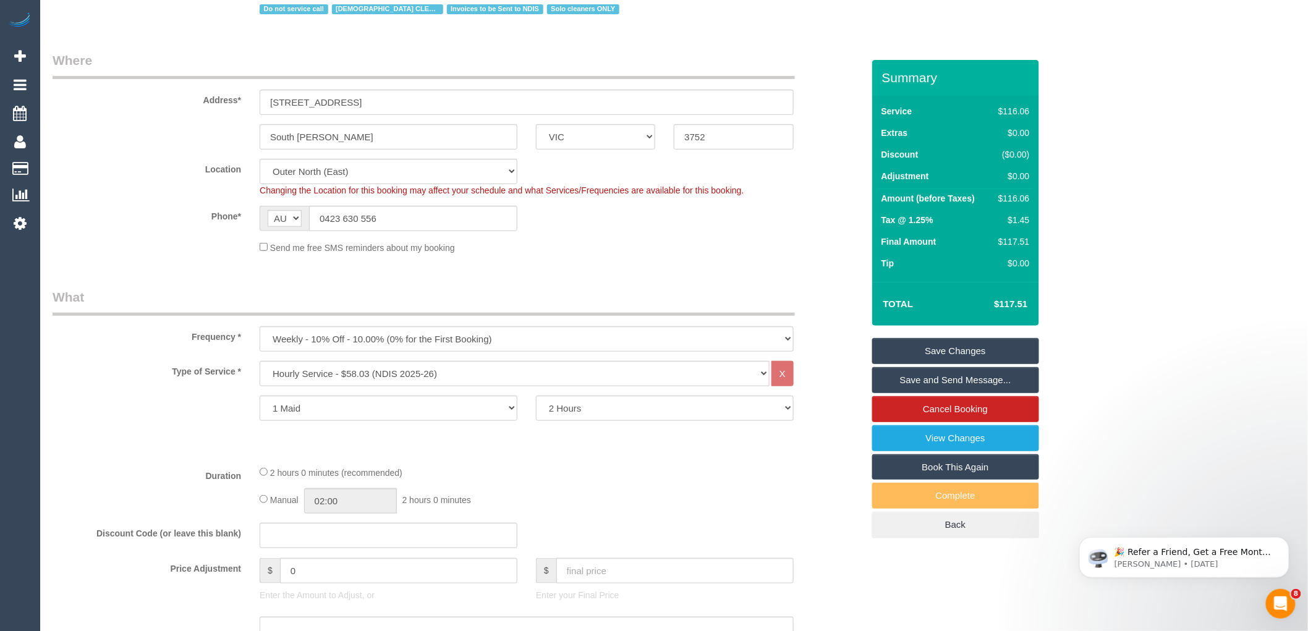
scroll to position [206, 0]
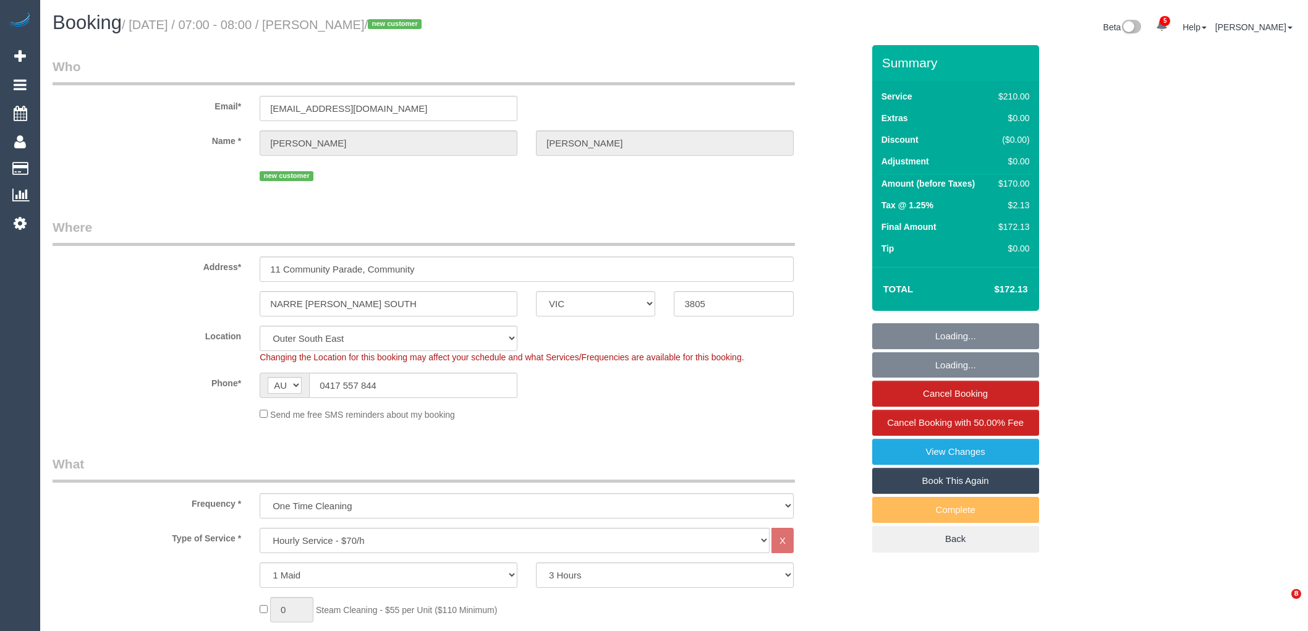
select select "VIC"
select select "180"
select select "number:27"
select select "number:14"
select select "number:18"
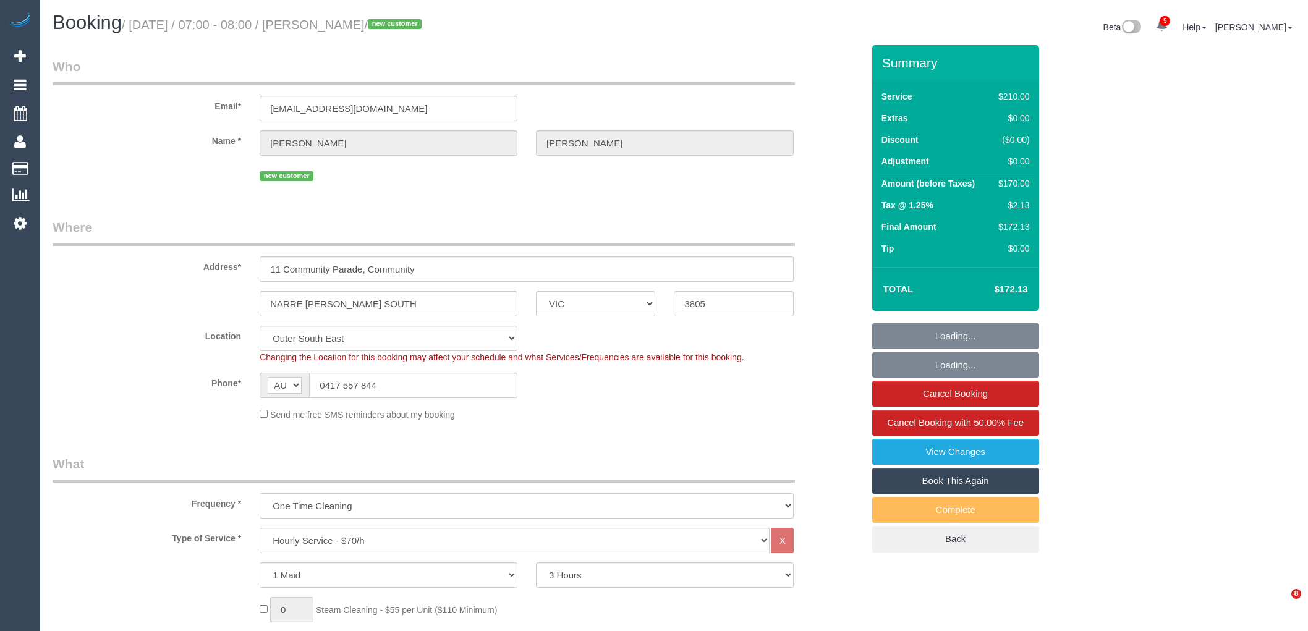
select select "number:24"
select select "number:35"
select select "number:26"
select select "object:1237"
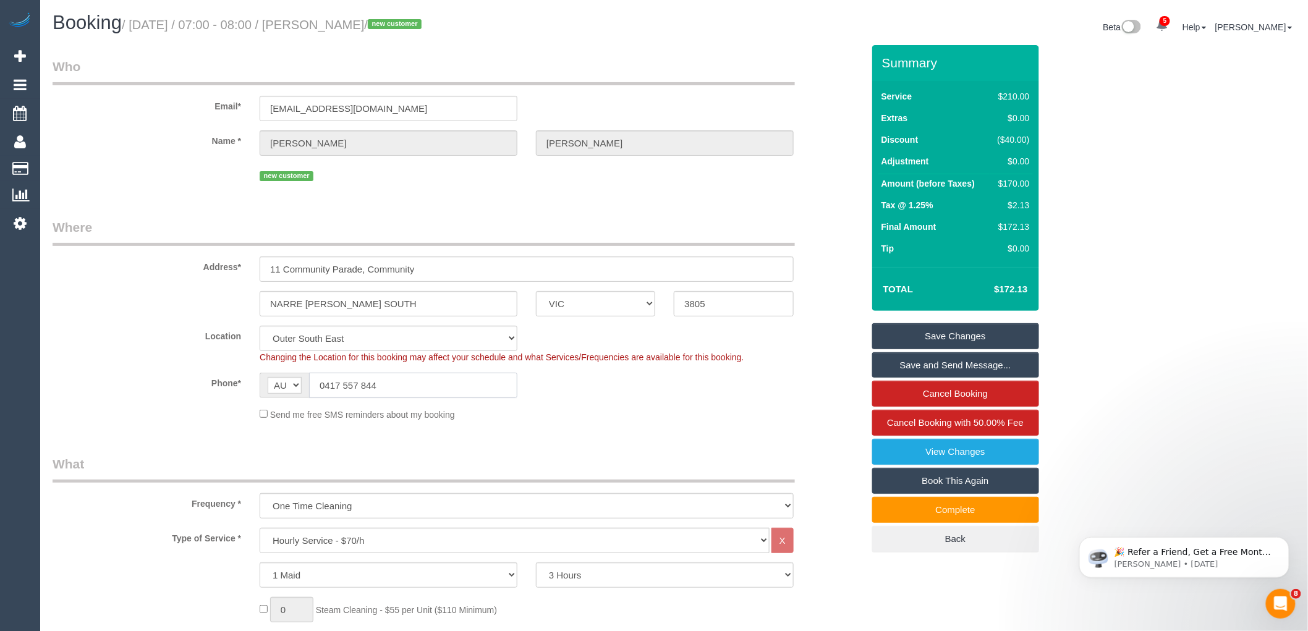
drag, startPoint x: 365, startPoint y: 385, endPoint x: 262, endPoint y: 386, distance: 102.6
click at [262, 385] on div "AF AL DZ AD AO AI AQ AG AR AM AW AU AT AZ BS BH BD BB BY BE BZ BJ BM BT BO BA B…" at bounding box center [389, 385] width 258 height 25
drag, startPoint x: 427, startPoint y: 379, endPoint x: 433, endPoint y: 382, distance: 6.4
click at [427, 379] on input "0417 557 844" at bounding box center [413, 385] width 208 height 25
drag, startPoint x: 298, startPoint y: 379, endPoint x: 1, endPoint y: 357, distance: 298.1
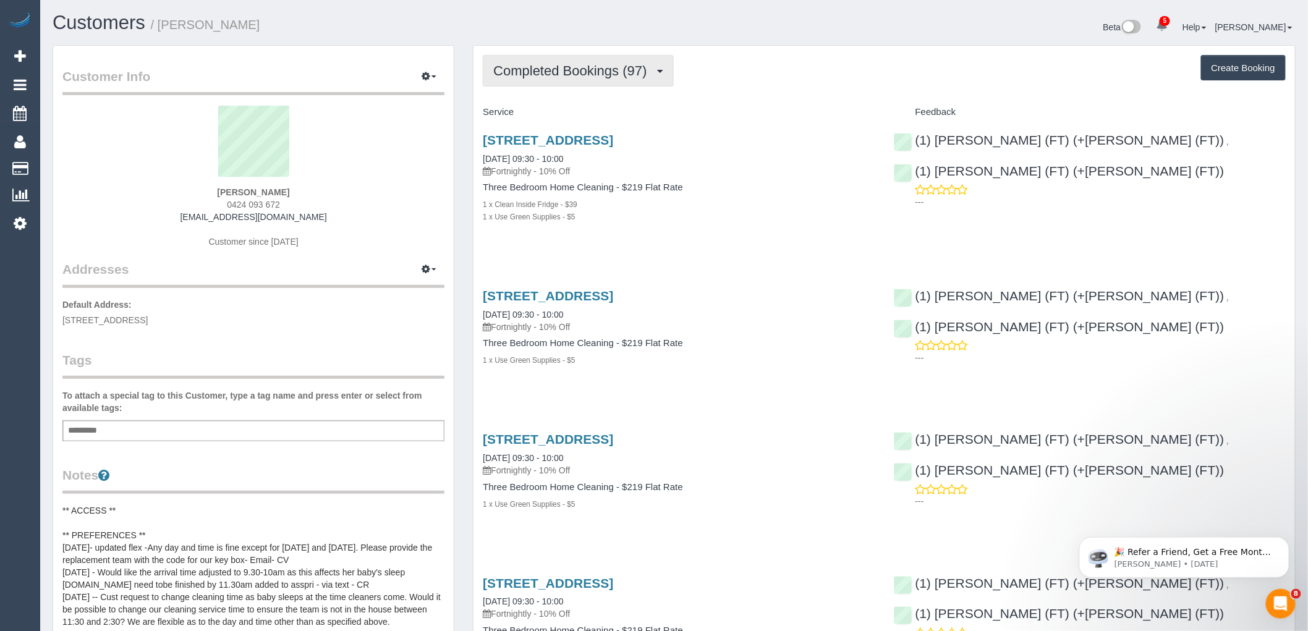
click at [584, 80] on button "Completed Bookings (97)" at bounding box center [578, 71] width 190 height 32
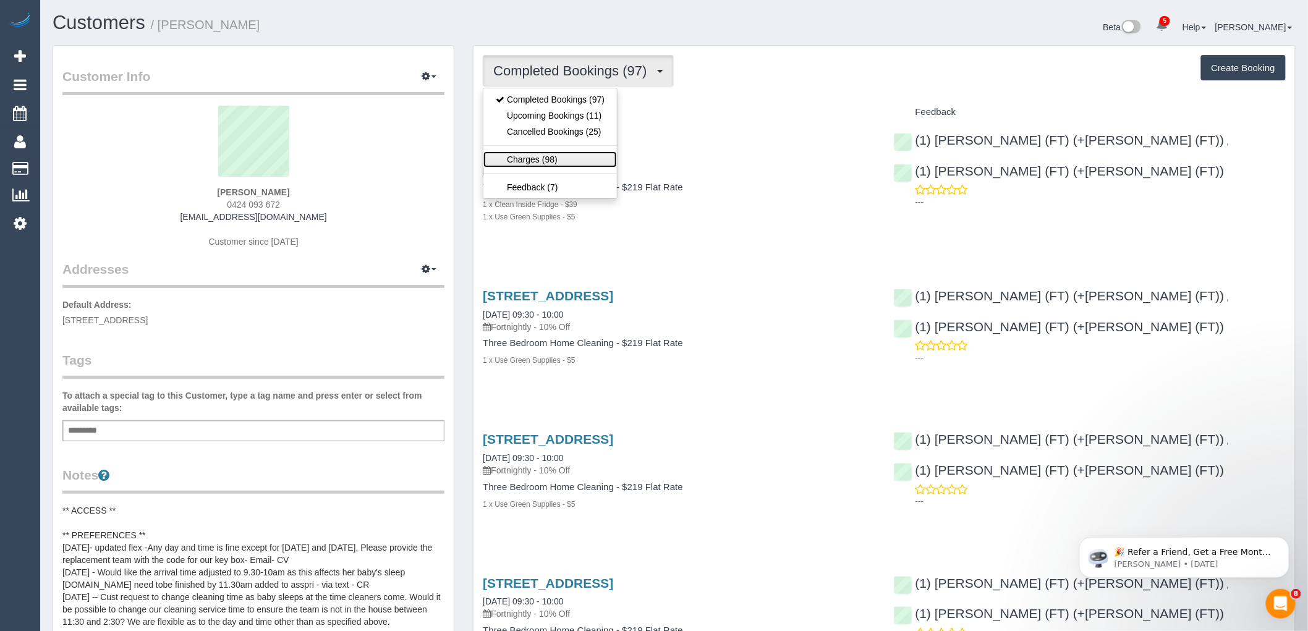
click at [582, 161] on link "Charges (98)" at bounding box center [549, 159] width 133 height 16
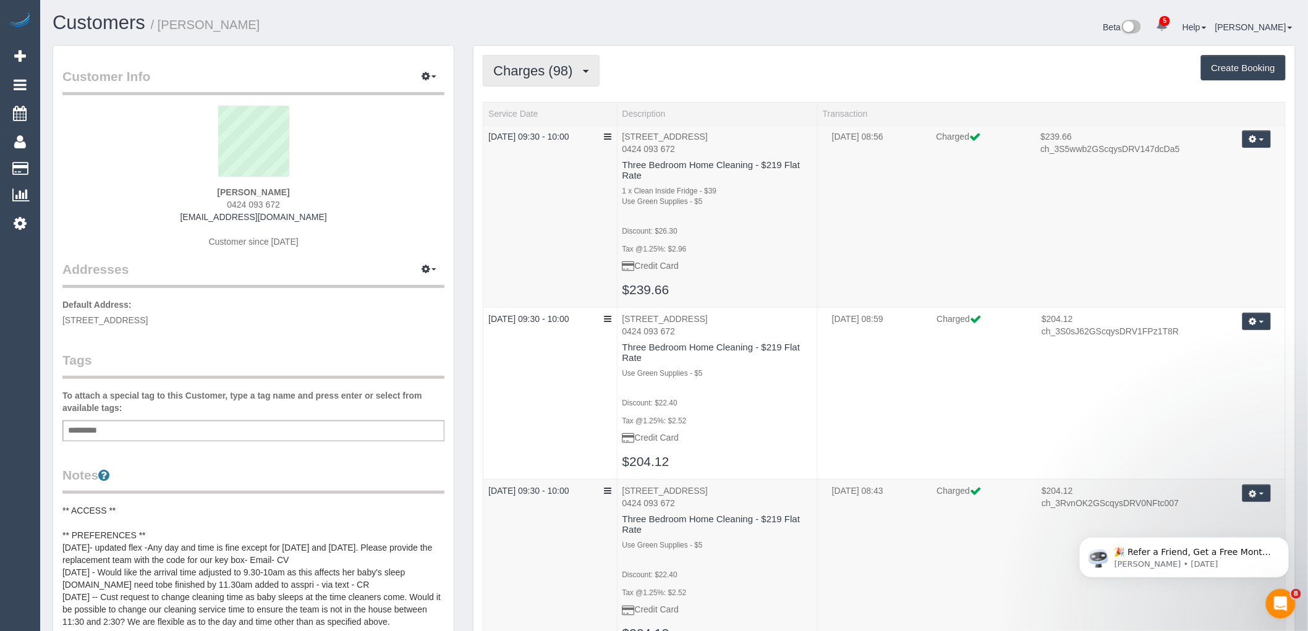
drag, startPoint x: 515, startPoint y: 76, endPoint x: 518, endPoint y: 93, distance: 16.9
click at [515, 76] on span "Charges (98)" at bounding box center [535, 70] width 85 height 15
click at [517, 101] on link "Completed Bookings (97)" at bounding box center [549, 99] width 133 height 16
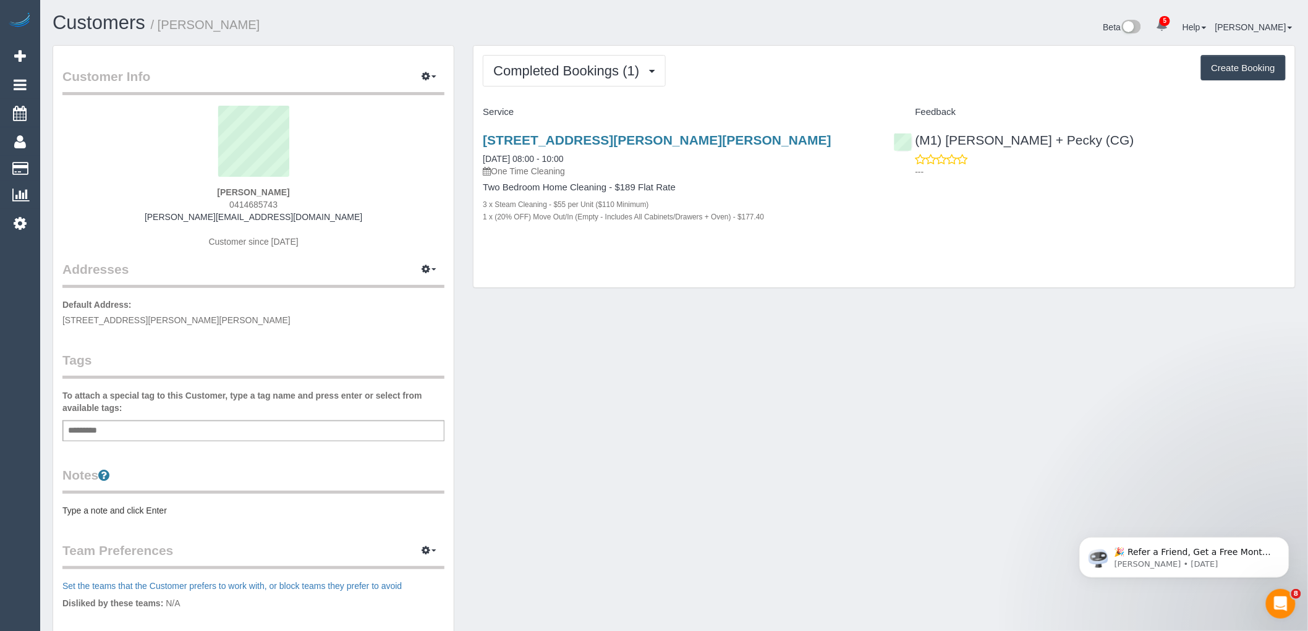
click at [182, 433] on div "Add a tag" at bounding box center [253, 430] width 382 height 21
click at [598, 58] on button "Completed Bookings (1)" at bounding box center [574, 71] width 183 height 32
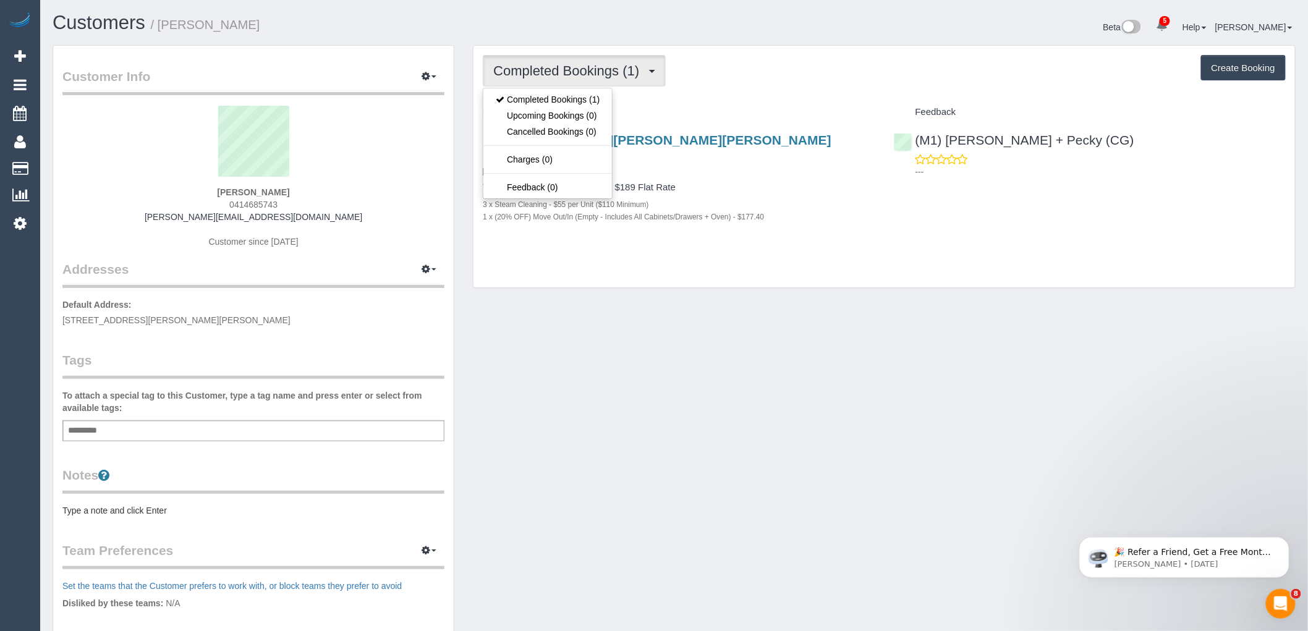
click at [774, 82] on div "Completed Bookings (1) Completed Bookings (1) Upcoming Bookings (0) Cancelled B…" at bounding box center [884, 71] width 803 height 32
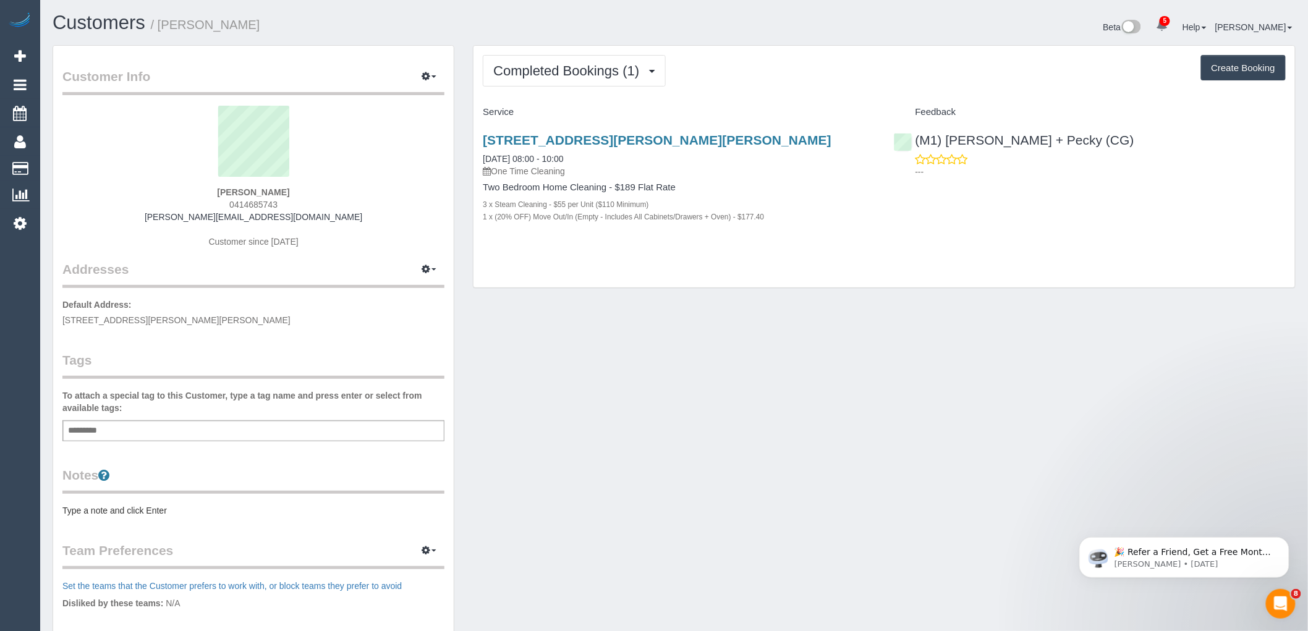
click at [253, 431] on div "Add a tag" at bounding box center [253, 430] width 382 height 21
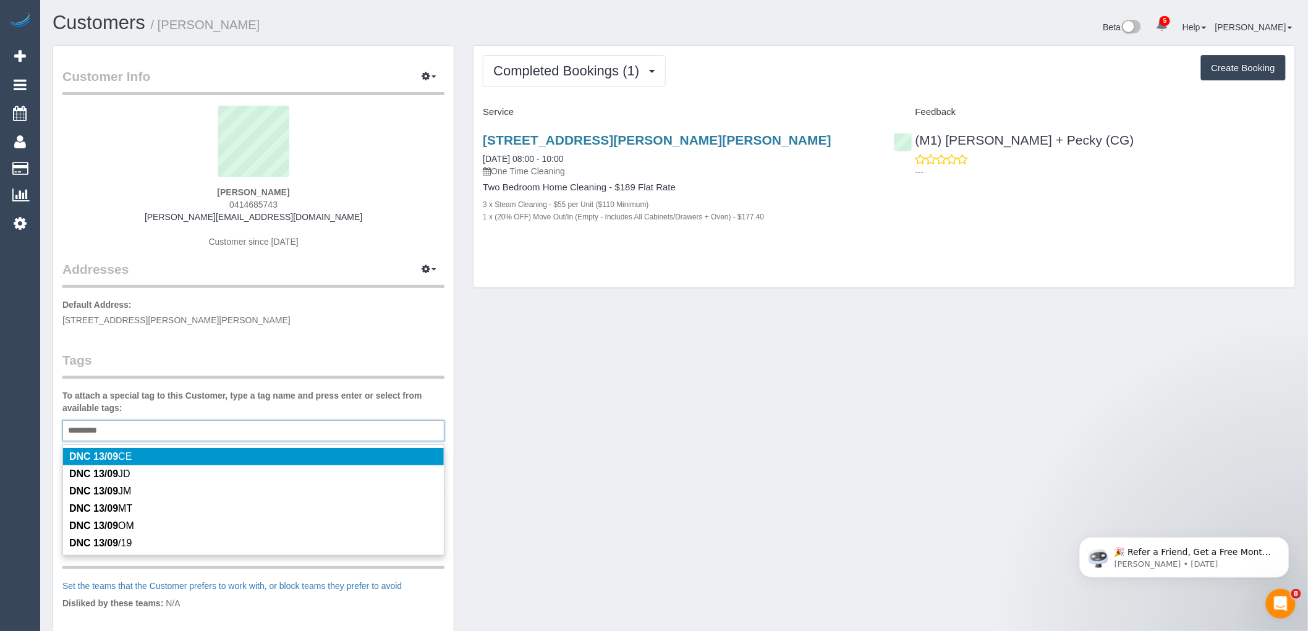
type input "*********"
click at [242, 390] on label "To attach a special tag to this Customer, type a tag name and press enter or se…" at bounding box center [253, 401] width 382 height 25
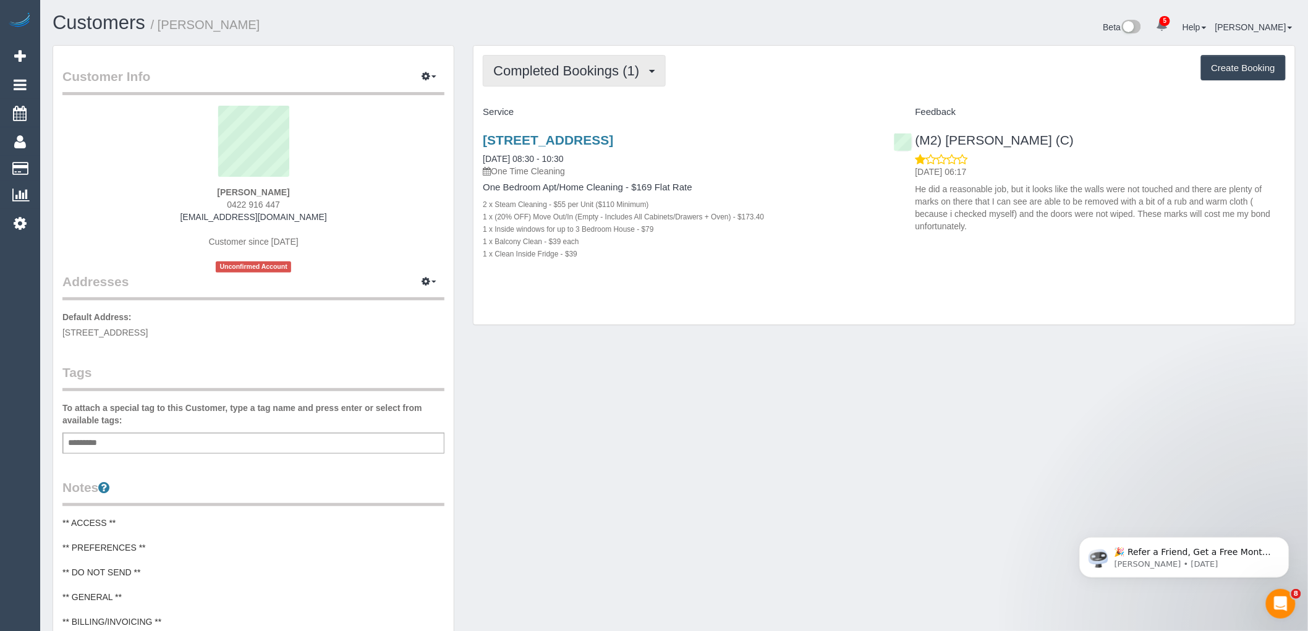
click at [588, 85] on button "Completed Bookings (1)" at bounding box center [574, 71] width 183 height 32
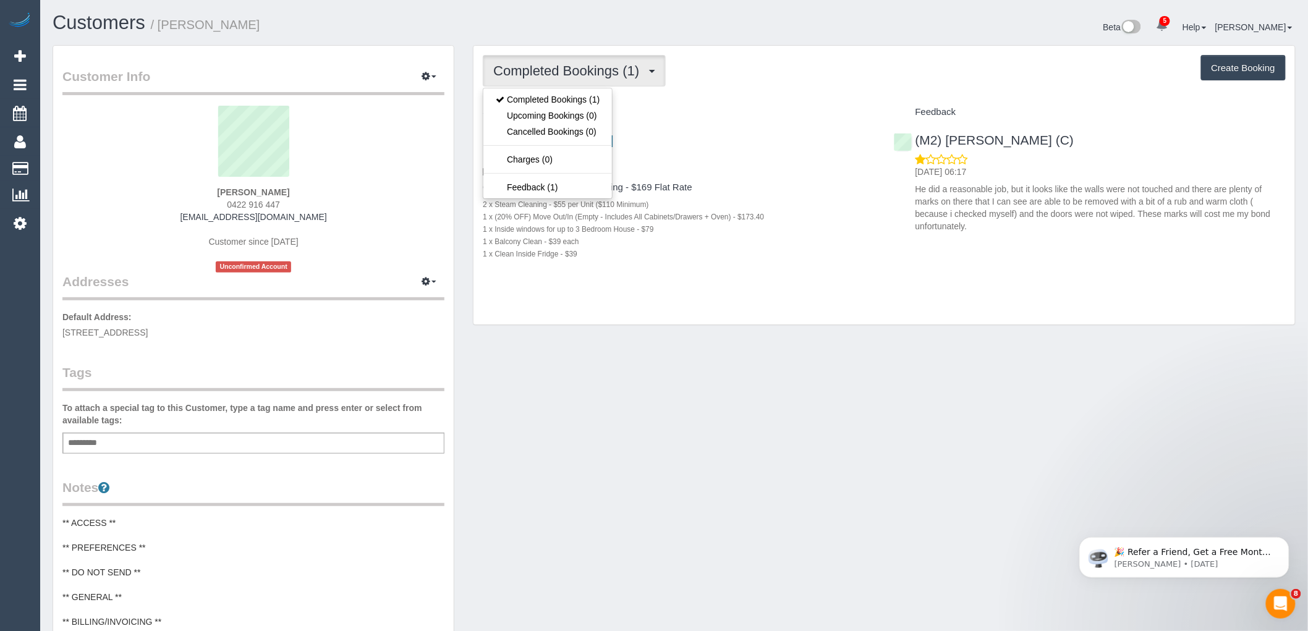
click at [792, 97] on div "Completed Bookings (1) Completed Bookings (1) Upcoming Bookings (0) Cancelled B…" at bounding box center [883, 185] width 821 height 279
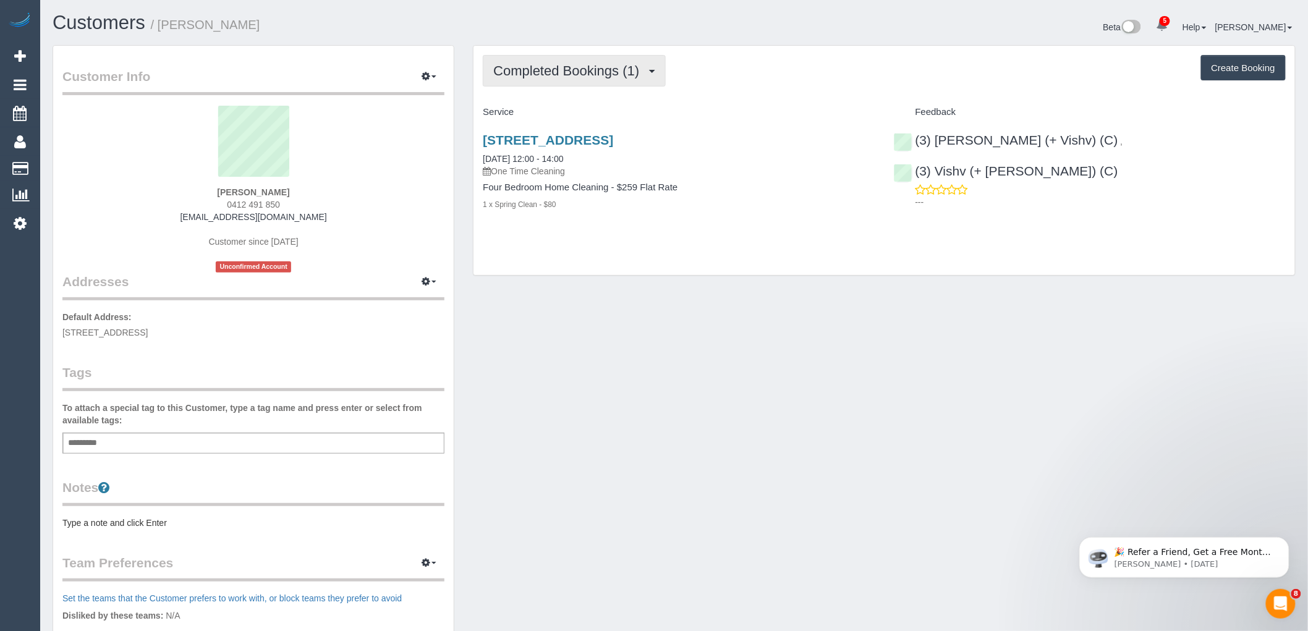
click at [560, 78] on button "Completed Bookings (1)" at bounding box center [574, 71] width 183 height 32
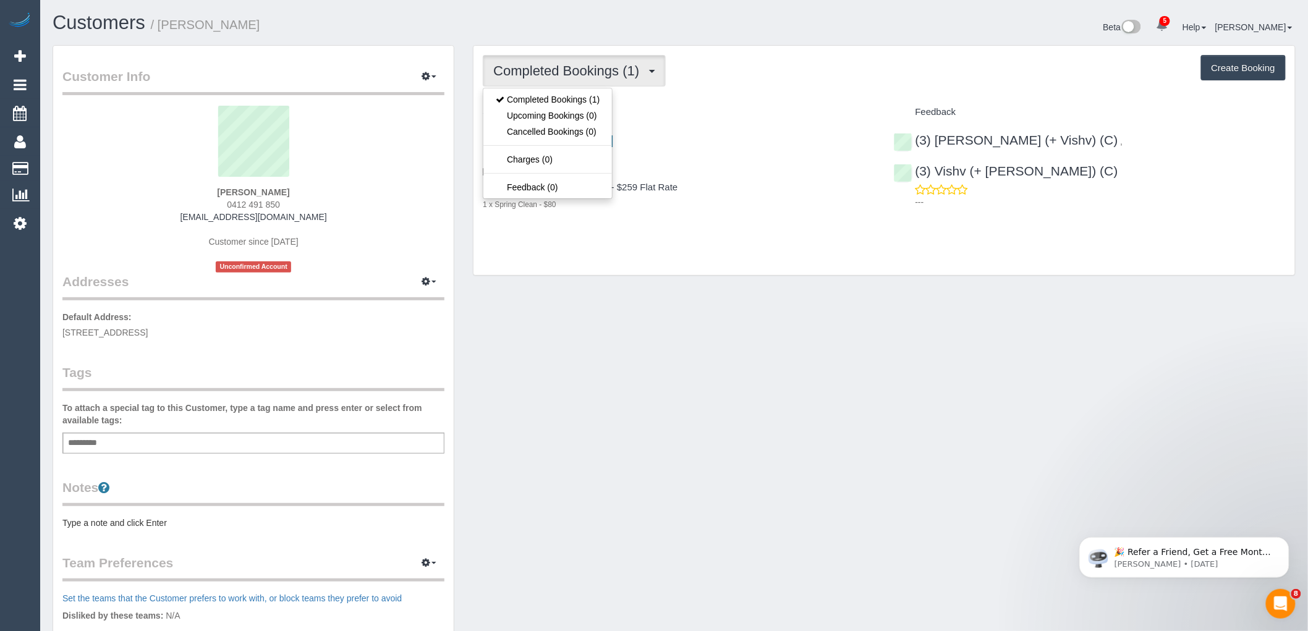
click at [785, 99] on div "Completed Bookings (1) Completed Bookings (1) Upcoming Bookings (0) Cancelled B…" at bounding box center [883, 161] width 821 height 230
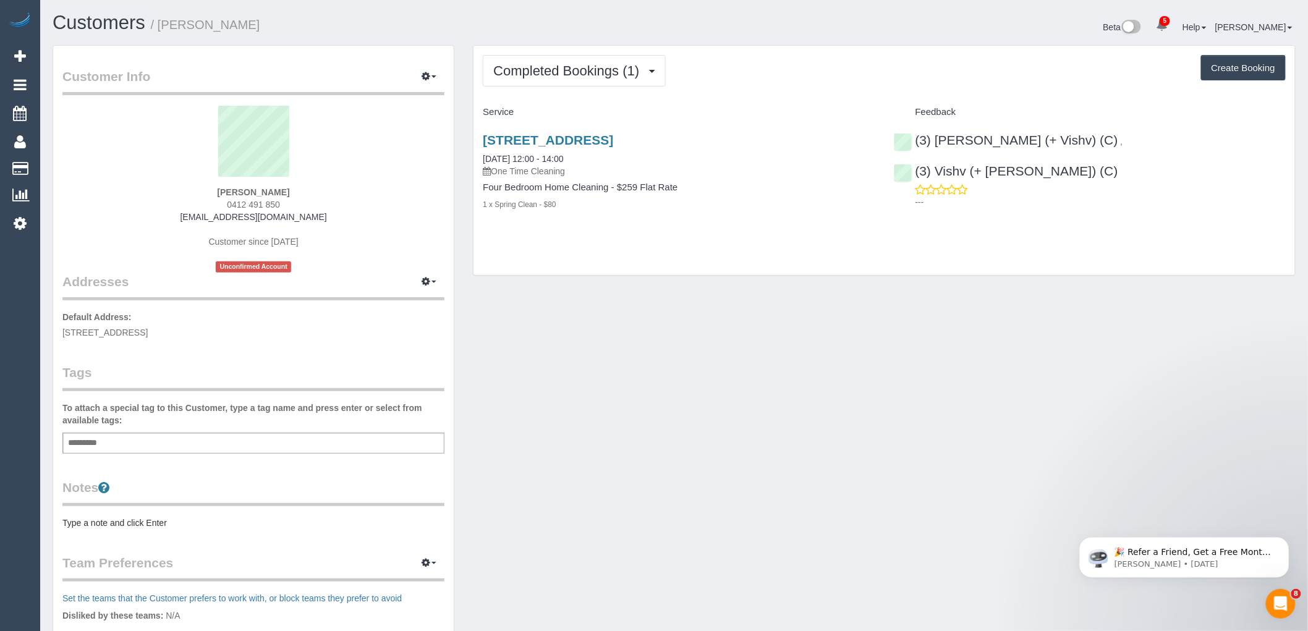
click at [310, 441] on div "Add a tag" at bounding box center [253, 443] width 382 height 21
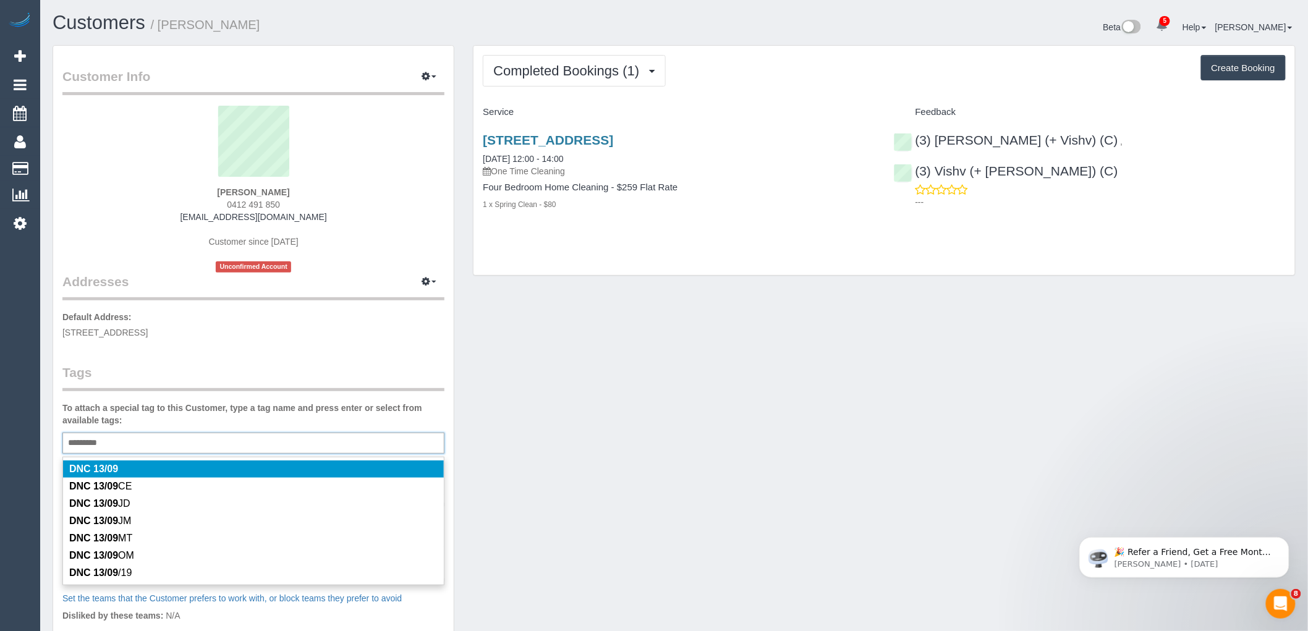
type input "*********"
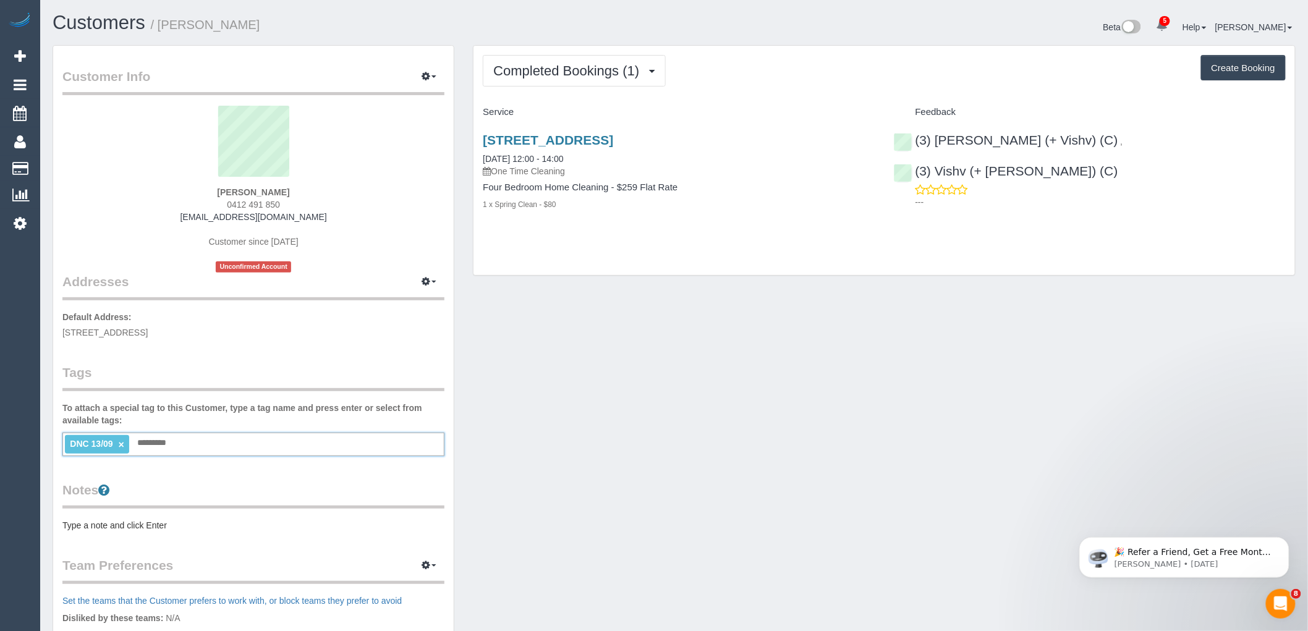
click at [330, 403] on label "To attach a special tag to this Customer, type a tag name and press enter or se…" at bounding box center [253, 414] width 382 height 25
